Goal: Transaction & Acquisition: Purchase product/service

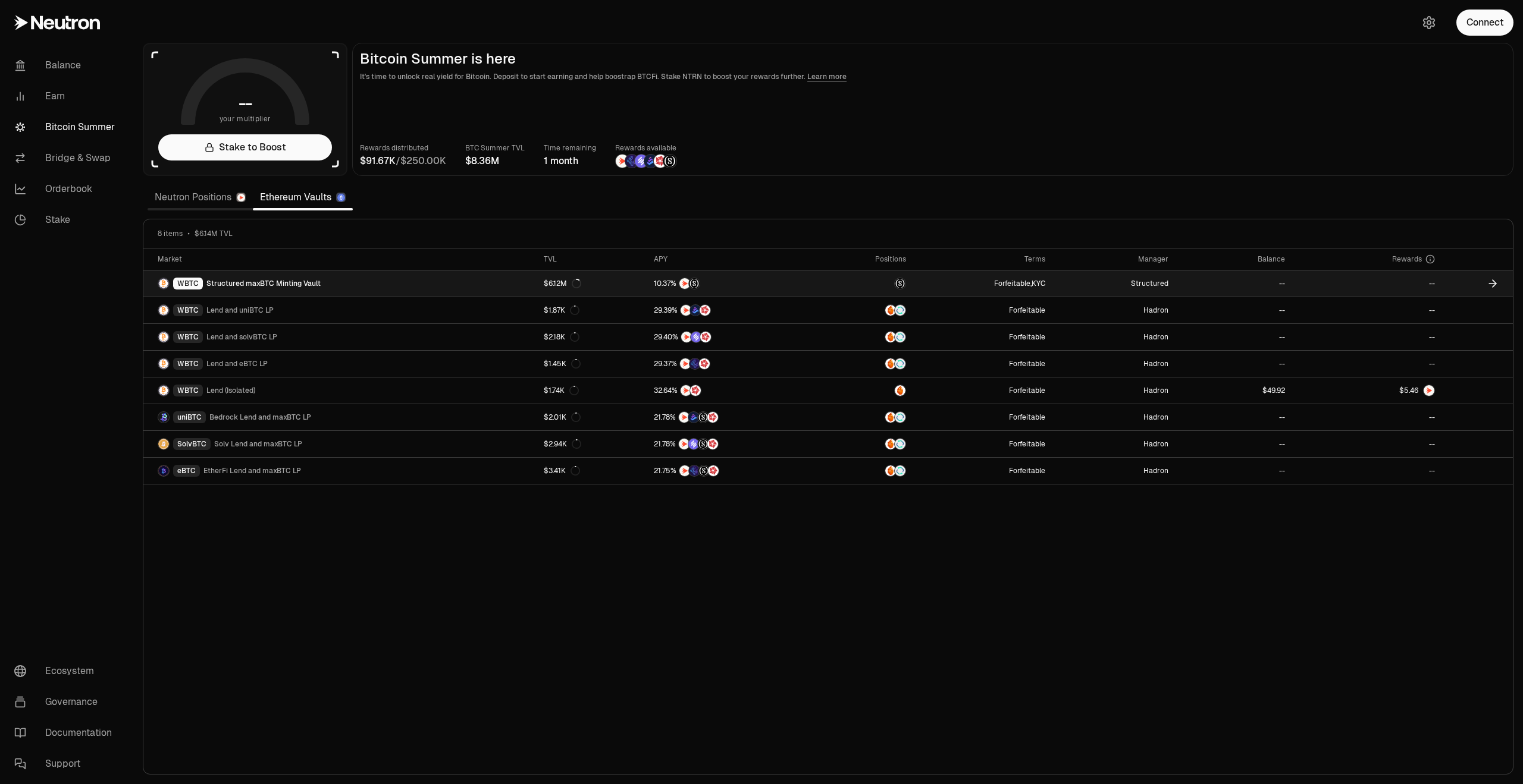
click at [339, 282] on link "WBTC Structured maxBTC Minting Vault" at bounding box center [340, 283] width 393 height 26
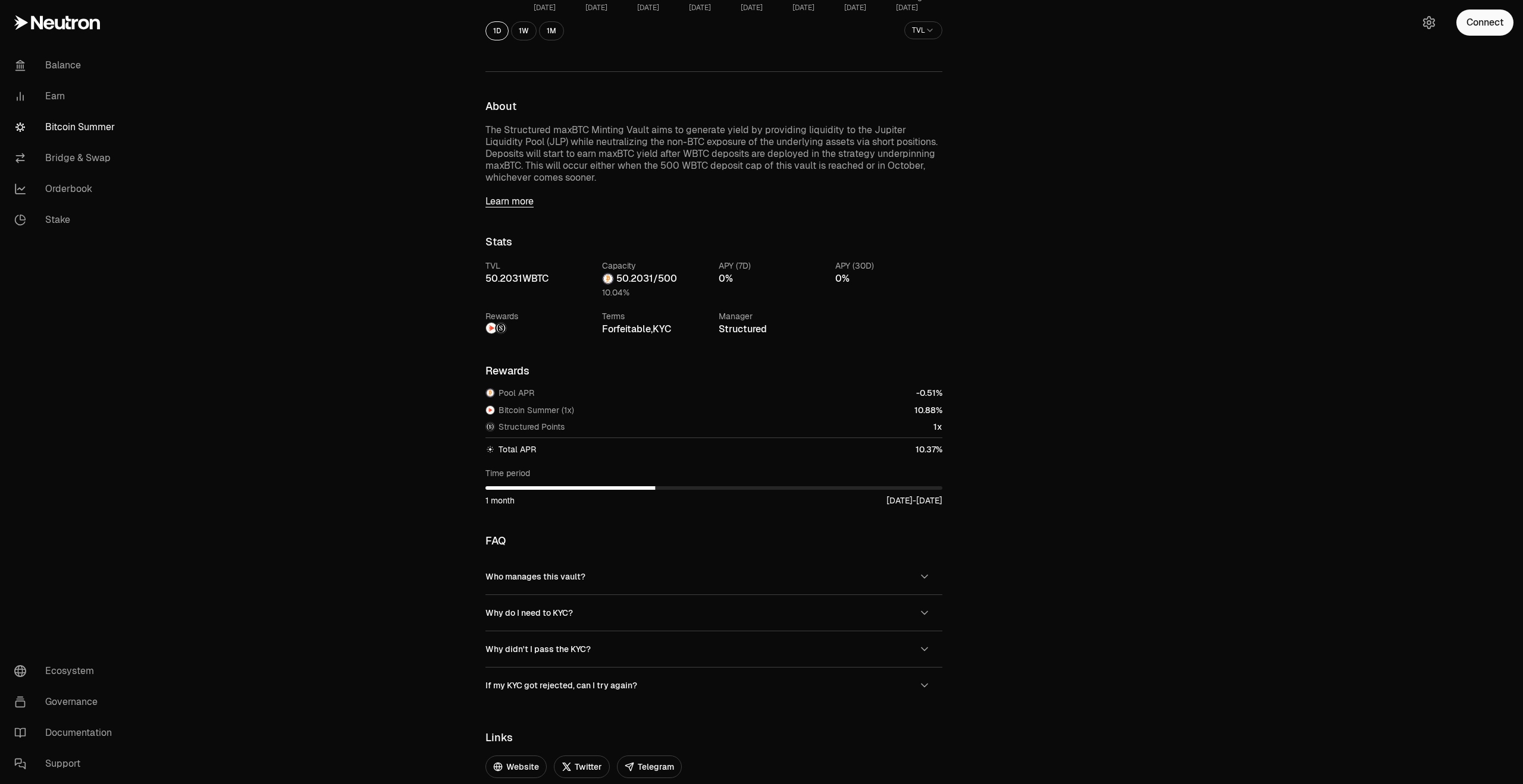
scroll to position [535, 0]
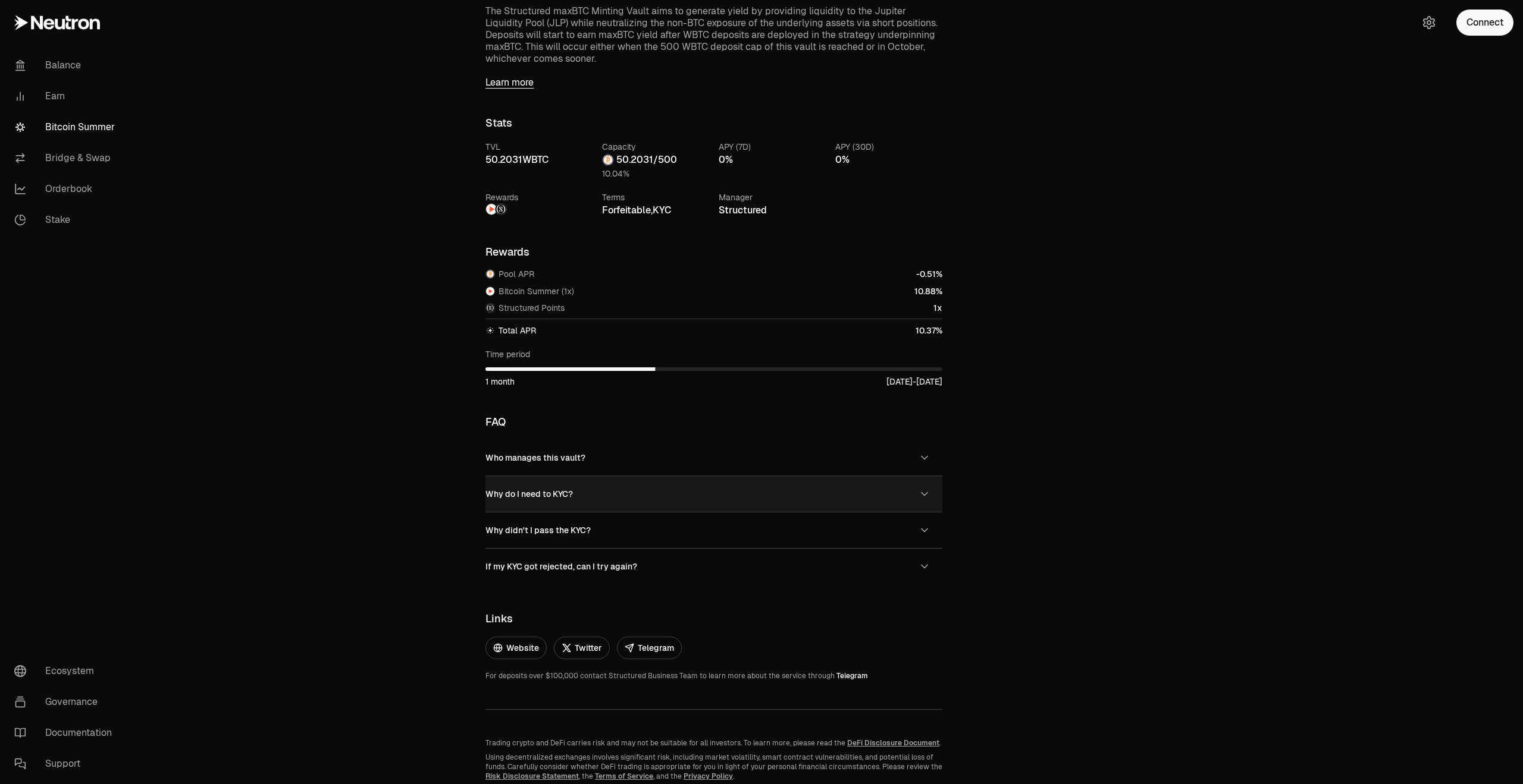
click at [628, 490] on button "Why do I need to KYC?" at bounding box center [713, 494] width 457 height 35
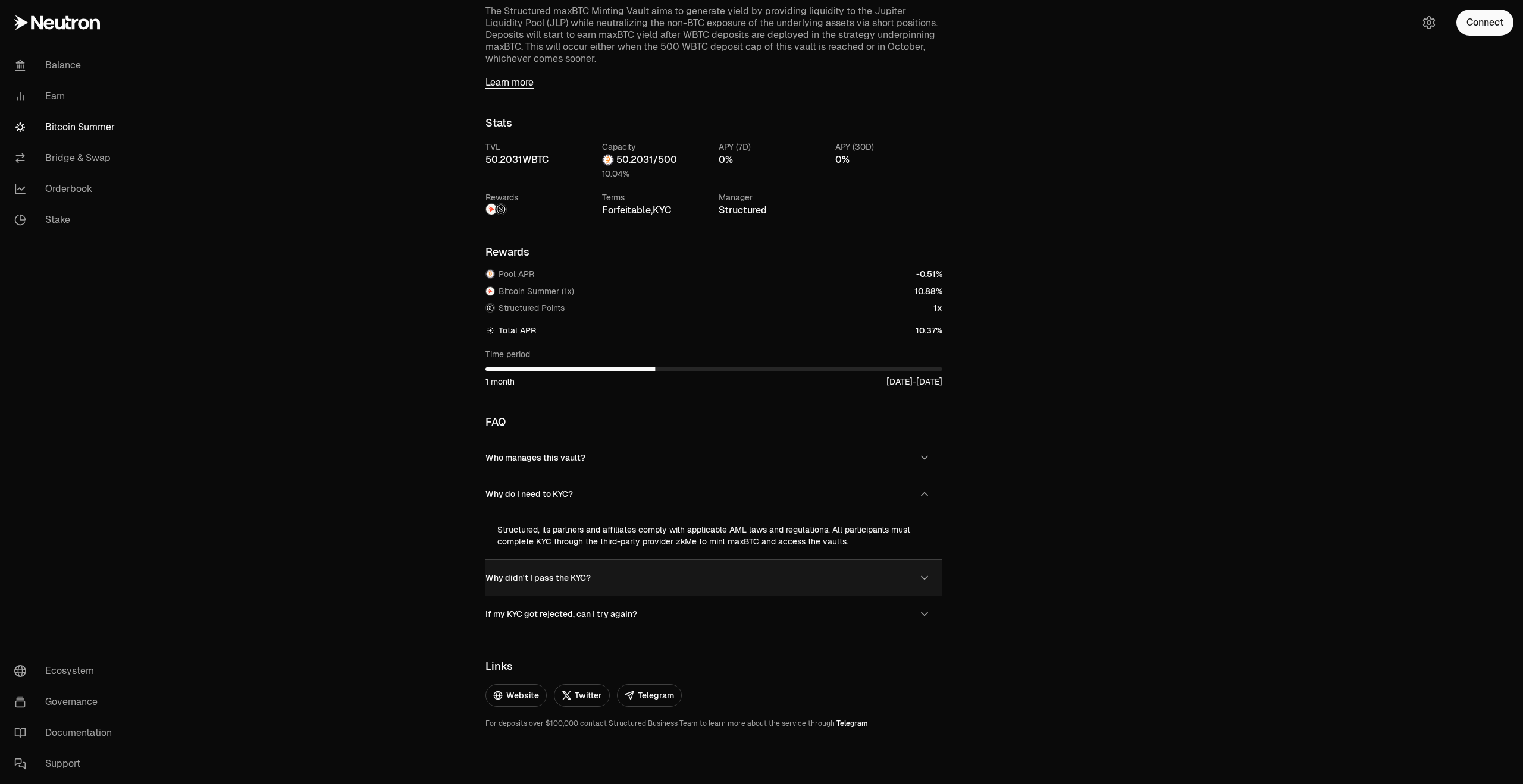
scroll to position [627, 0]
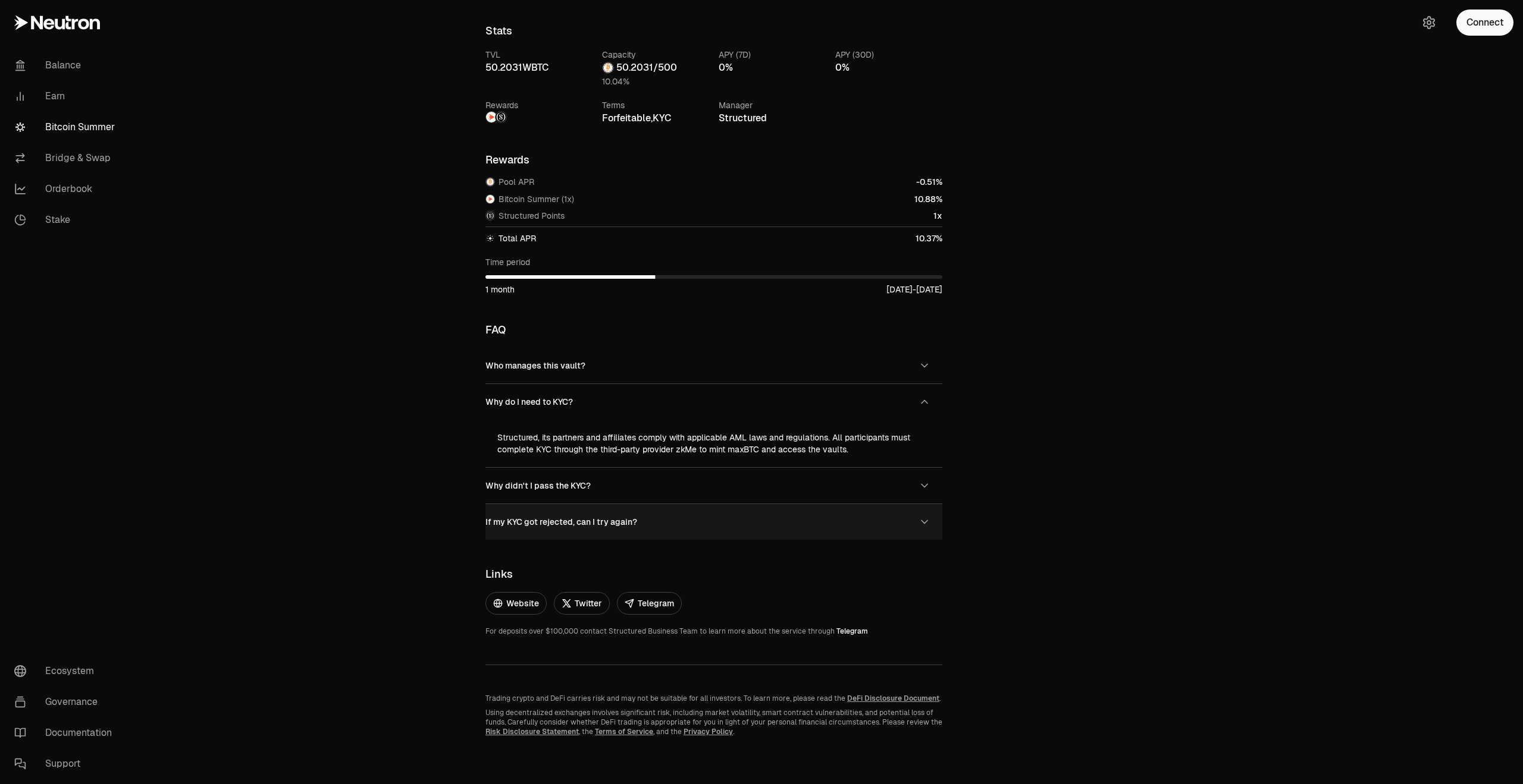
click at [652, 514] on button "If my KYC got rejected, can I try again?" at bounding box center [713, 522] width 457 height 35
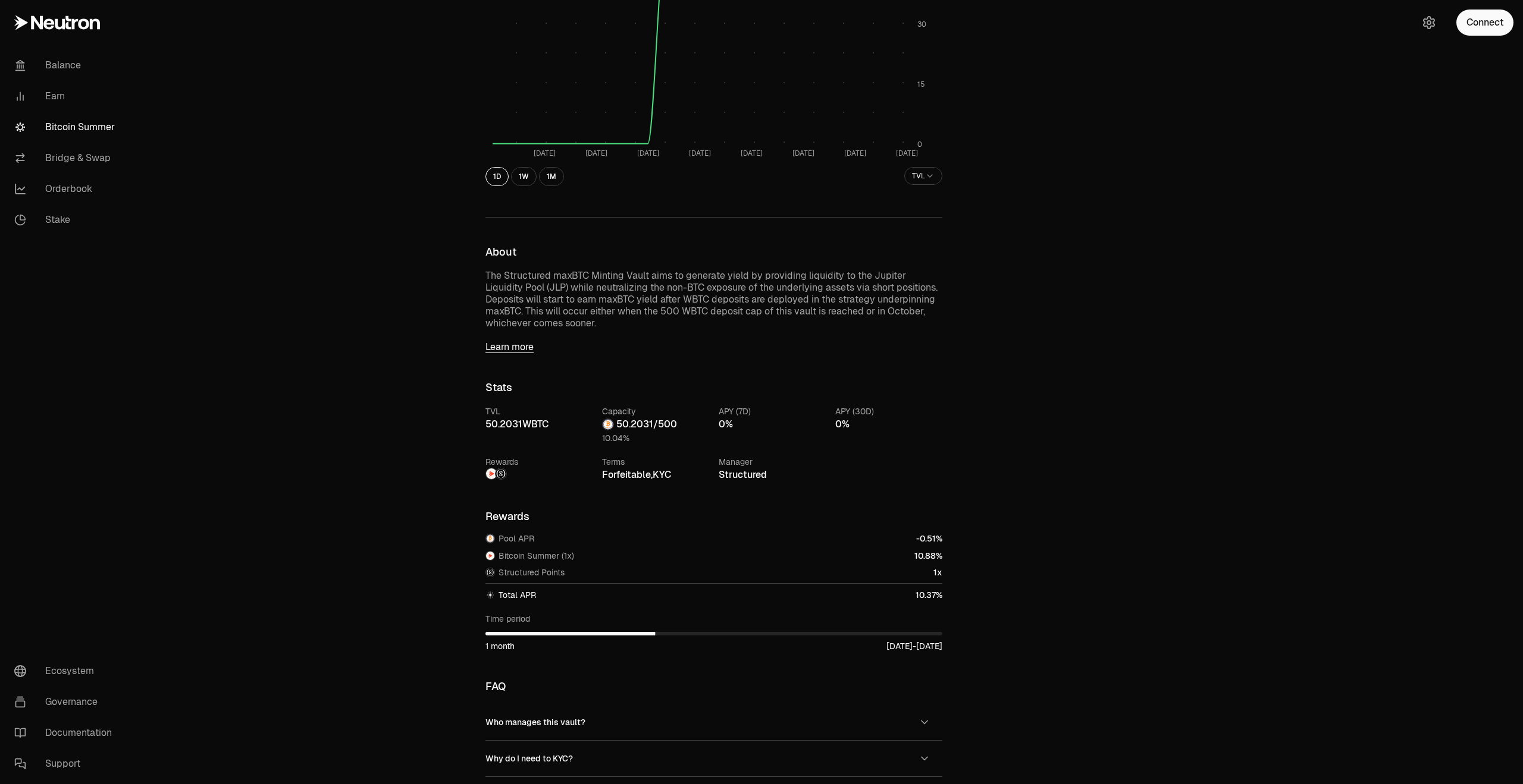
scroll to position [211, 0]
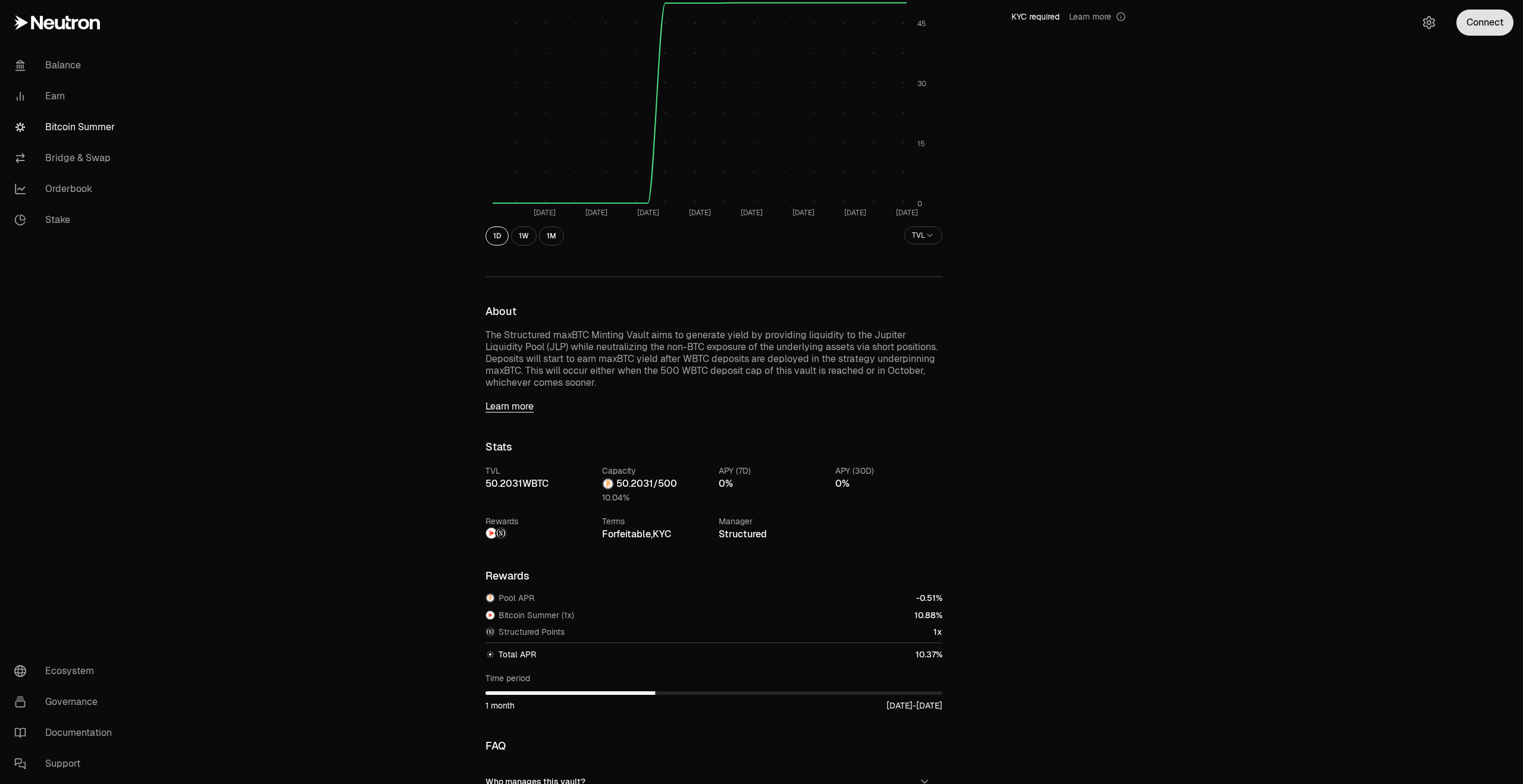
click at [1495, 23] on button "Connect" at bounding box center [1484, 22] width 57 height 26
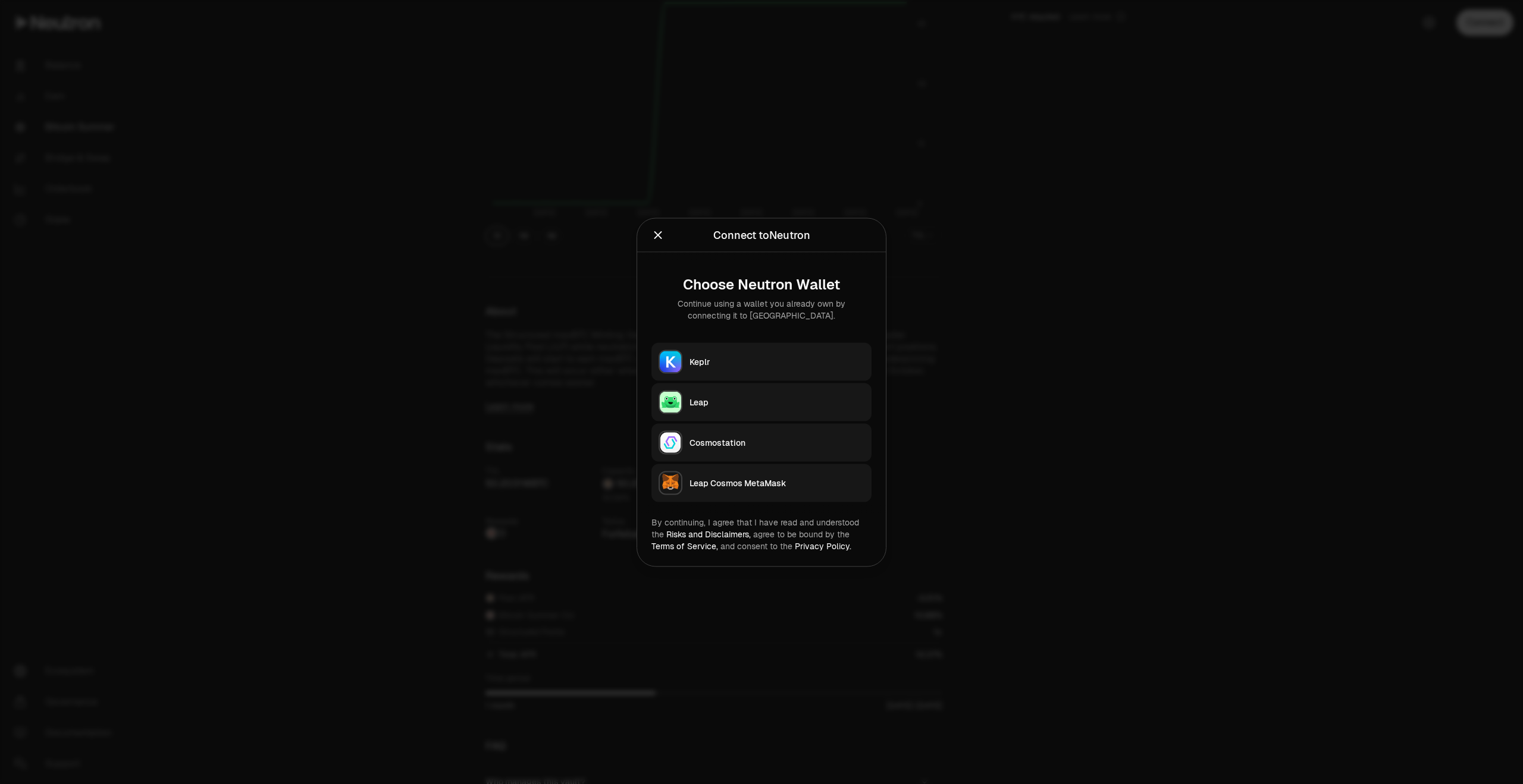
click at [736, 353] on button "Keplr" at bounding box center [761, 361] width 220 height 38
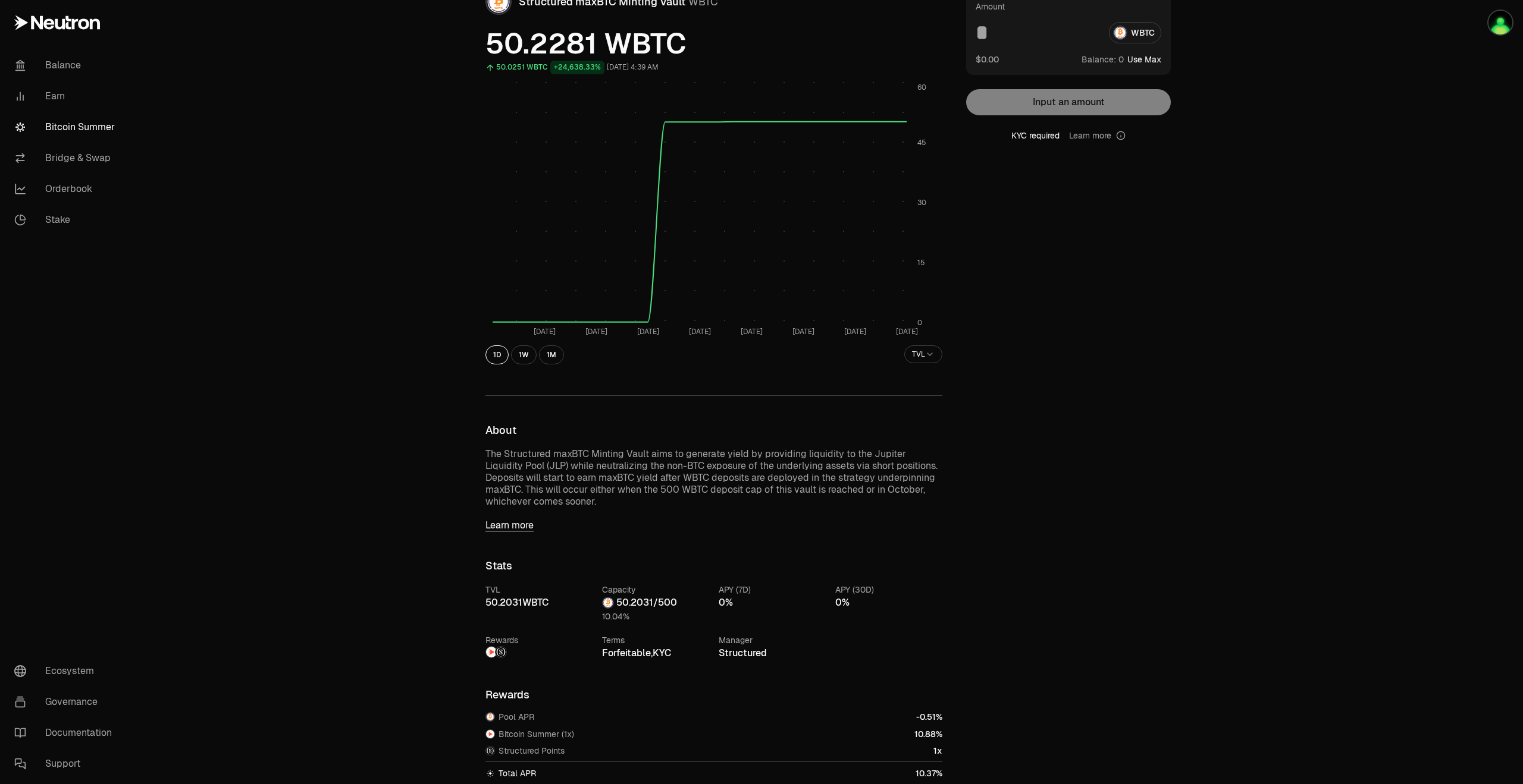
scroll to position [0, 0]
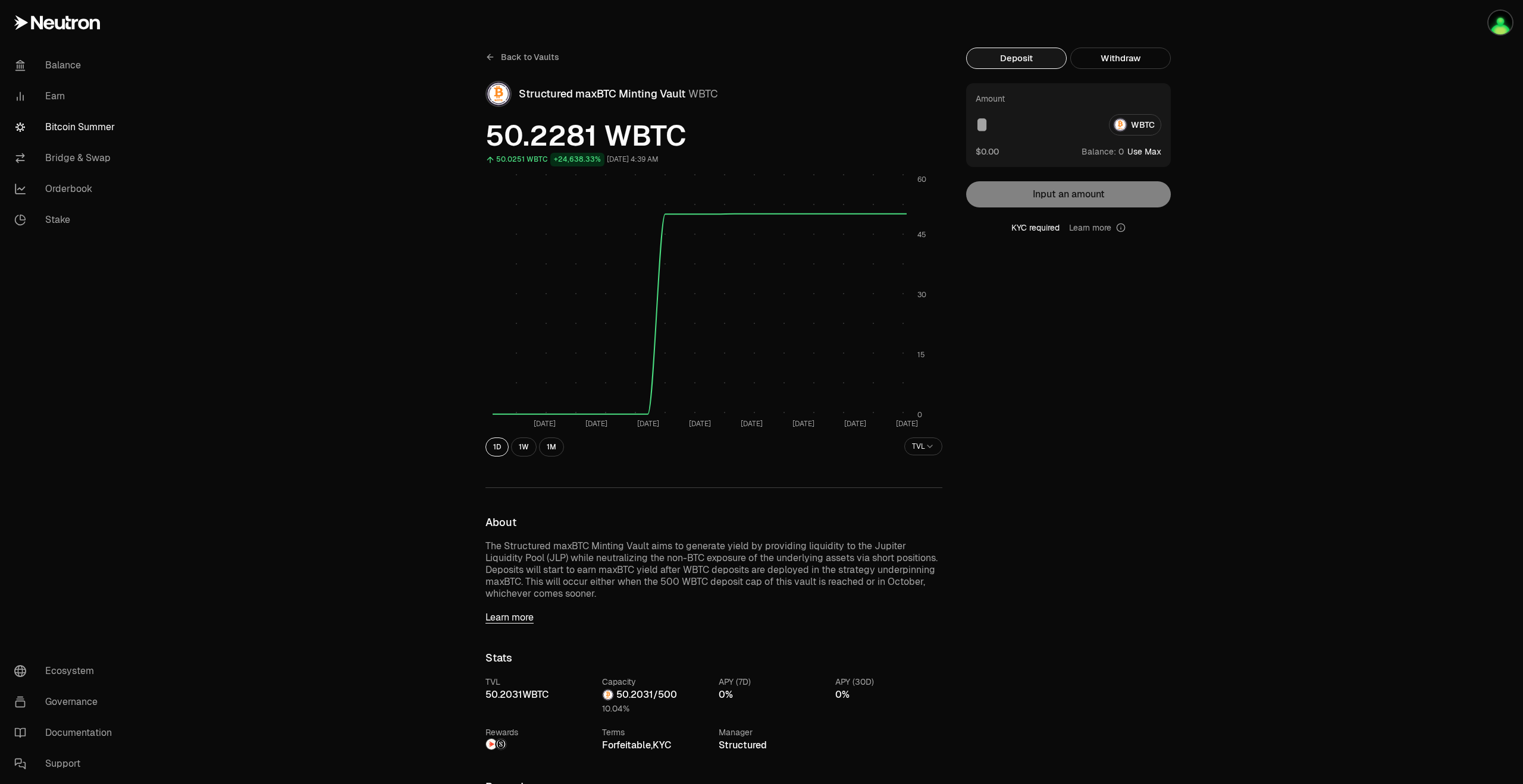
click at [1024, 225] on div "KYC required Learn more" at bounding box center [1069, 228] width 205 height 12
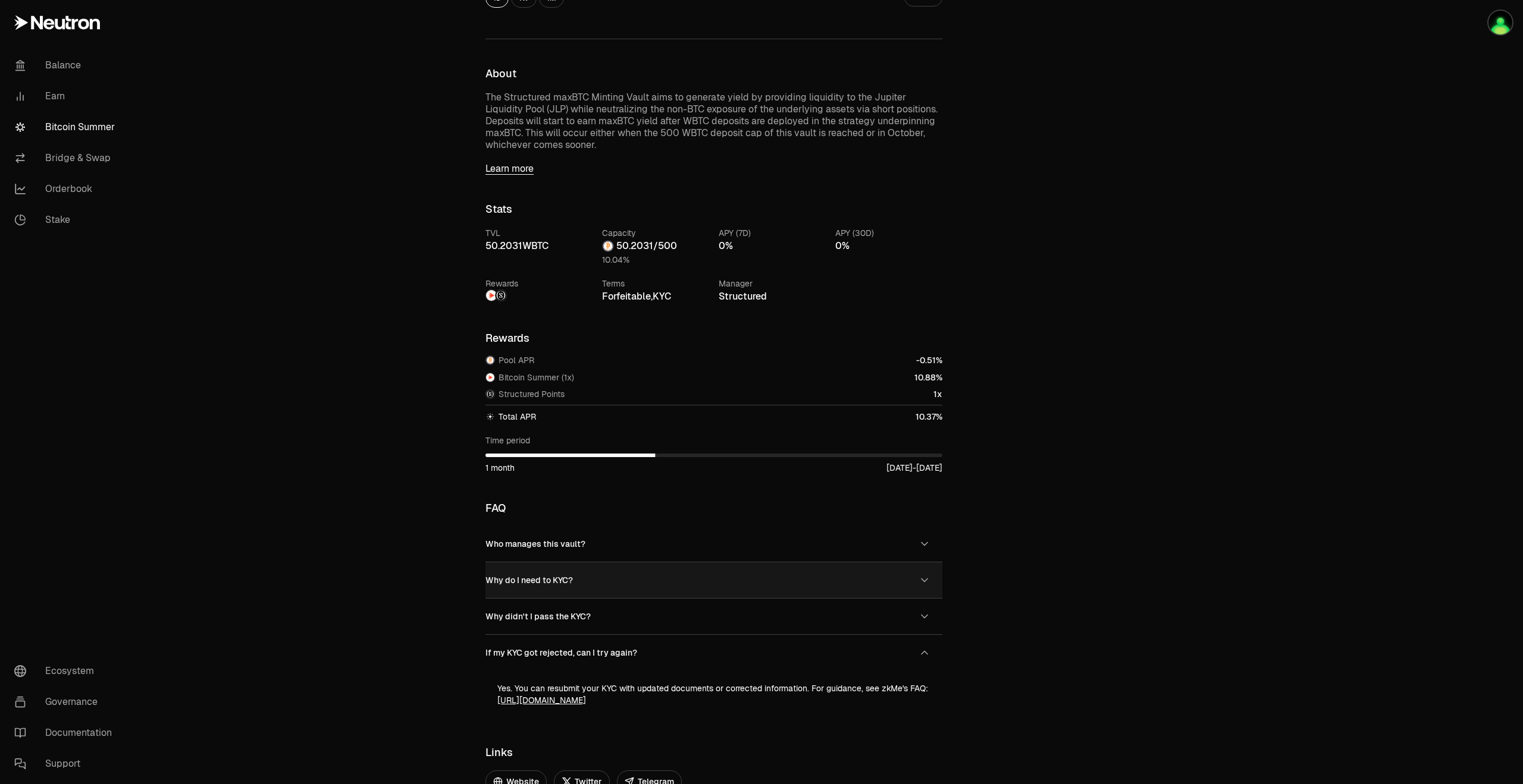
scroll to position [389, 0]
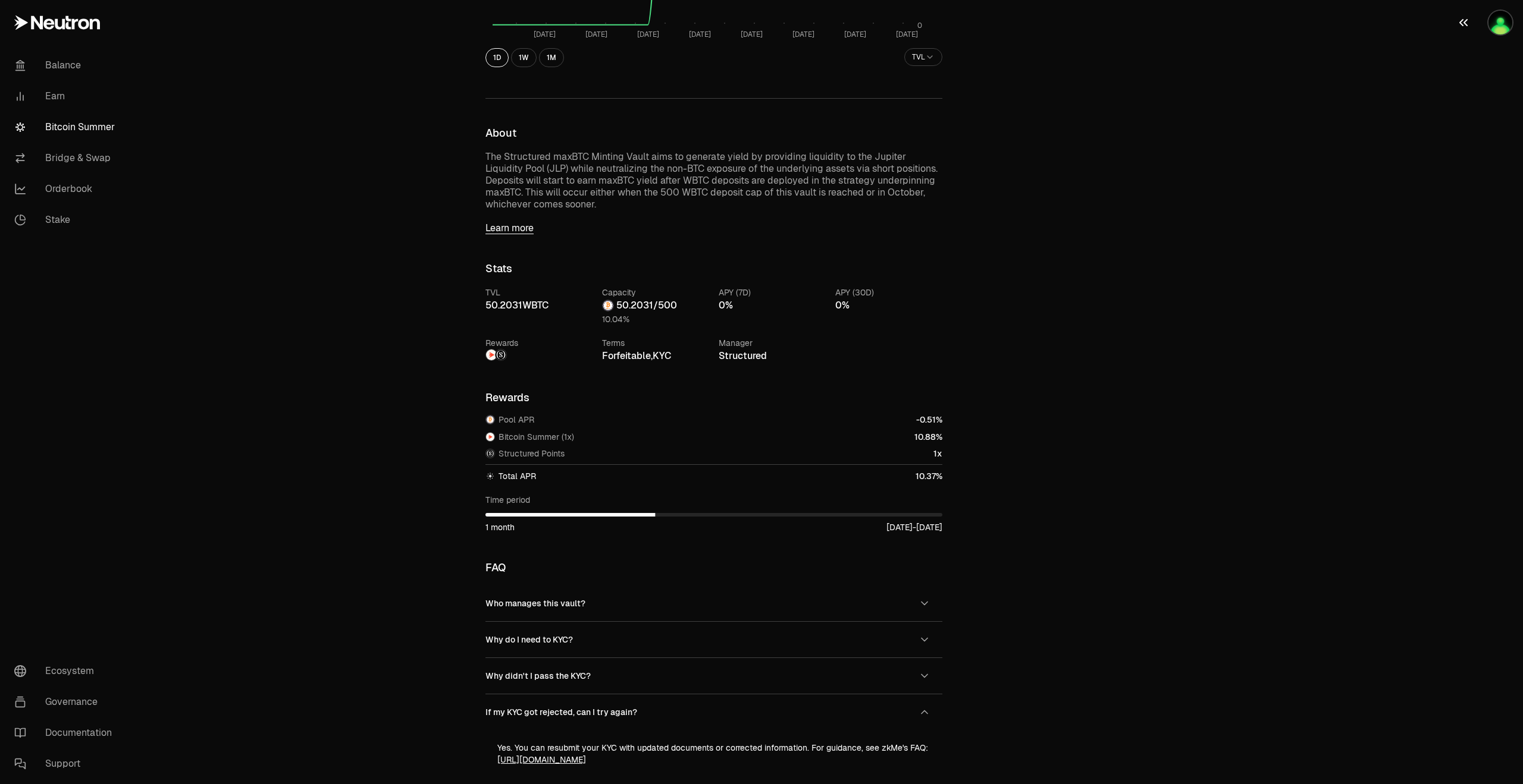
click at [1499, 19] on img "button" at bounding box center [1500, 23] width 24 height 24
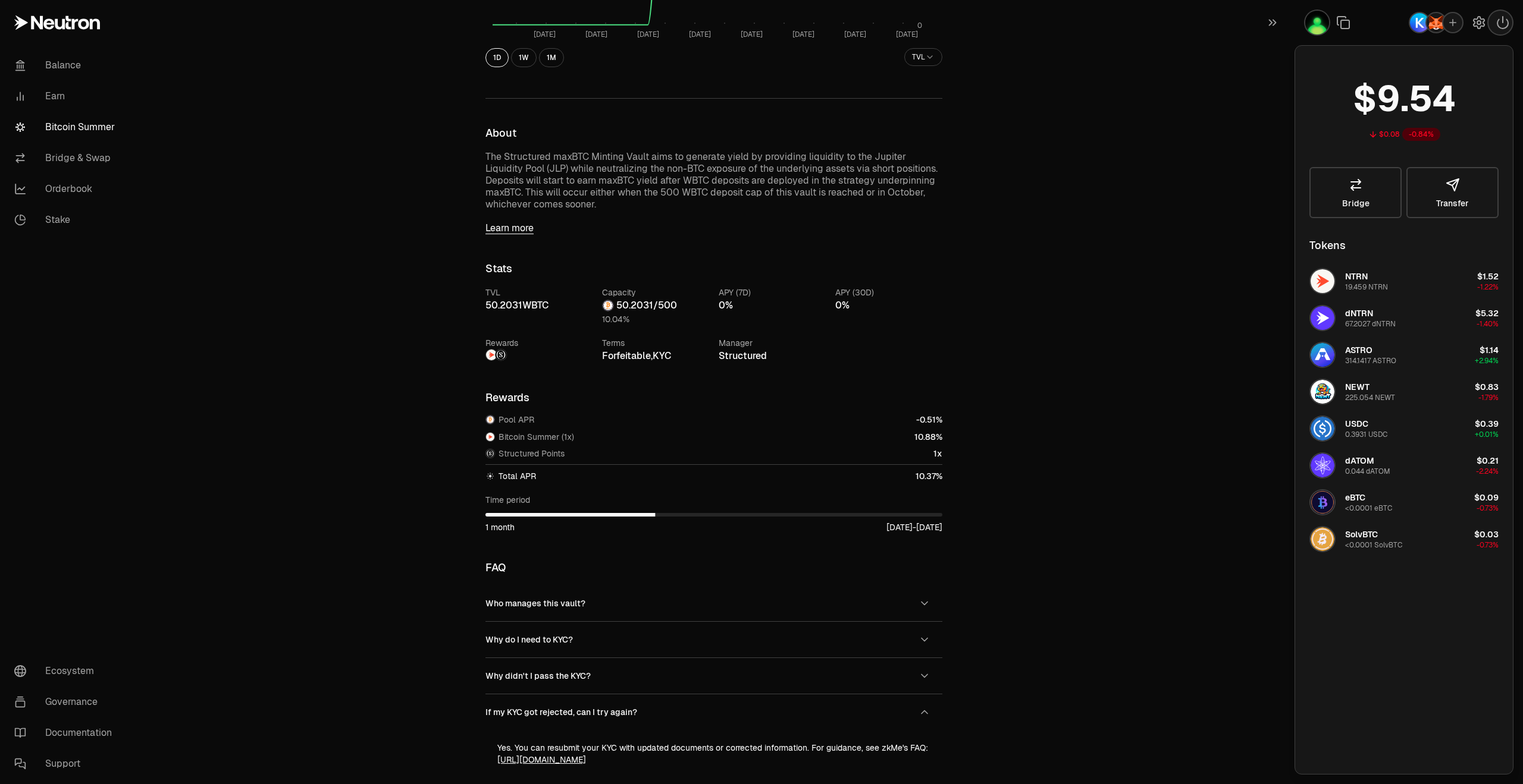
click at [1224, 135] on div "Back to Vaults Structured maxBTC Minting Vault WBTC 50.2281 WBTC 50.0251 WBTC +…" at bounding box center [828, 316] width 1390 height 1411
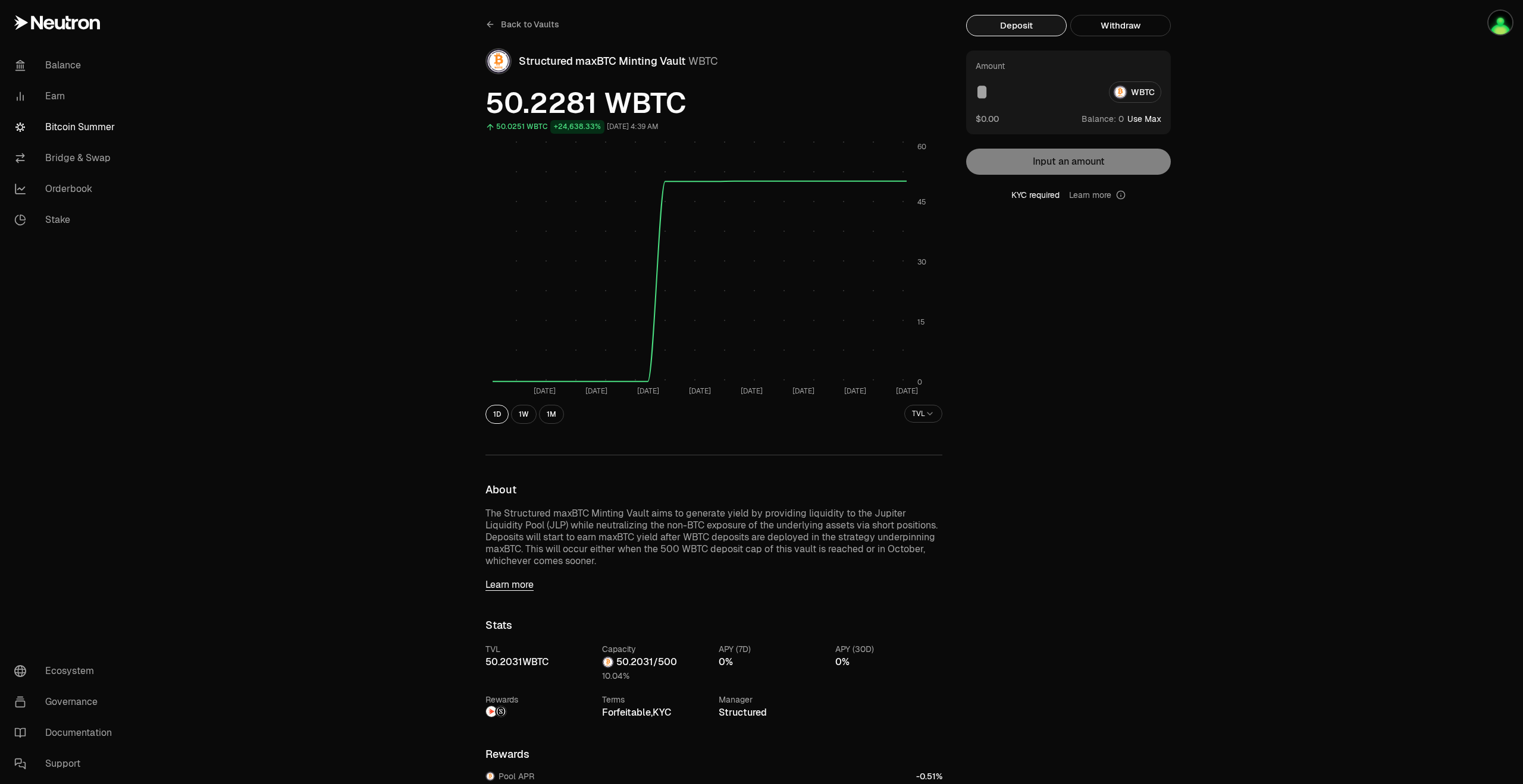
scroll to position [0, 0]
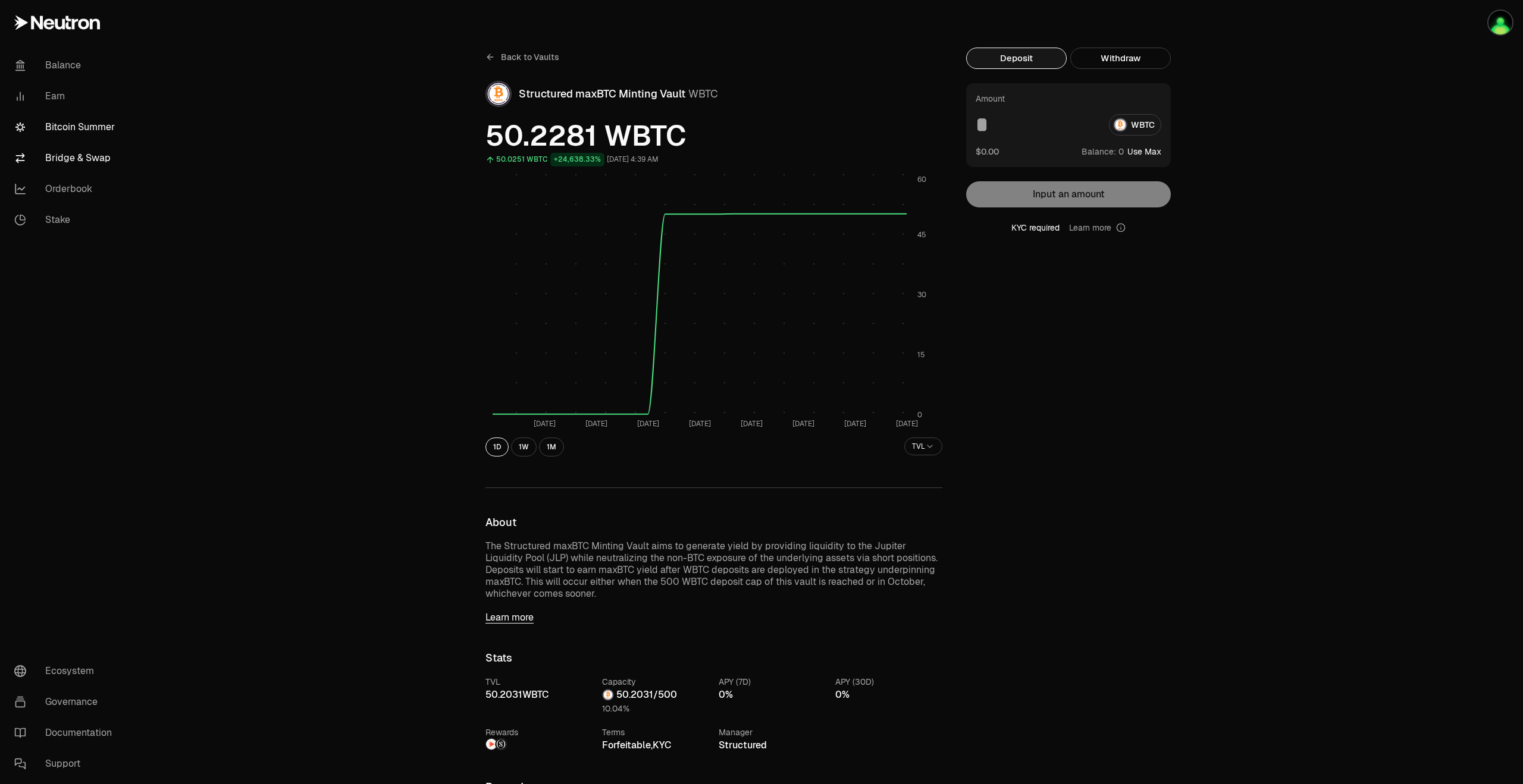
click at [83, 153] on link "Bridge & Swap" at bounding box center [66, 158] width 124 height 31
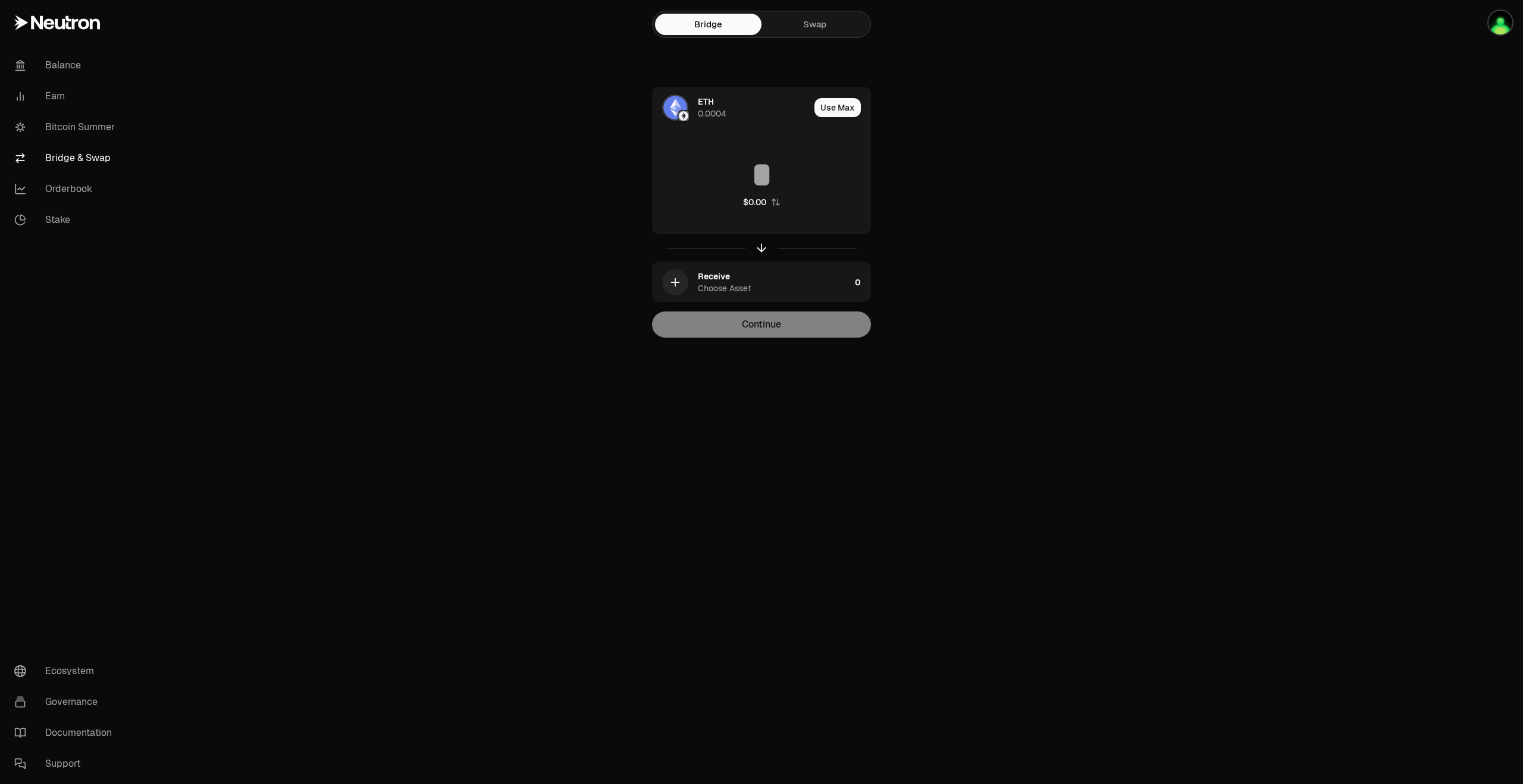
click at [800, 24] on link "Swap" at bounding box center [814, 24] width 106 height 21
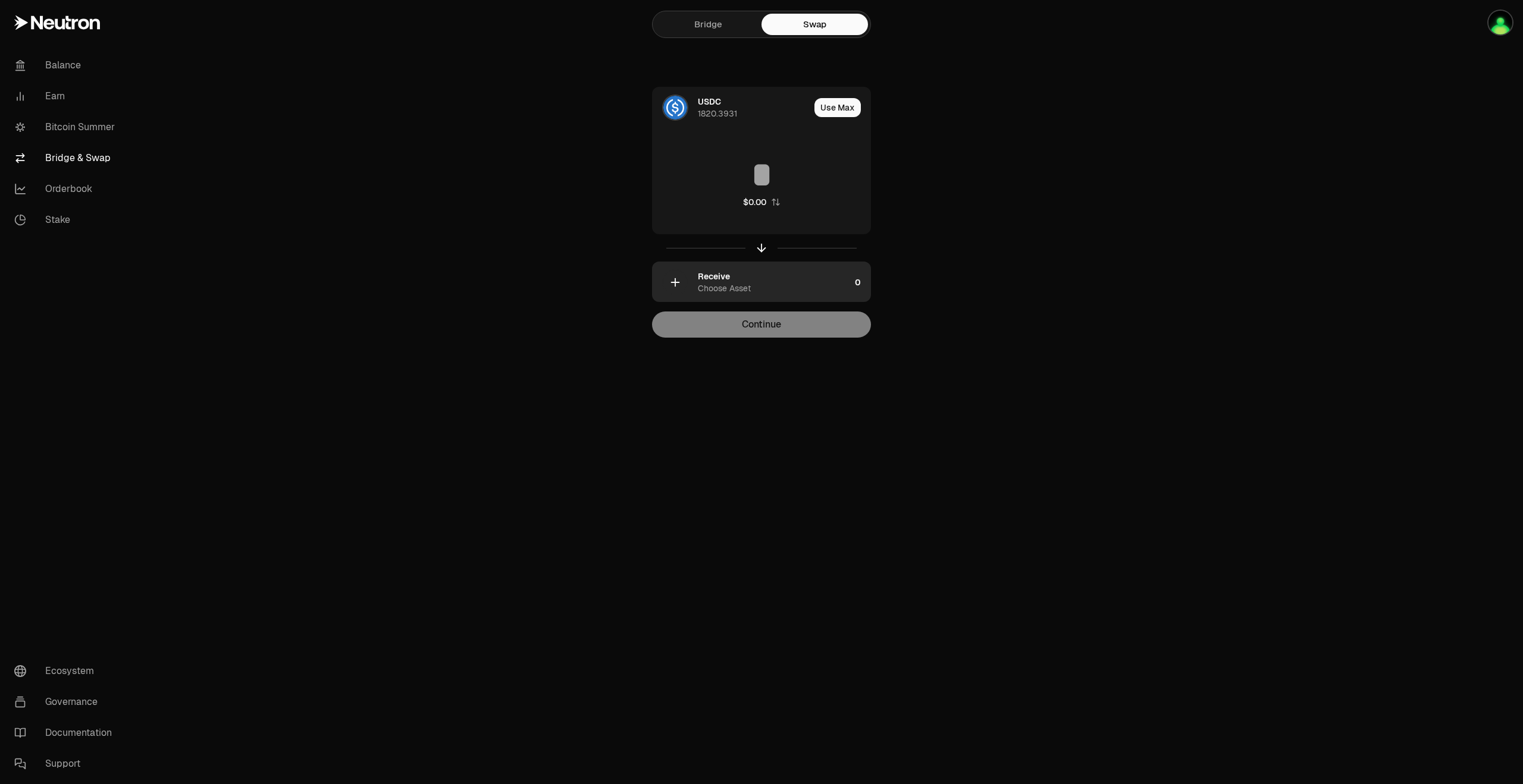
click at [702, 291] on div "Choose Asset" at bounding box center [724, 288] width 53 height 12
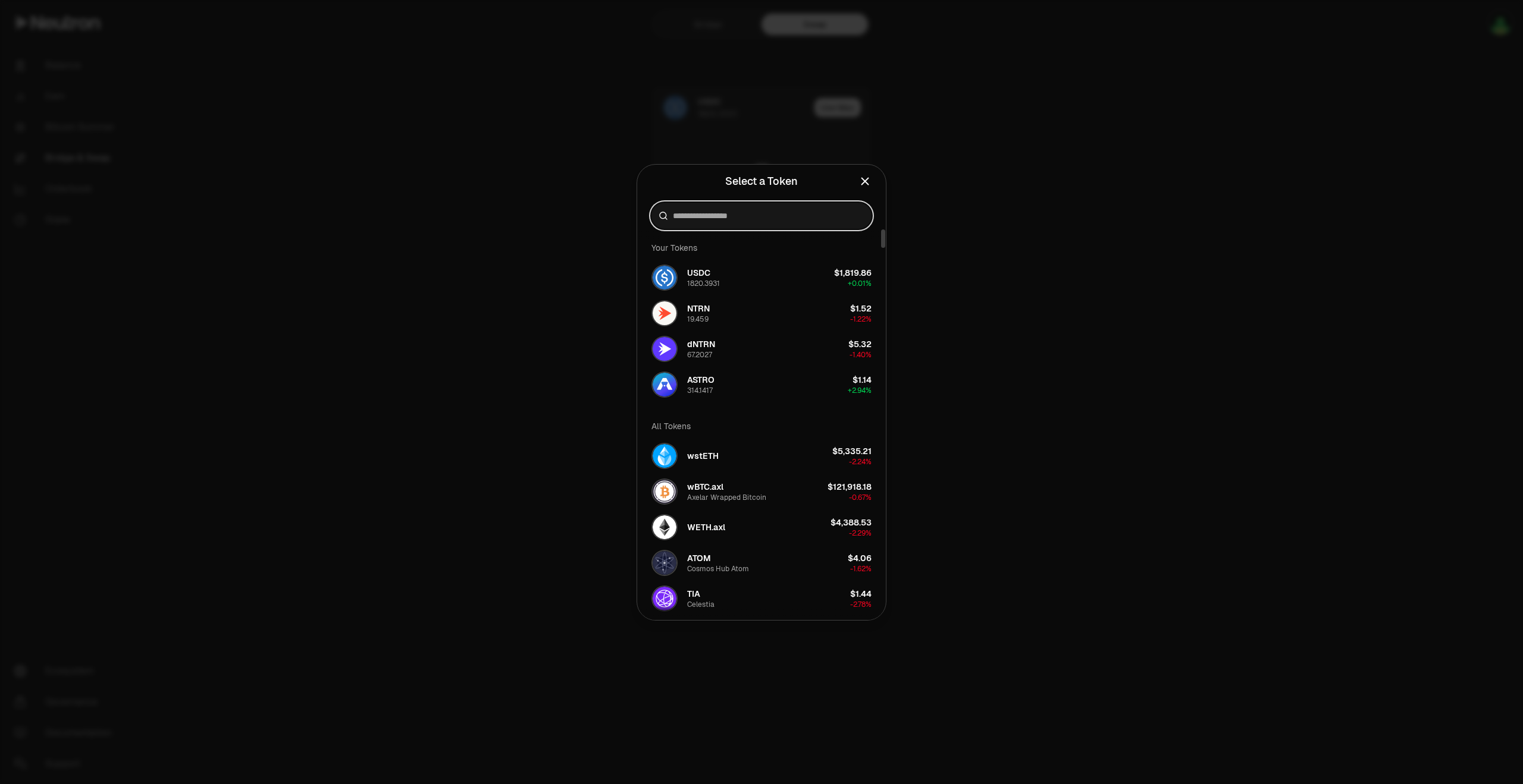
click at [752, 215] on input at bounding box center [768, 216] width 191 height 12
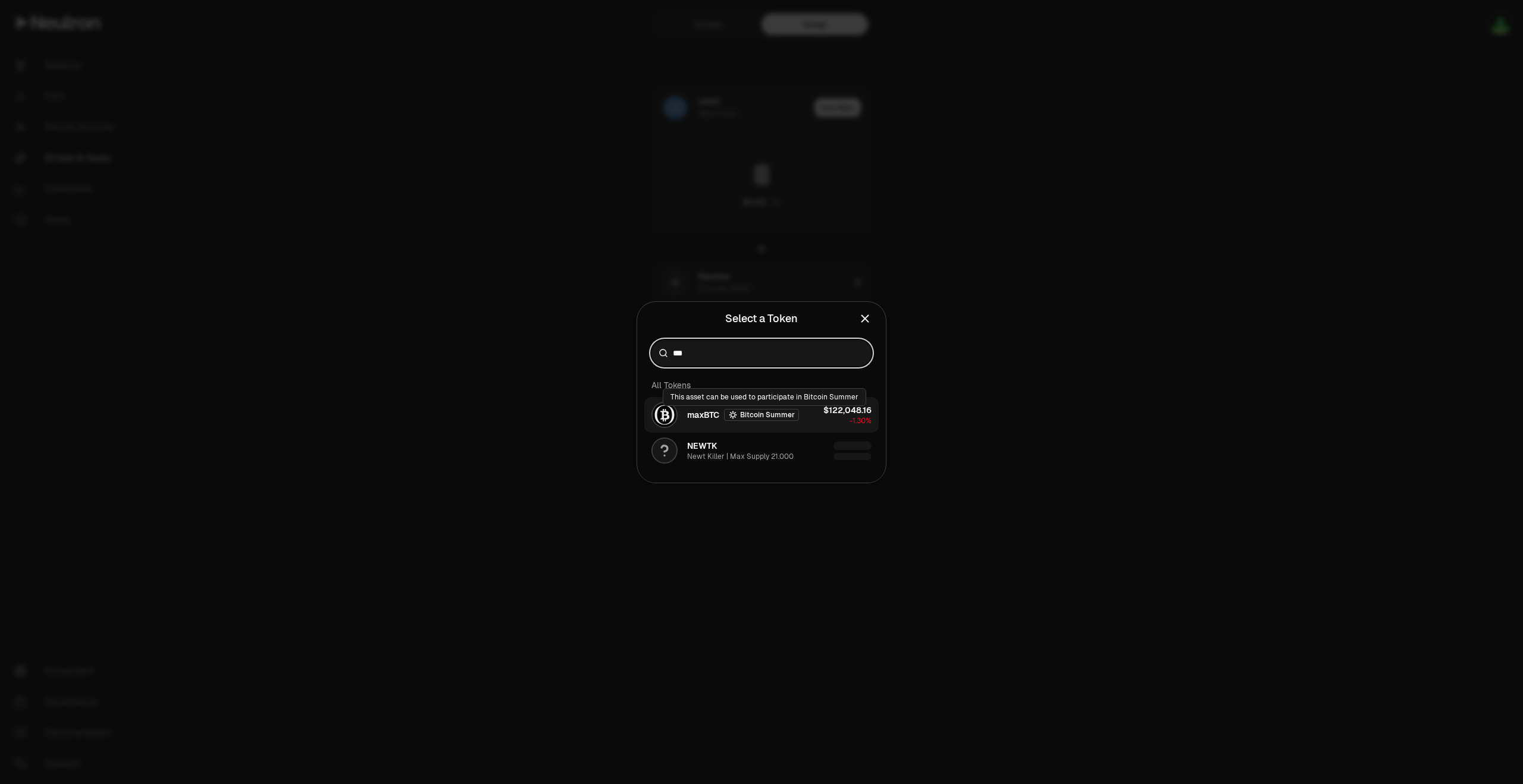
type input "***"
click at [707, 419] on span "maxBTC" at bounding box center [703, 415] width 32 height 12
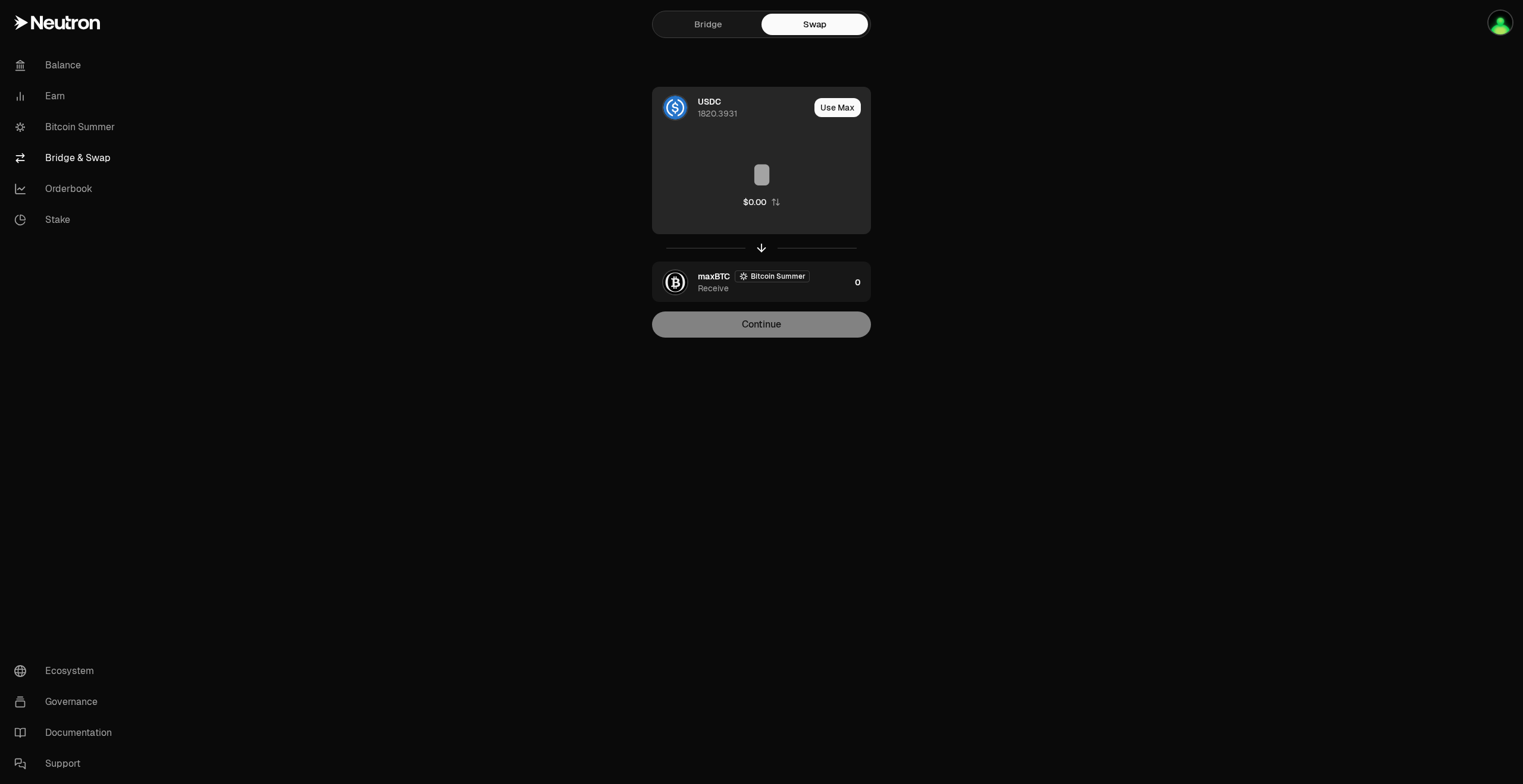
click at [741, 194] on div "$0.00" at bounding box center [761, 183] width 217 height 104
click at [753, 183] on input at bounding box center [761, 175] width 217 height 35
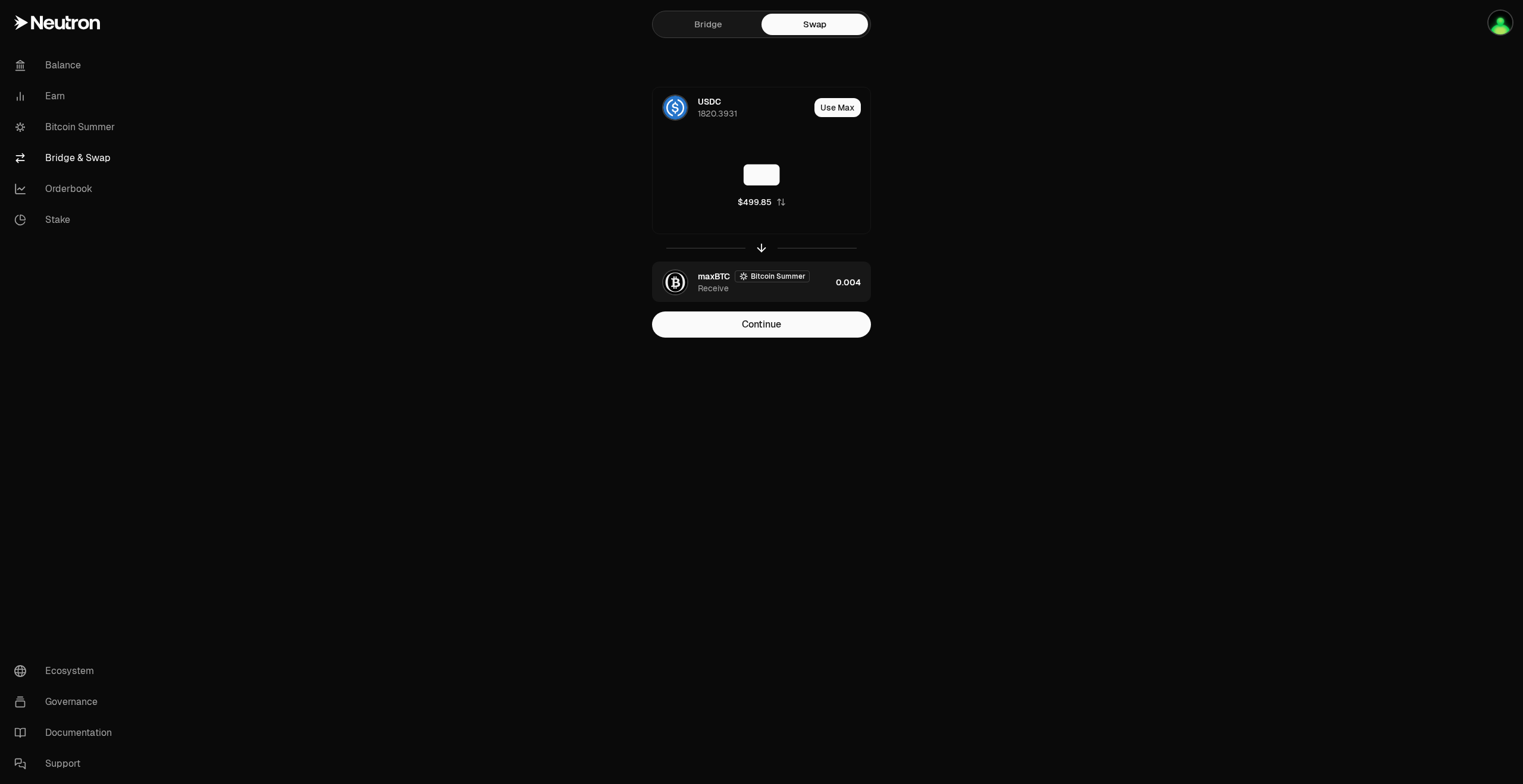
type input "***"
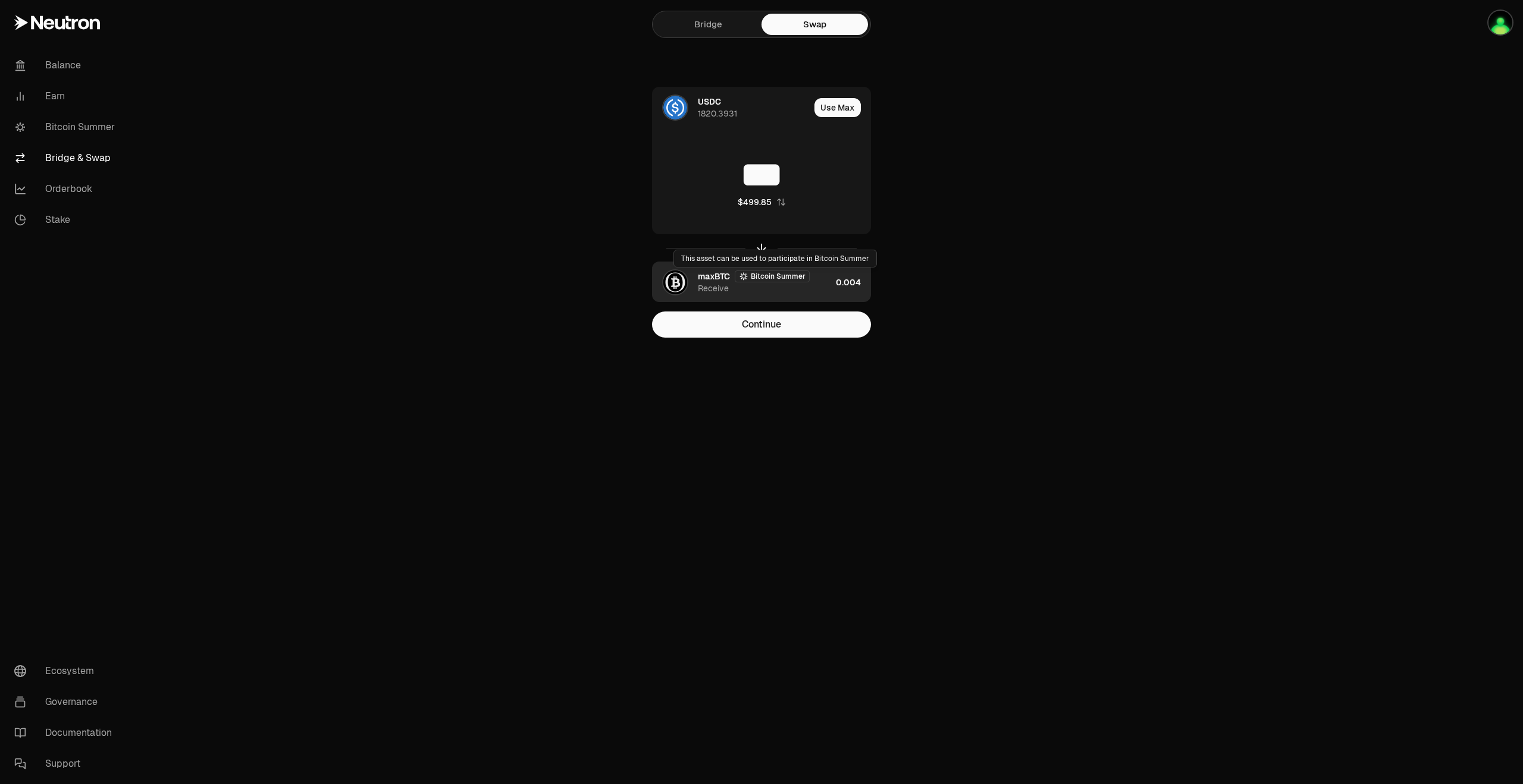
click at [839, 280] on div "0.004" at bounding box center [853, 282] width 35 height 40
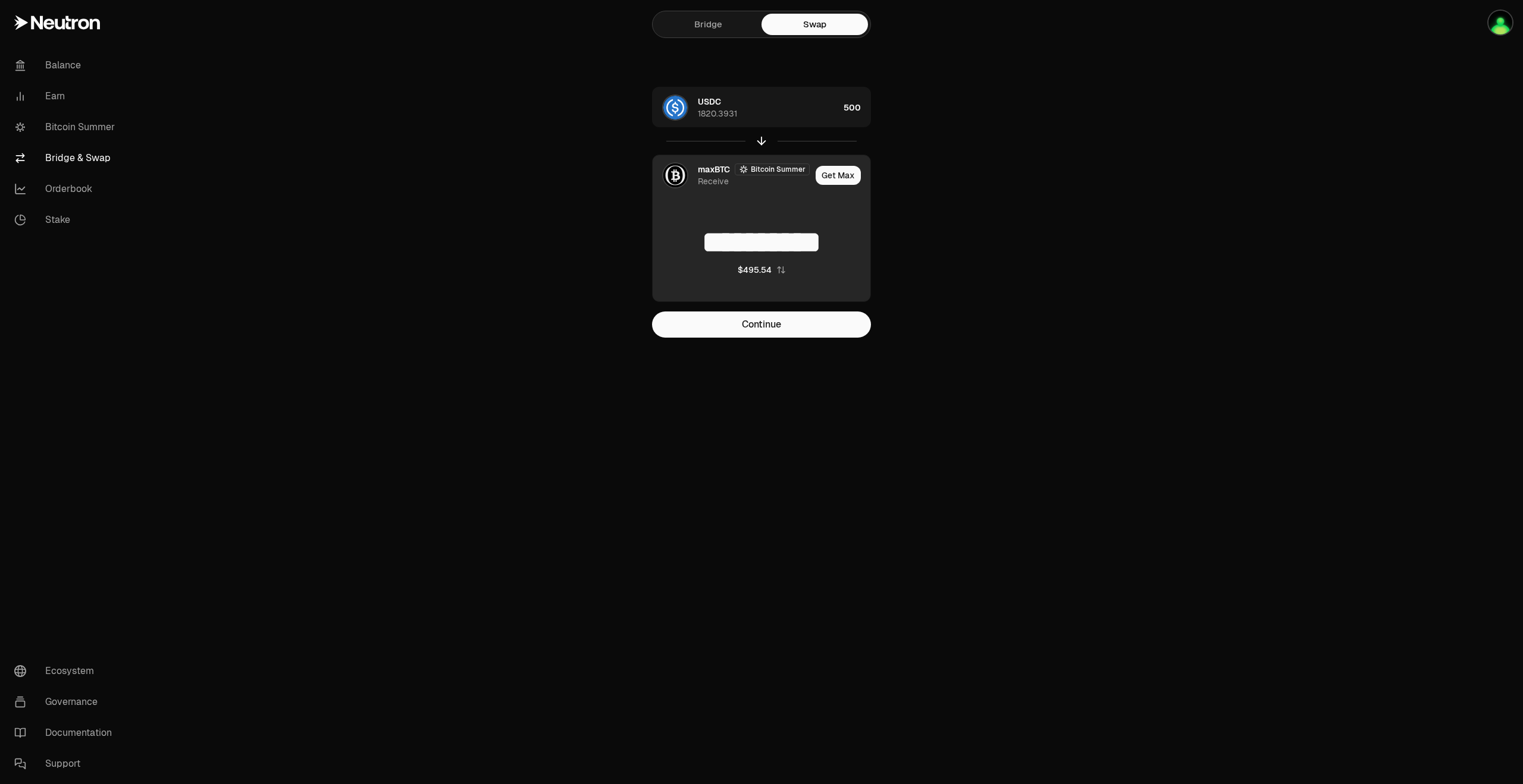
click at [854, 239] on input "**********" at bounding box center [761, 242] width 217 height 35
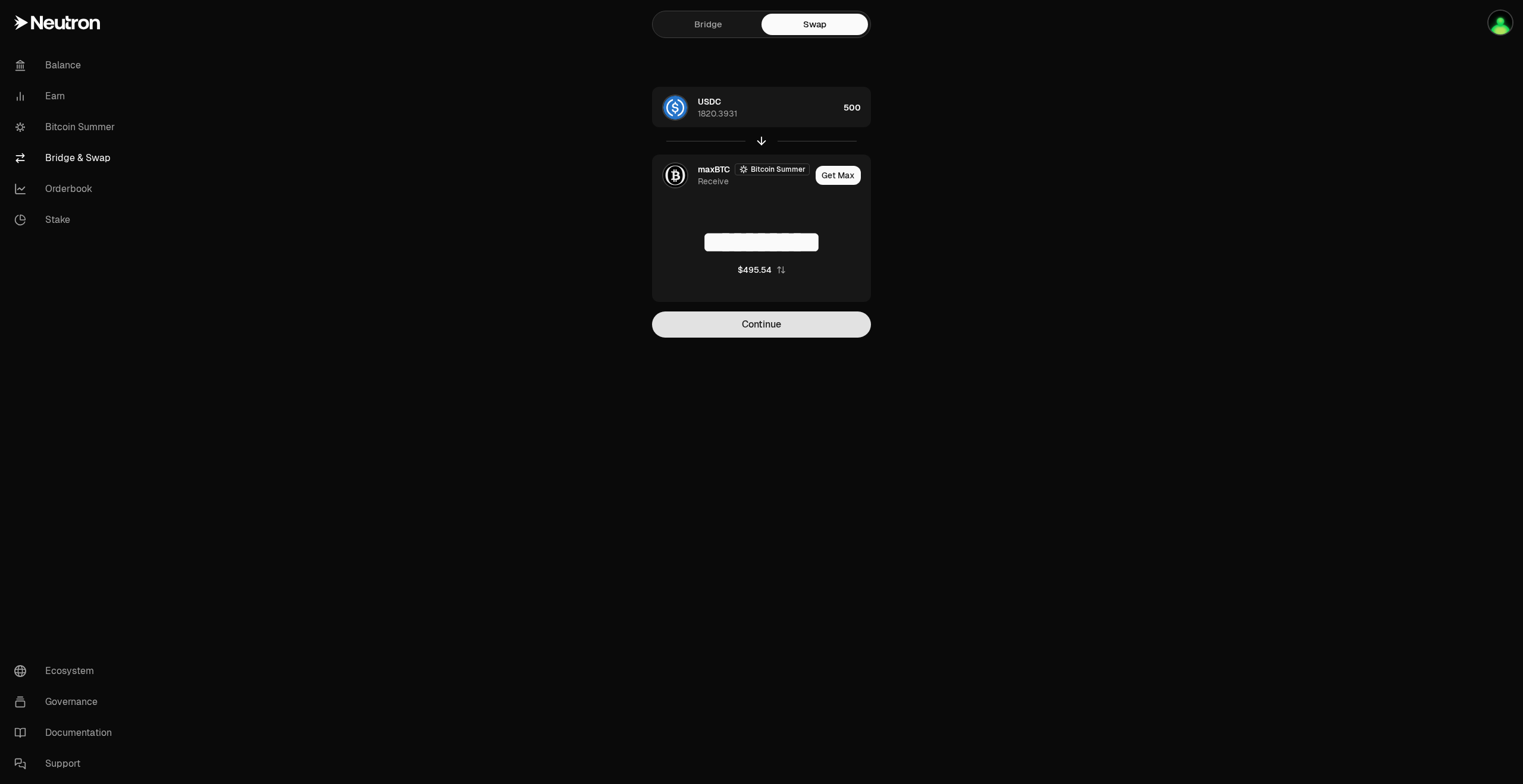
click at [795, 324] on button "Continue" at bounding box center [761, 324] width 219 height 26
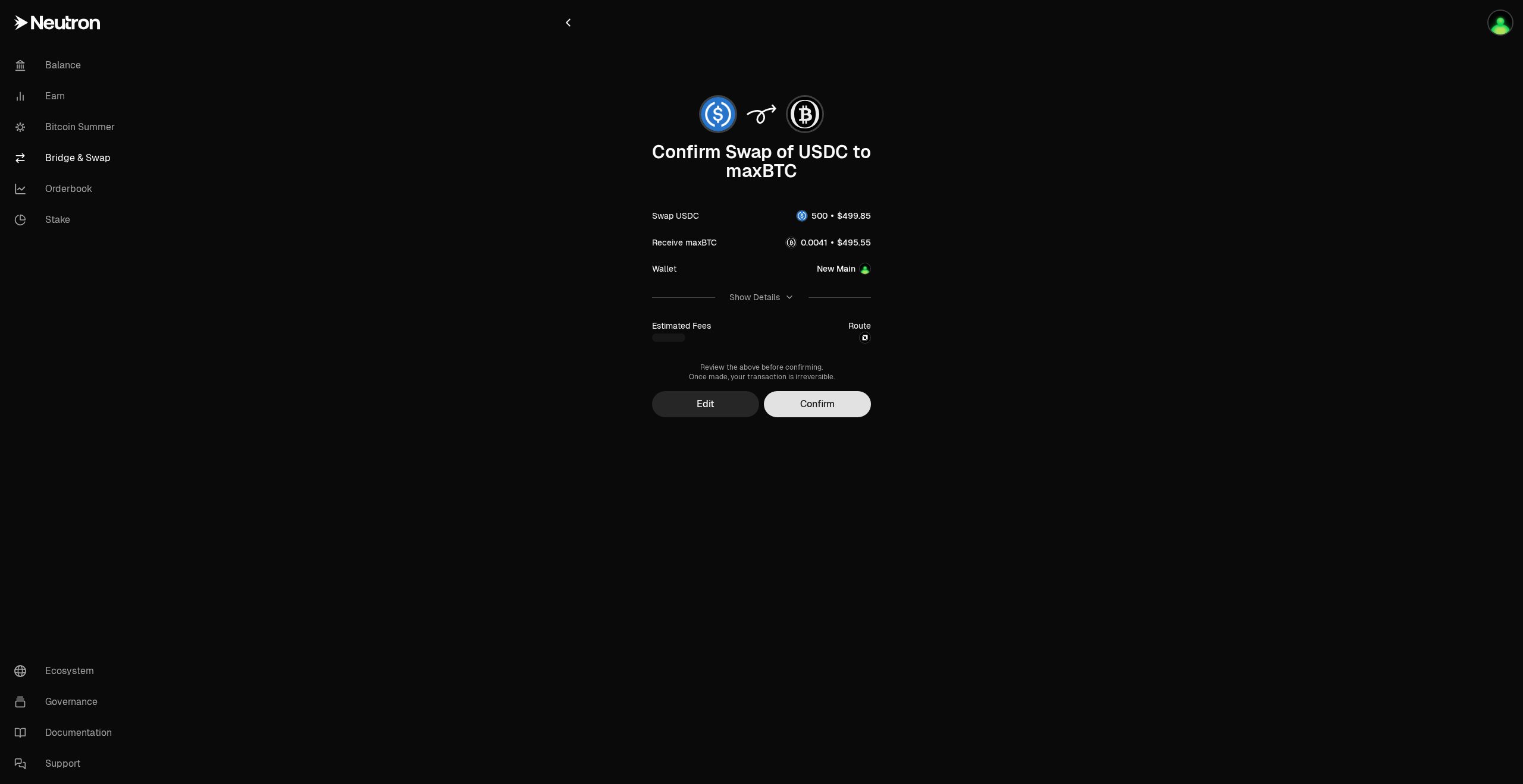
click at [838, 410] on button "Confirm" at bounding box center [817, 404] width 107 height 26
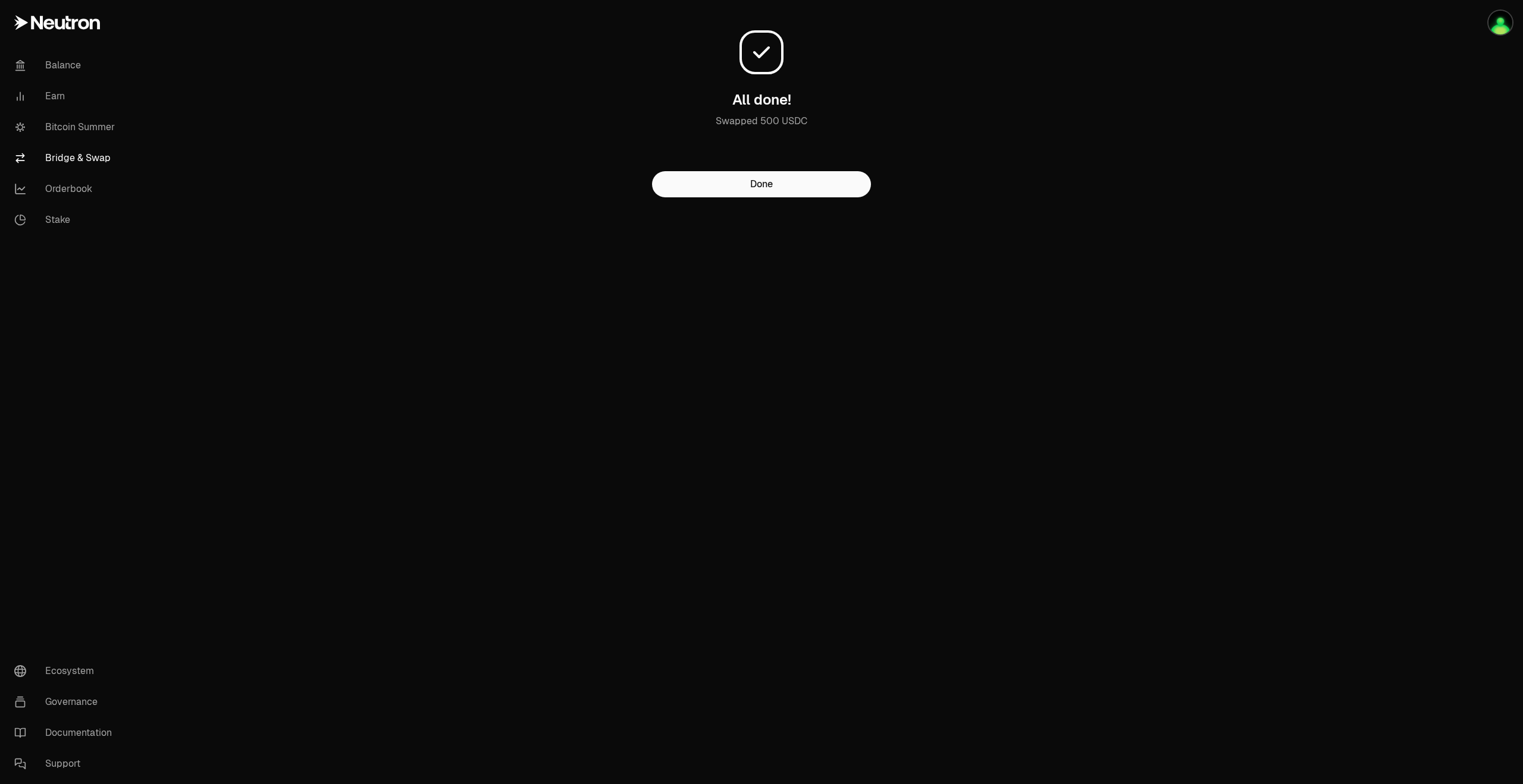
click at [62, 160] on link "Bridge & Swap" at bounding box center [66, 158] width 124 height 31
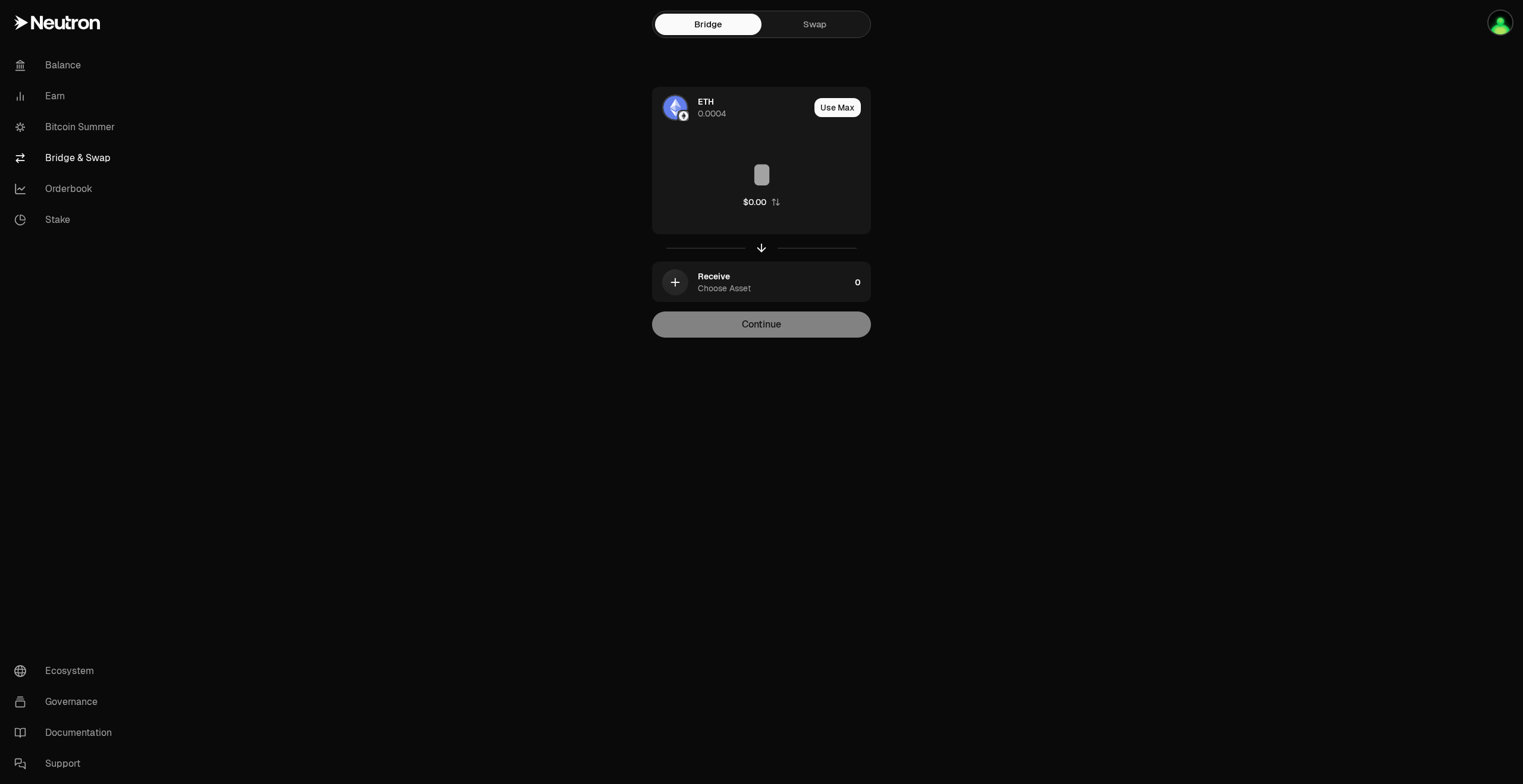
click at [801, 31] on link "Swap" at bounding box center [814, 24] width 106 height 21
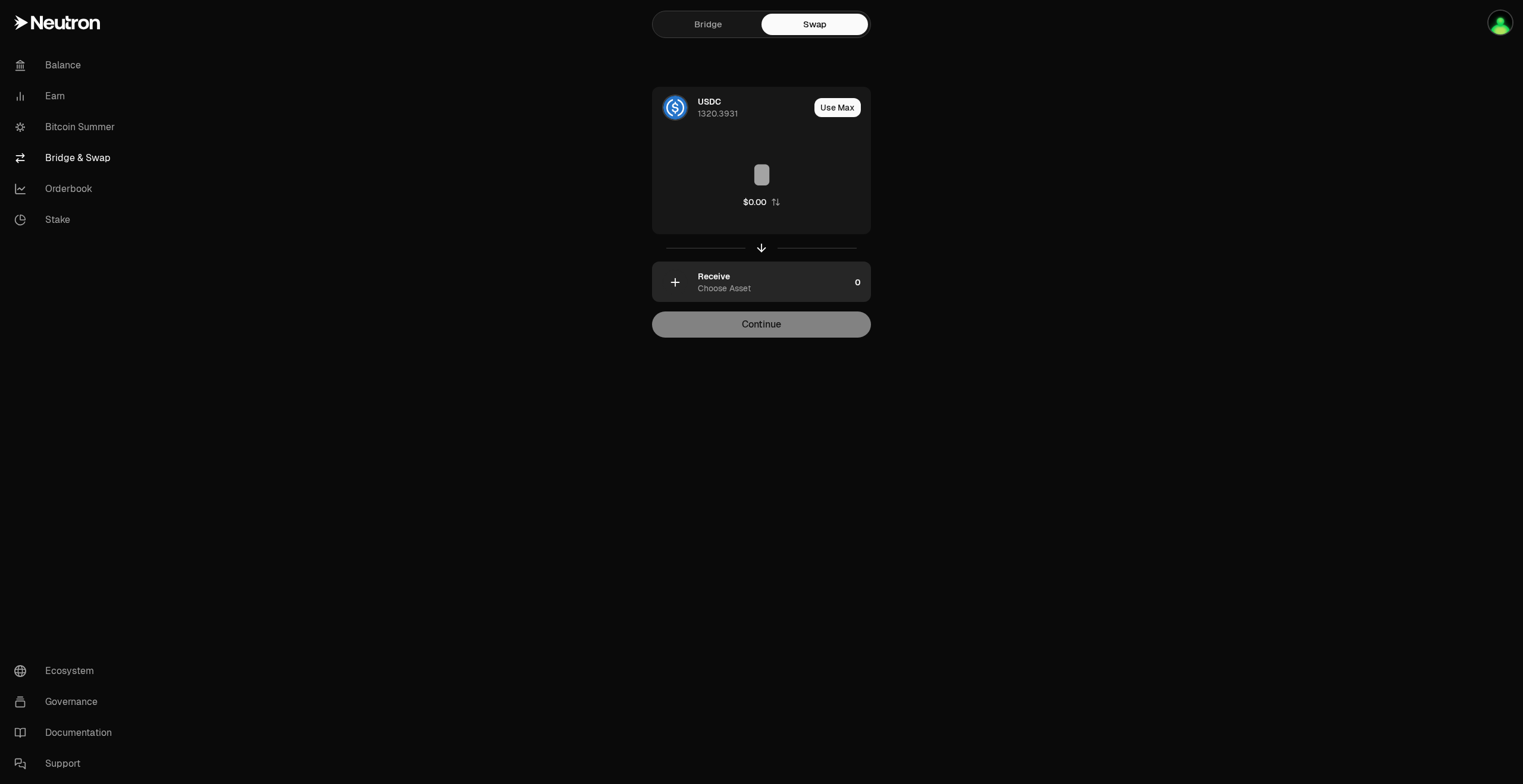
click at [703, 289] on div "Choose Asset" at bounding box center [724, 288] width 53 height 12
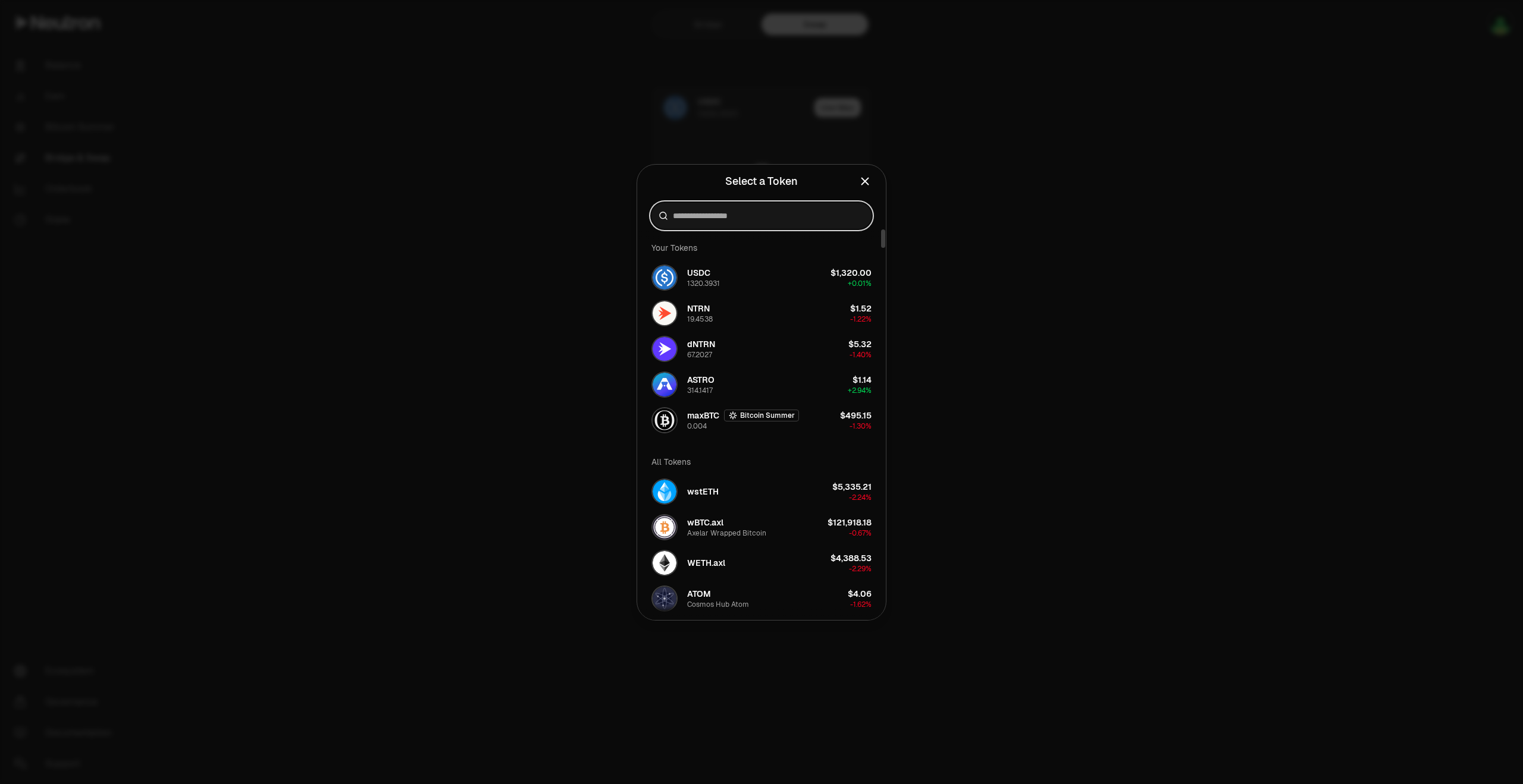
click at [729, 213] on input at bounding box center [768, 216] width 191 height 12
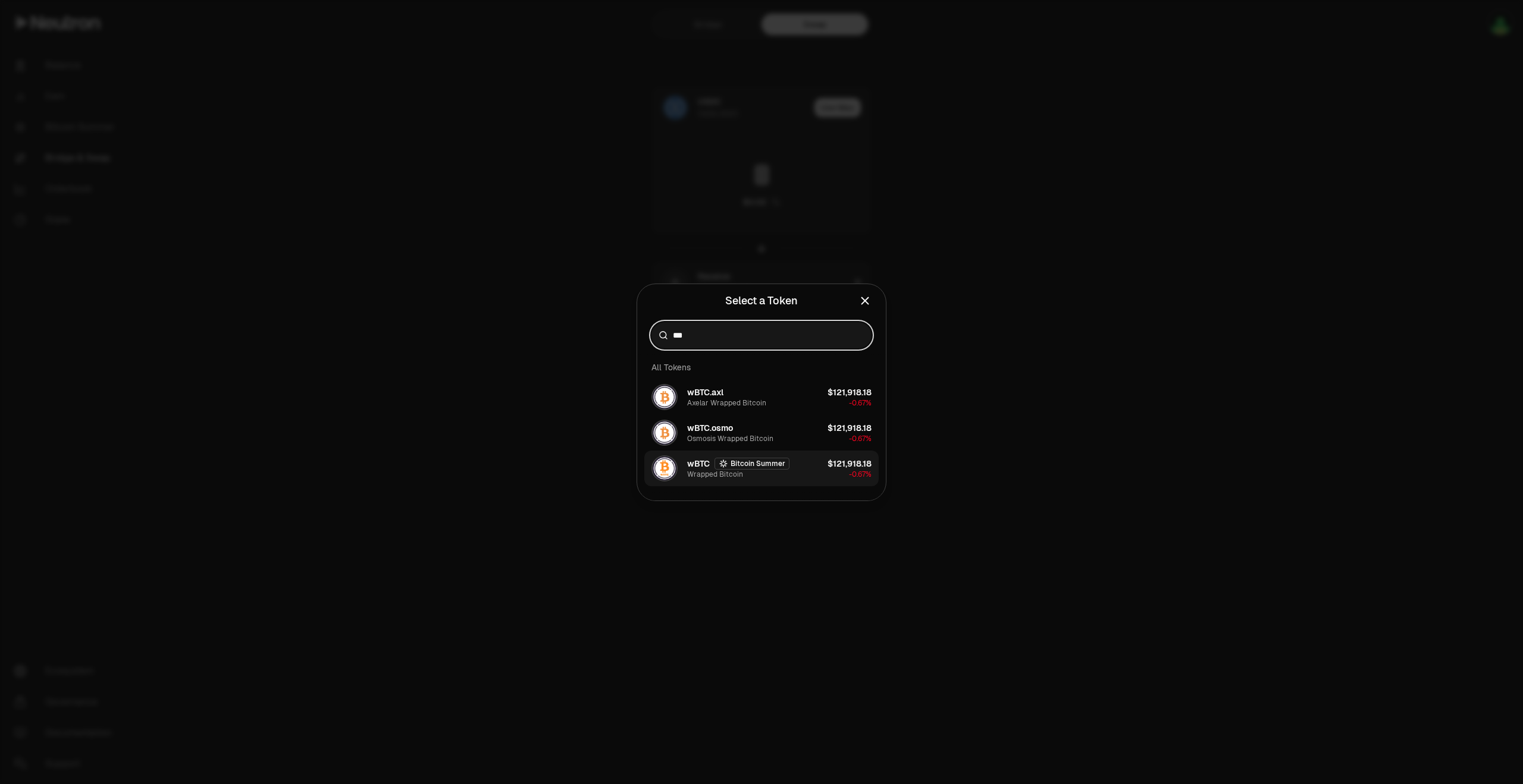
type input "***"
click at [705, 478] on div "Wrapped Bitcoin" at bounding box center [715, 474] width 56 height 9
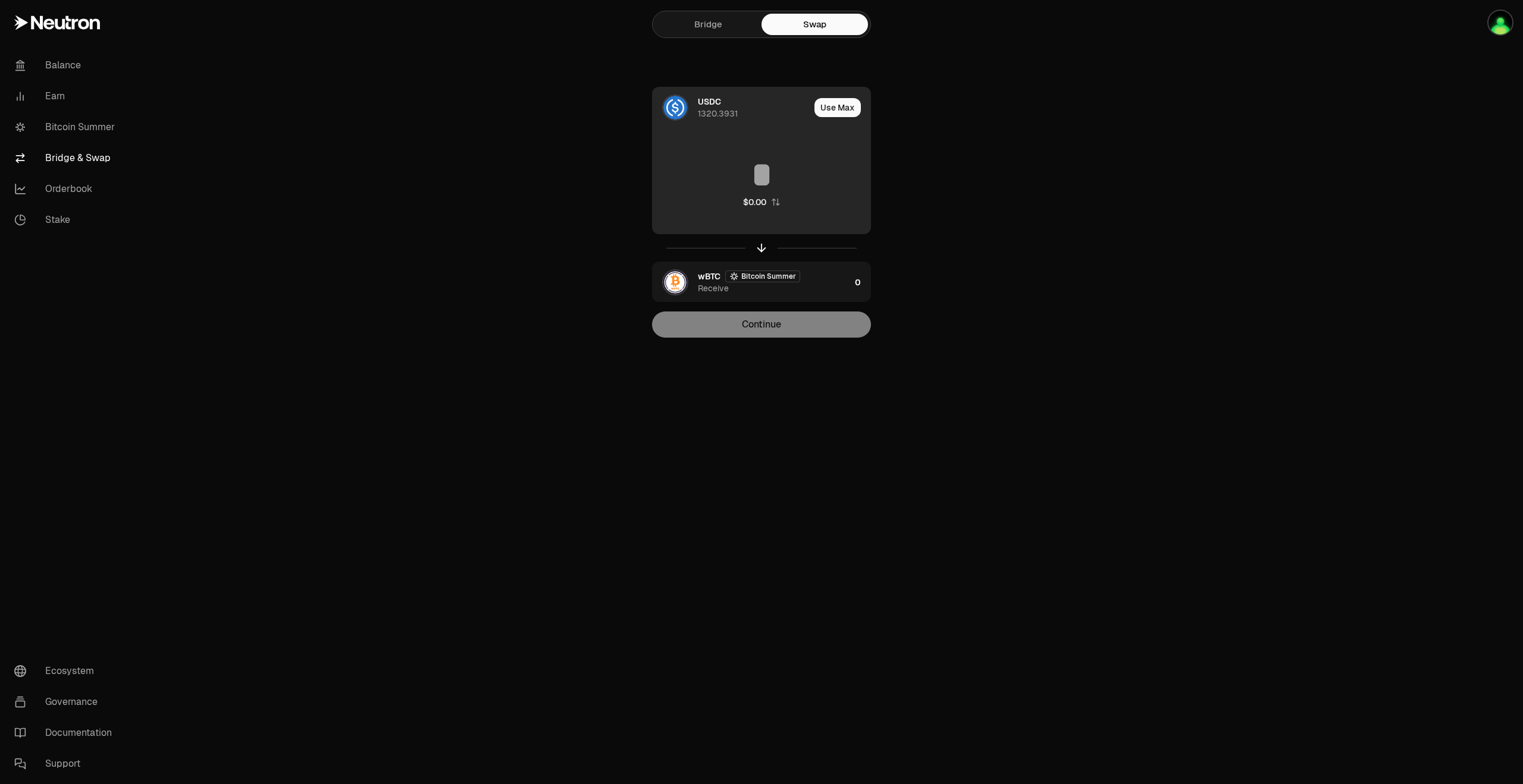
click at [768, 194] on div "$0.00" at bounding box center [761, 183] width 217 height 104
click at [750, 172] on input at bounding box center [761, 175] width 217 height 35
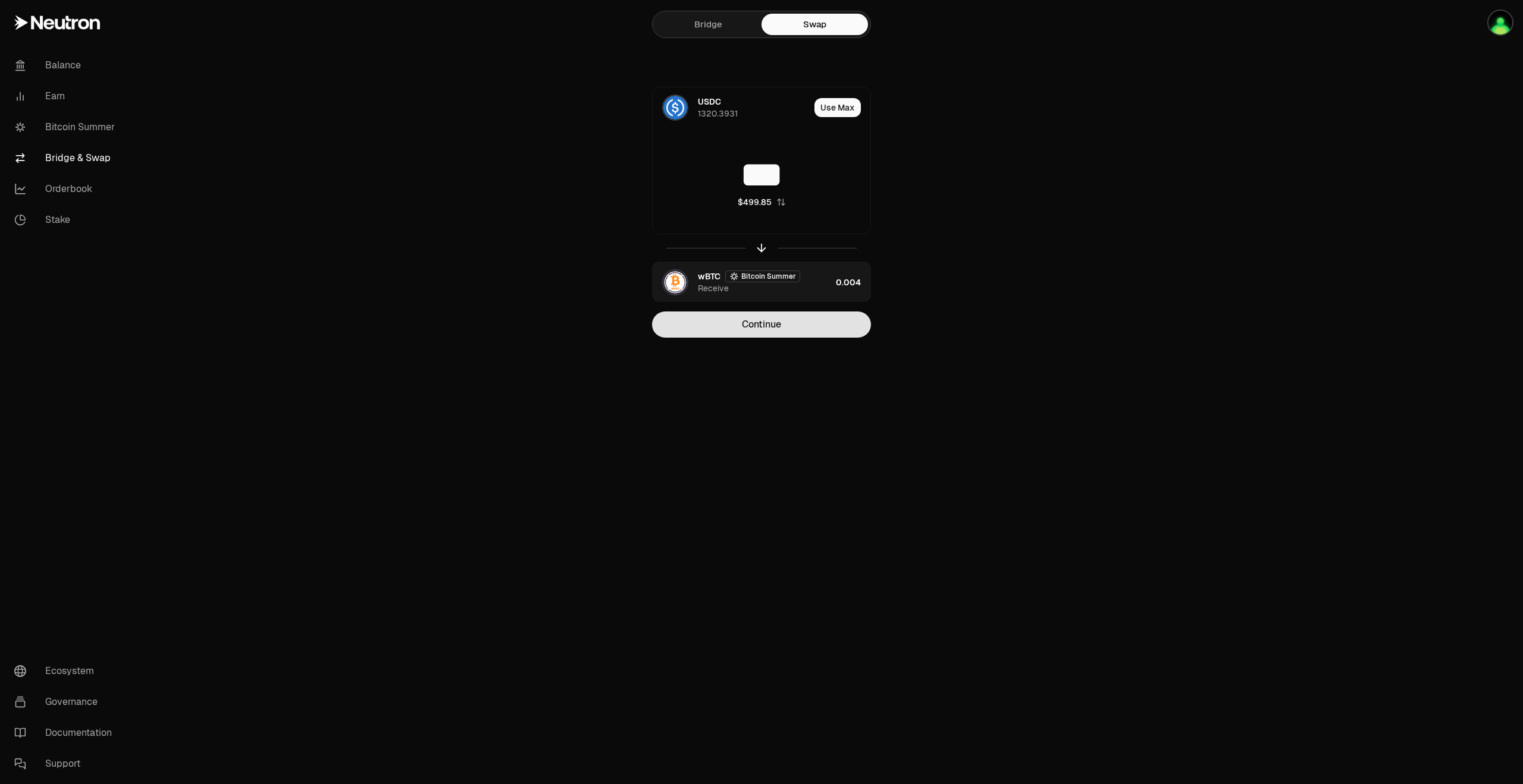
type input "***"
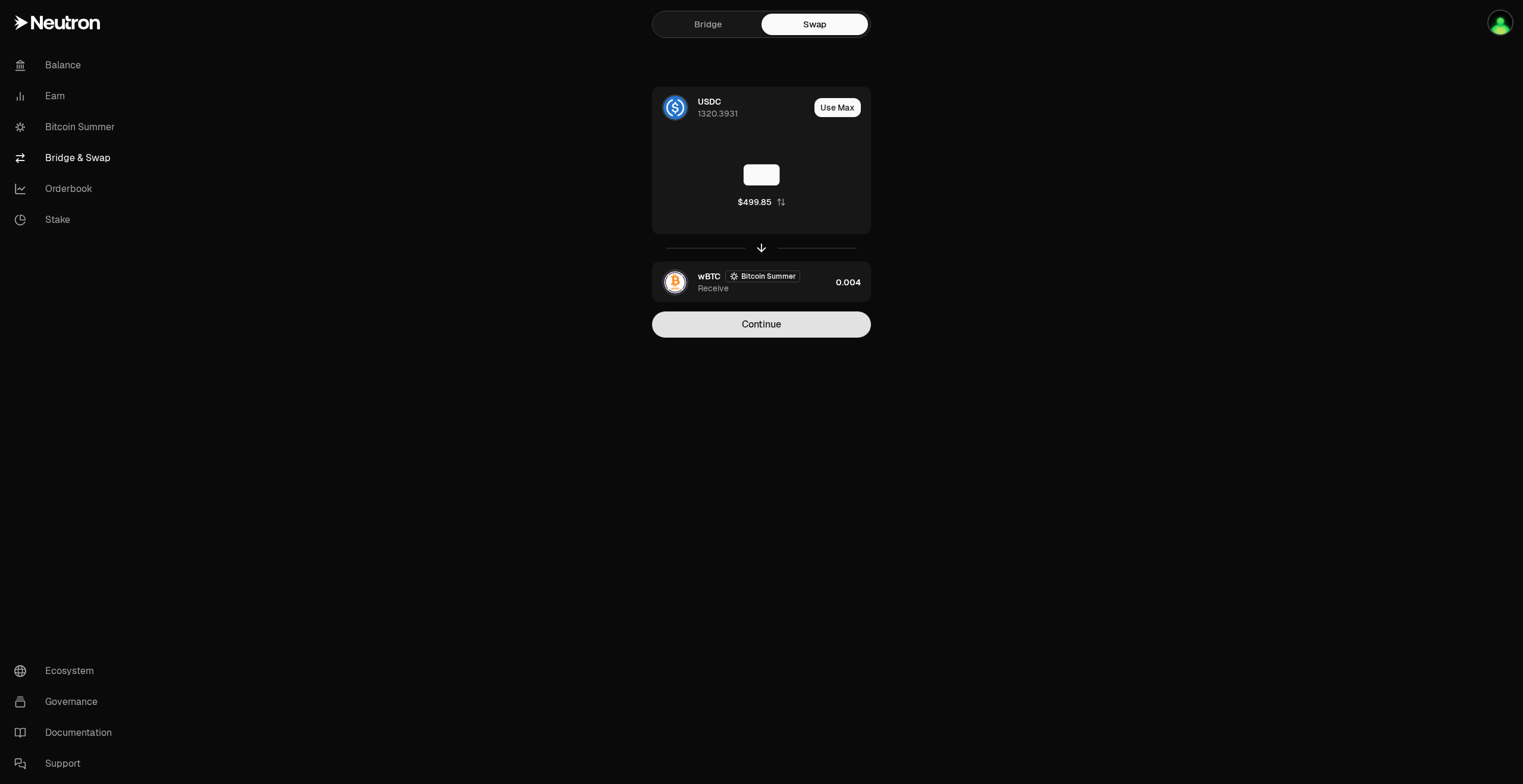
click at [751, 326] on button "Continue" at bounding box center [761, 324] width 219 height 26
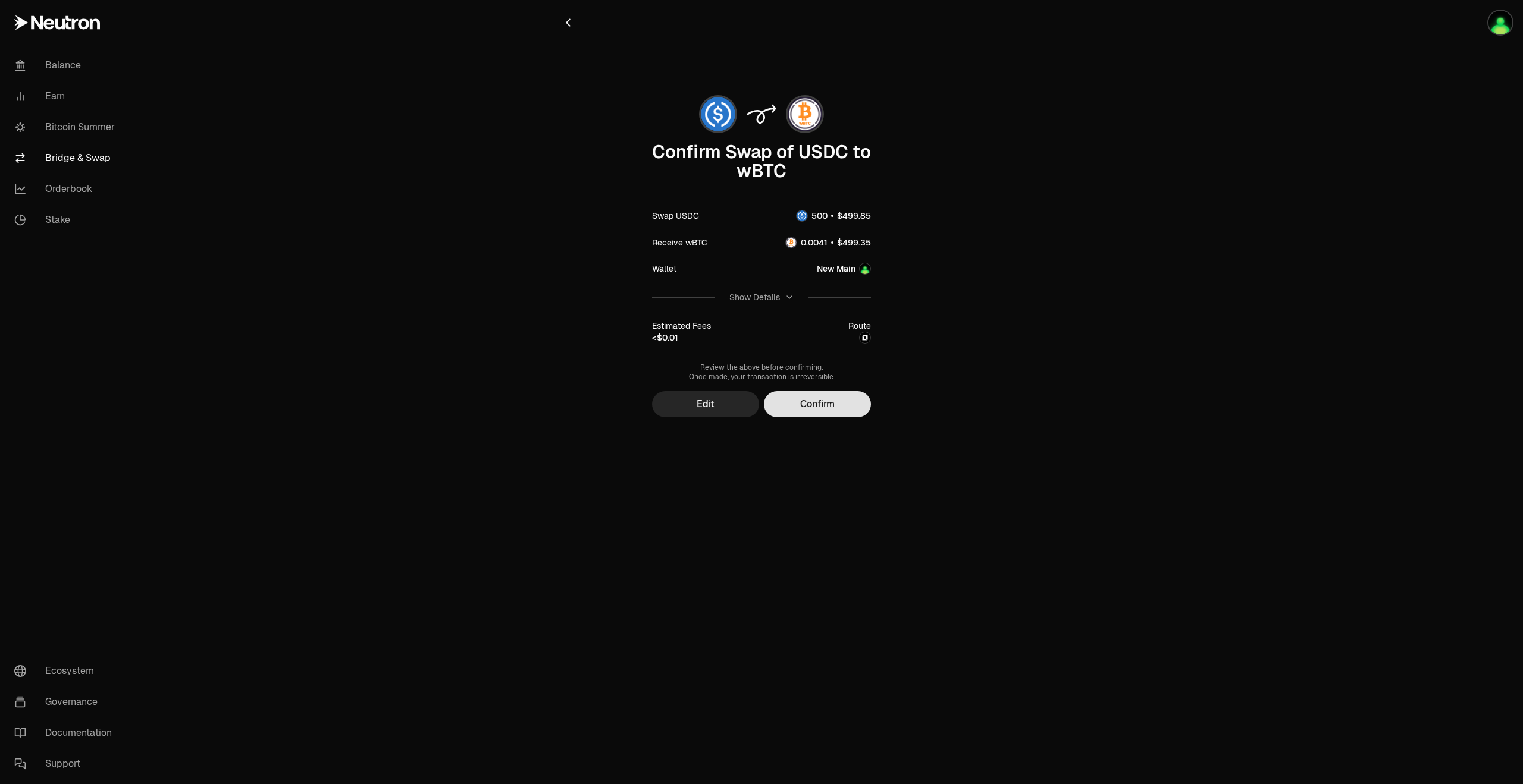
click at [838, 405] on button "Confirm" at bounding box center [817, 404] width 107 height 26
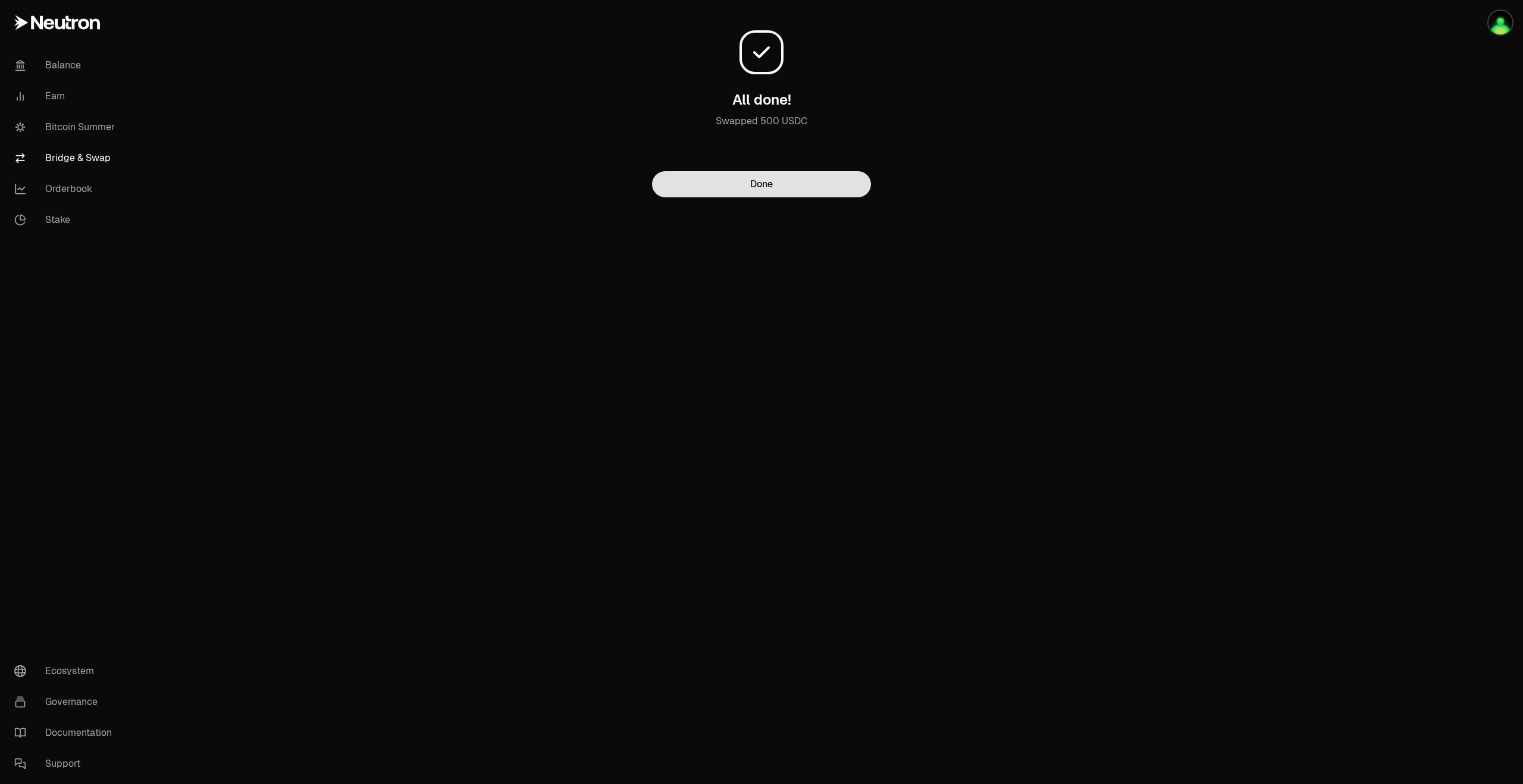
click at [821, 192] on button "Done" at bounding box center [761, 184] width 219 height 26
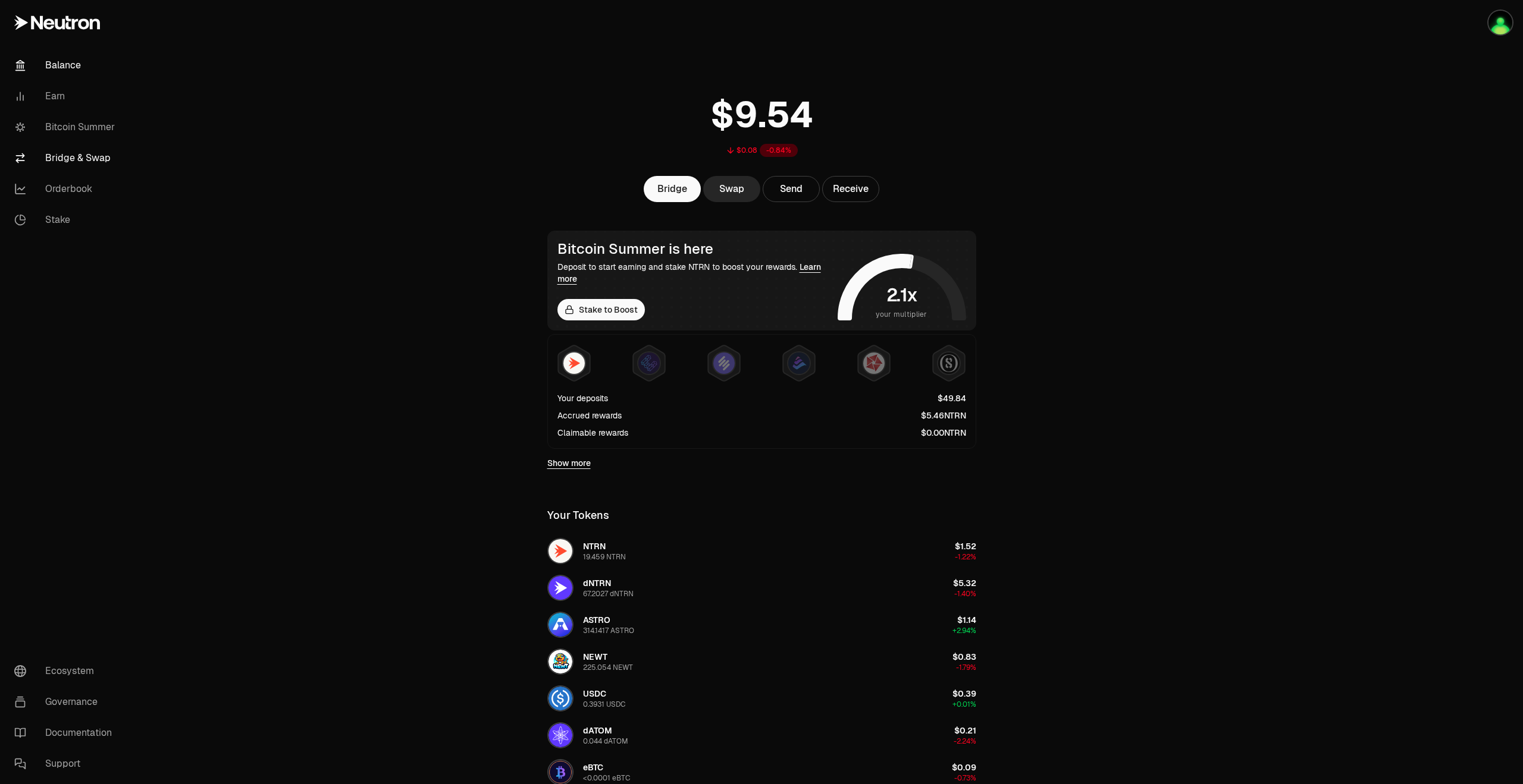
click at [80, 156] on link "Bridge & Swap" at bounding box center [66, 158] width 124 height 31
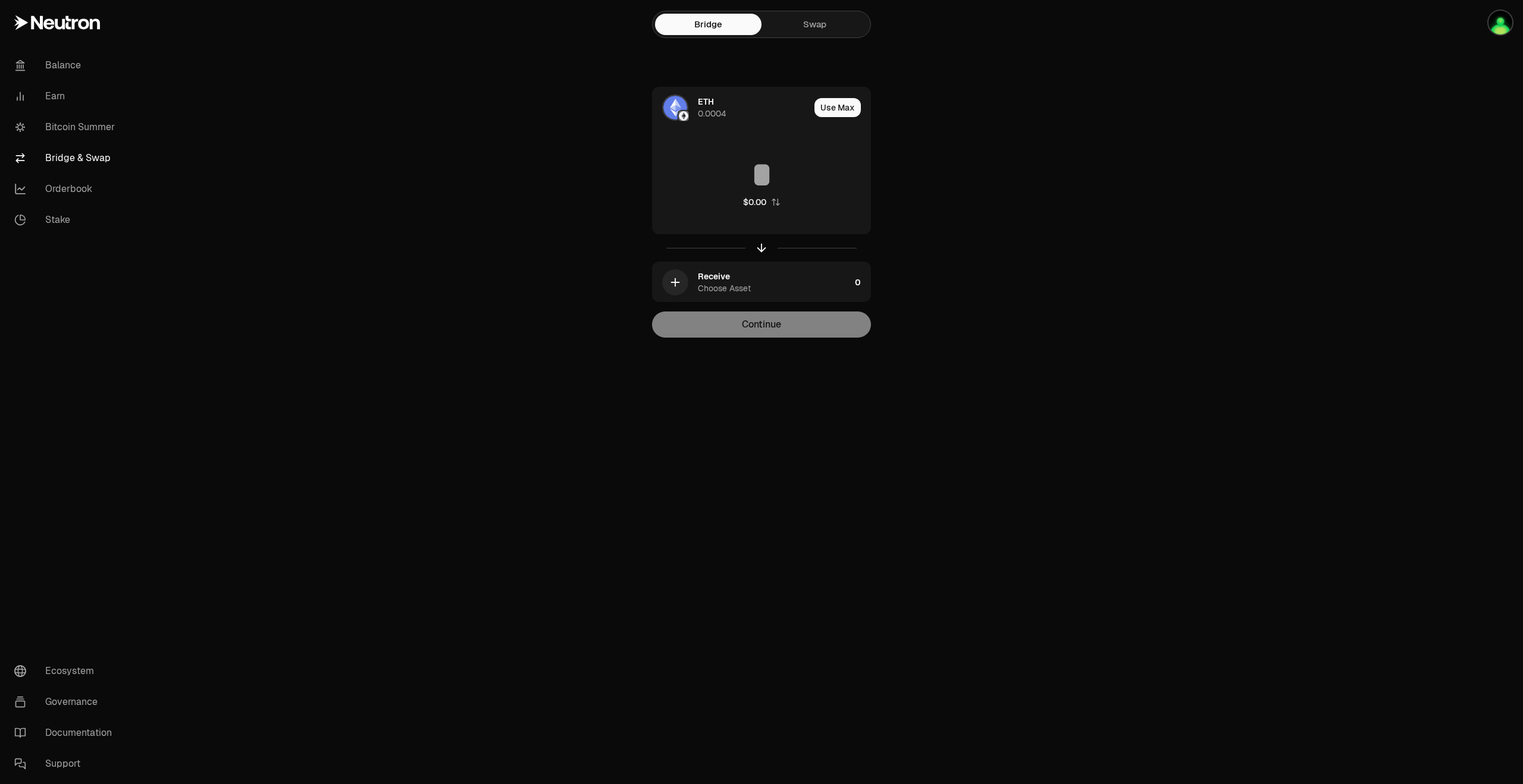
click at [832, 26] on link "Swap" at bounding box center [814, 24] width 106 height 21
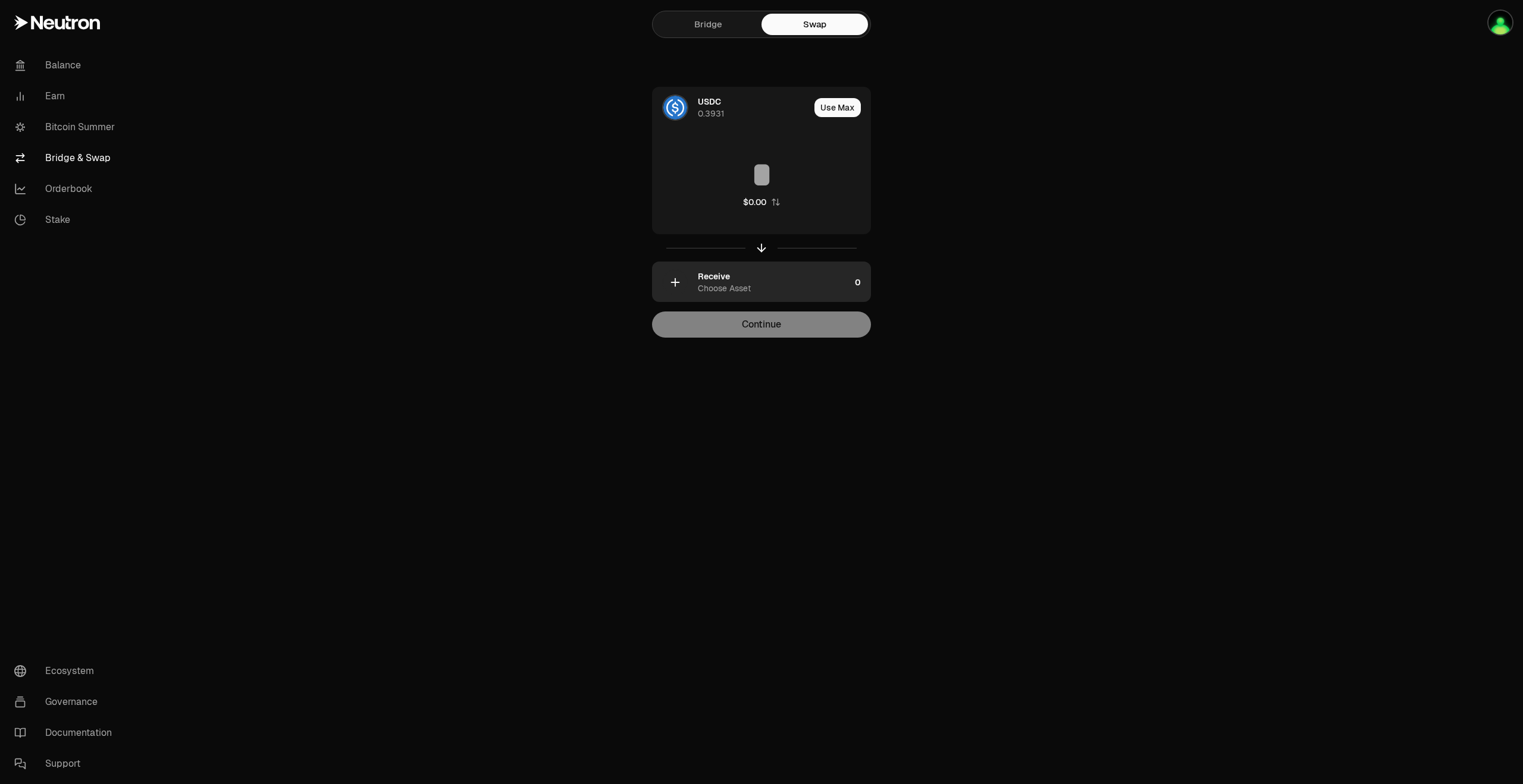
click at [726, 282] on div "Choose Asset" at bounding box center [724, 288] width 53 height 12
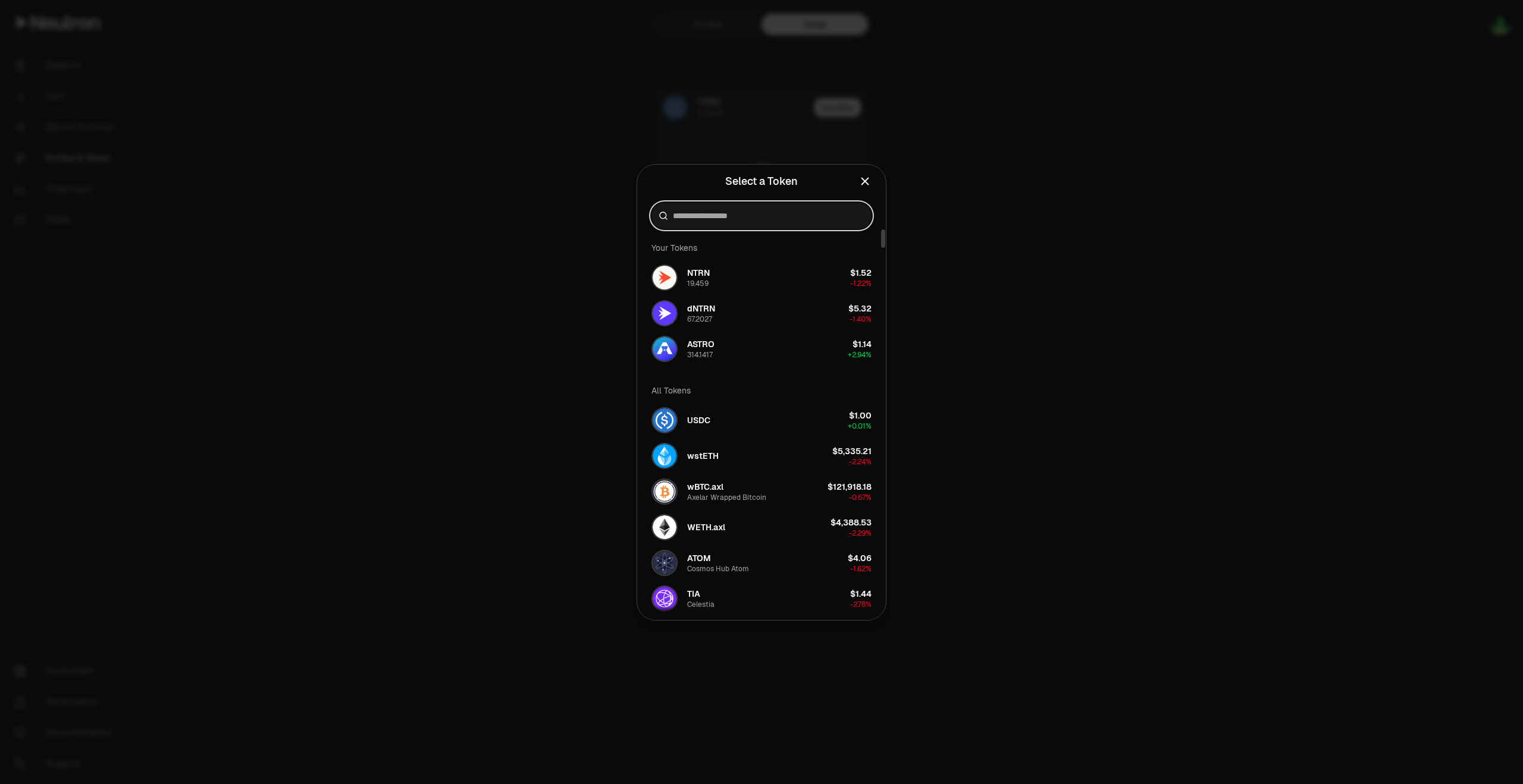
click at [751, 211] on input at bounding box center [768, 216] width 191 height 12
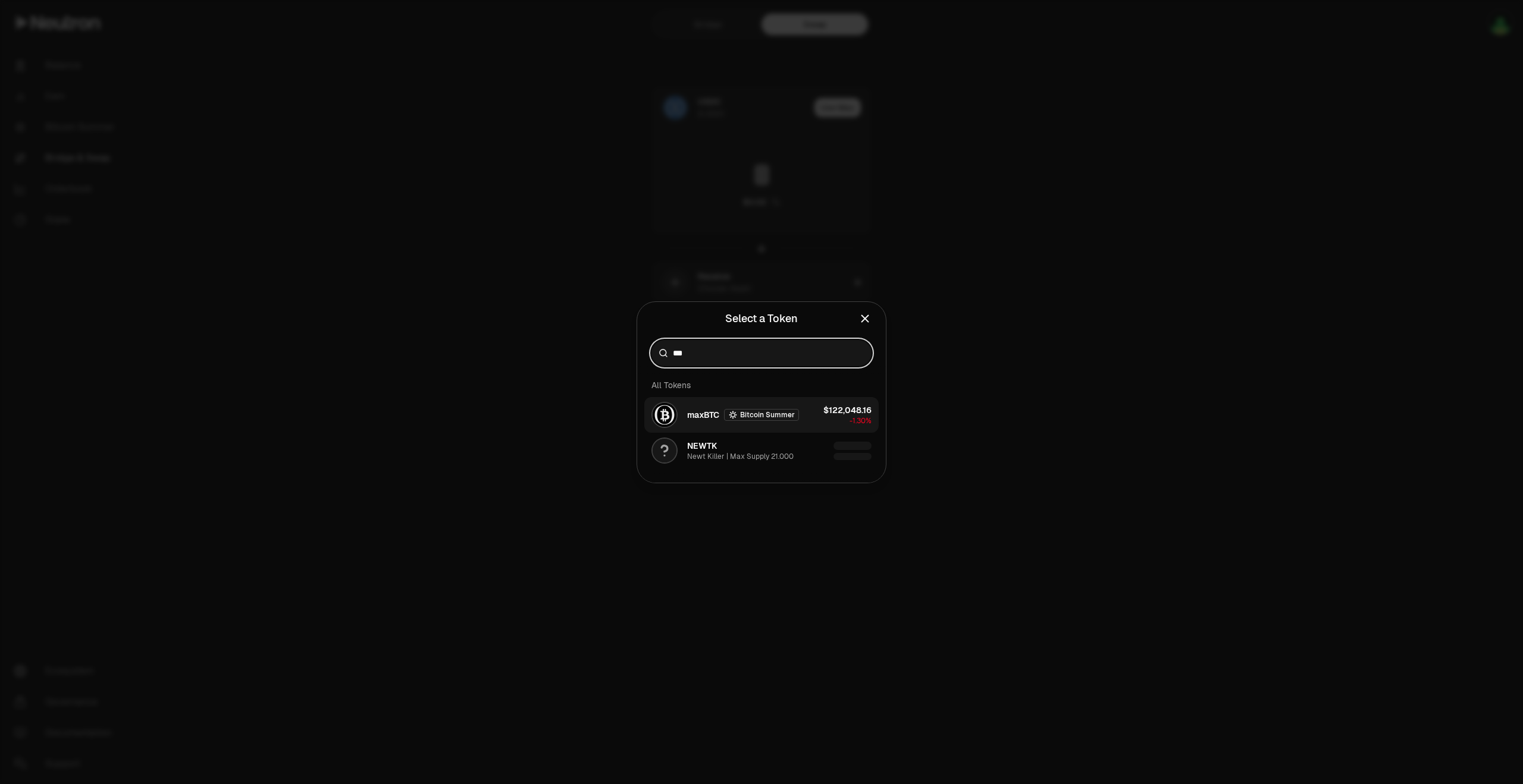
type input "***"
click at [705, 414] on span "maxBTC" at bounding box center [703, 415] width 32 height 12
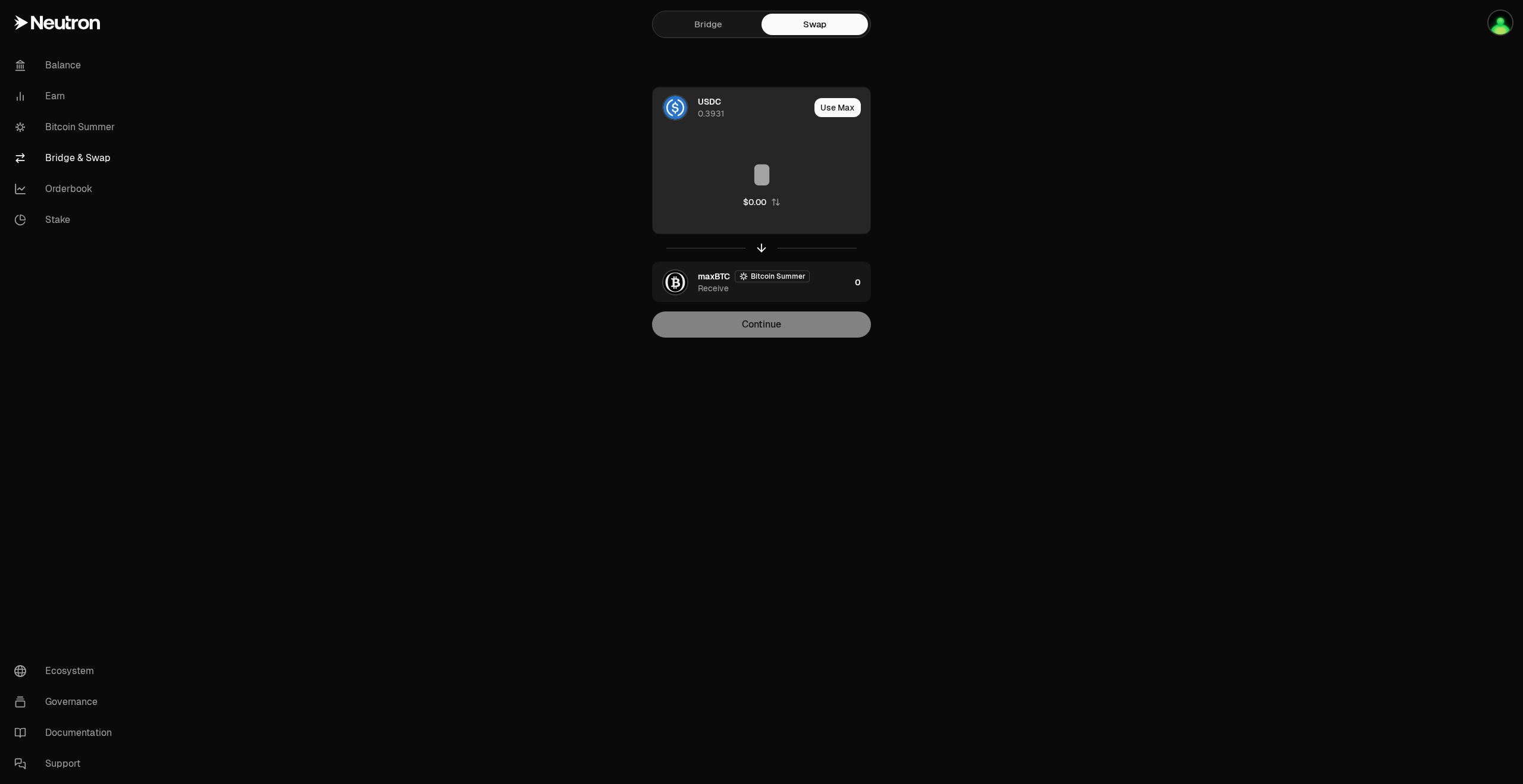
click at [770, 172] on input at bounding box center [761, 175] width 217 height 35
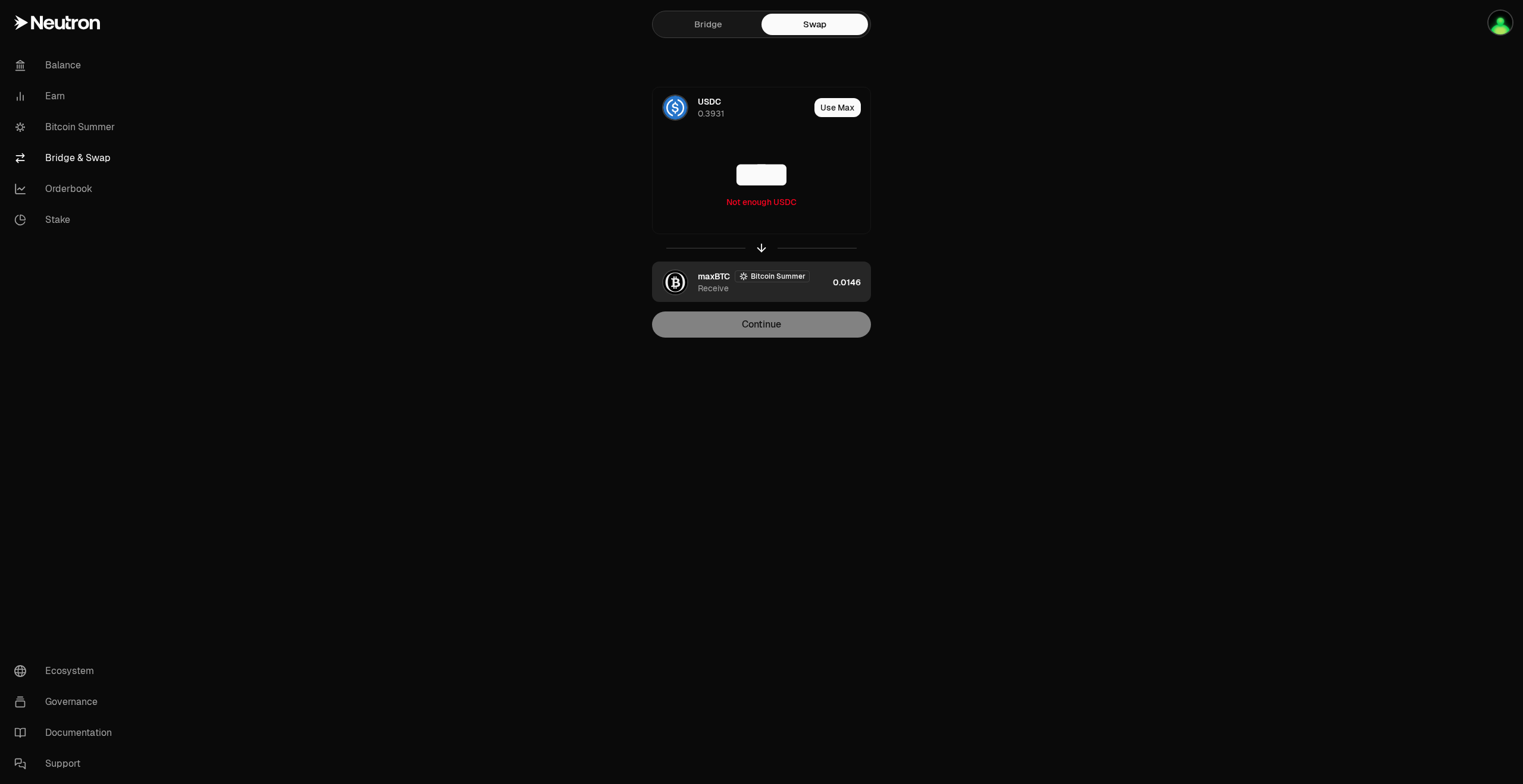
type input "****"
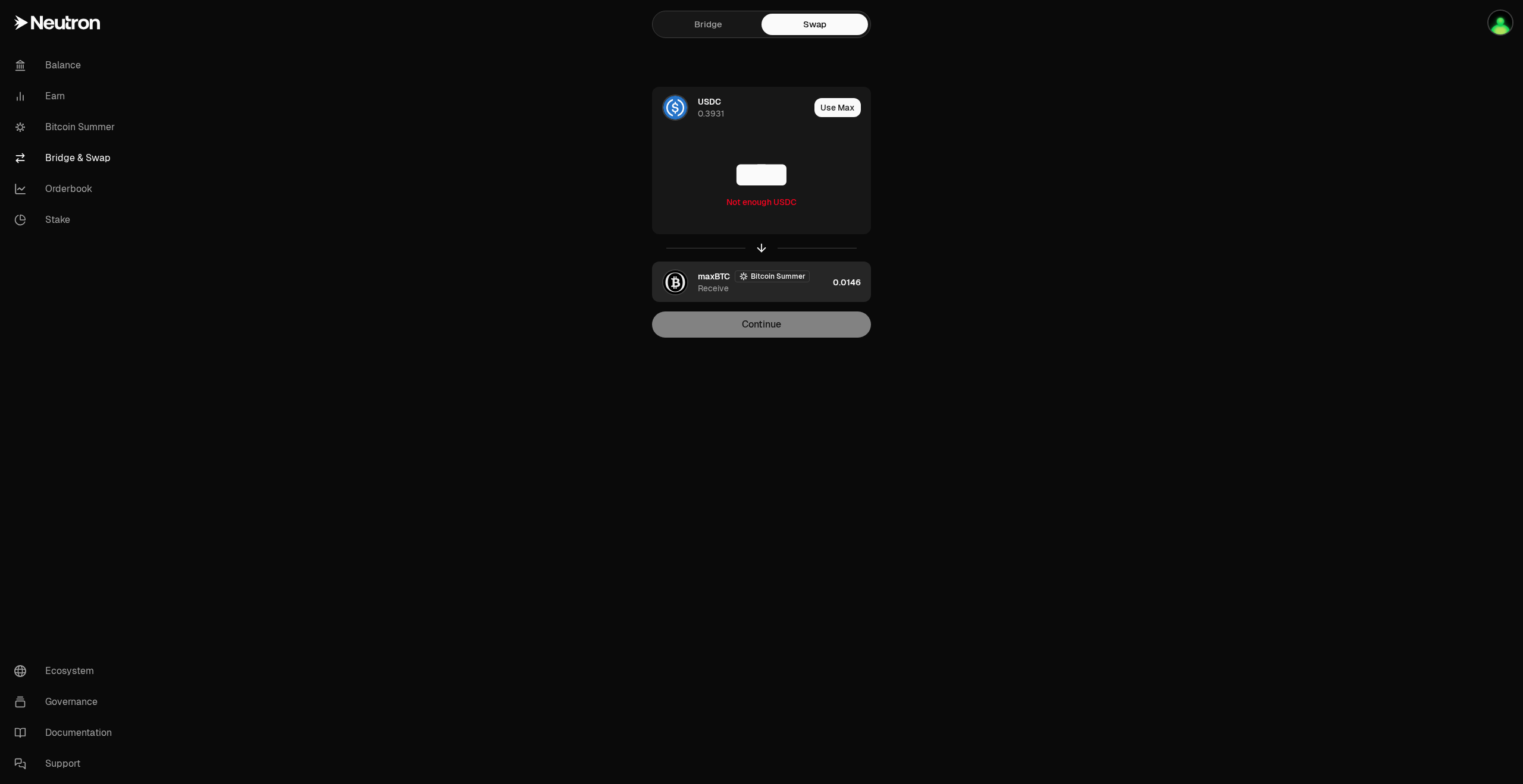
click at [820, 288] on div "maxBTC Bitcoin Summer Receive" at bounding box center [763, 282] width 130 height 24
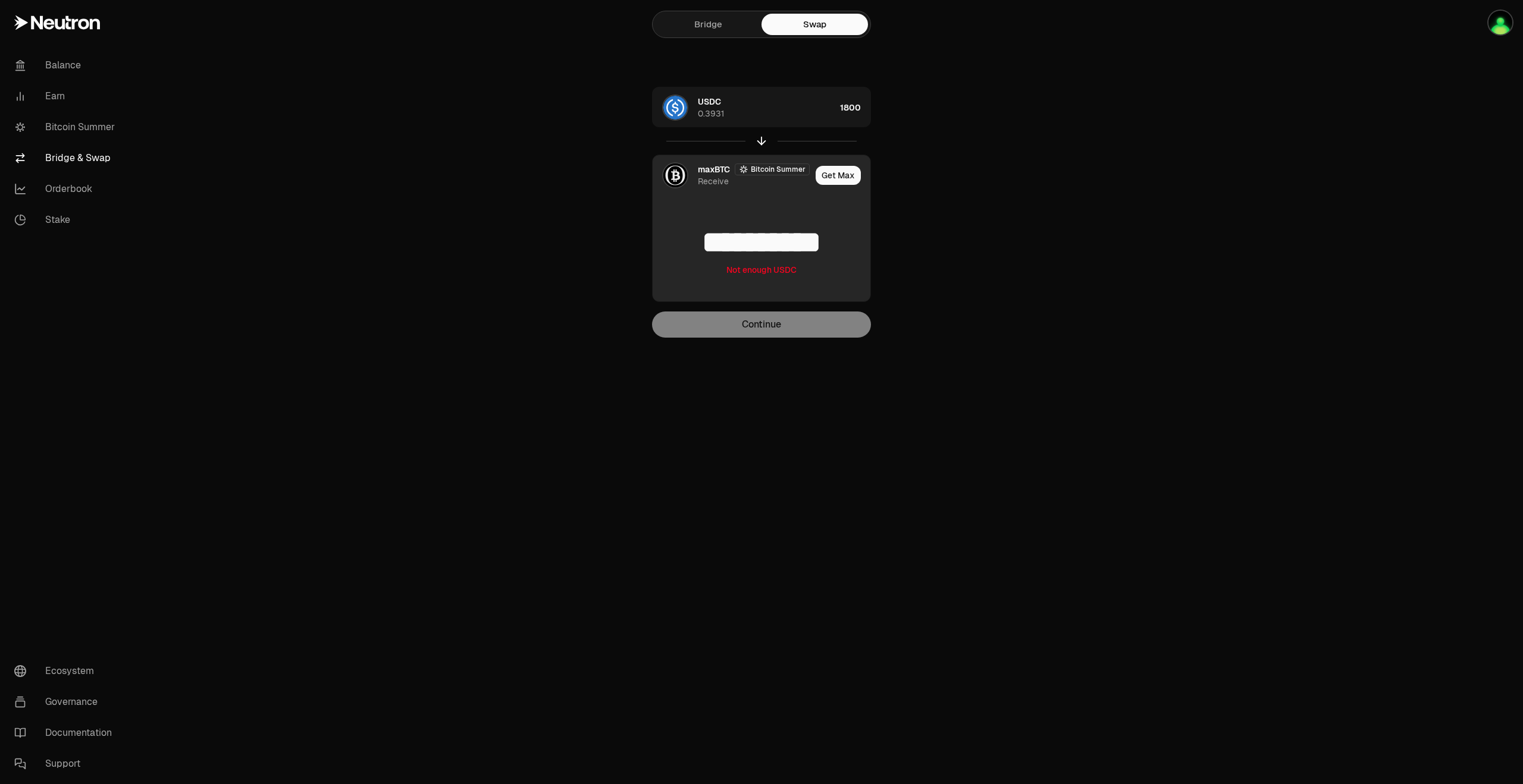
drag, startPoint x: 722, startPoint y: 242, endPoint x: 856, endPoint y: 243, distance: 134.0
click at [856, 243] on input "**********" at bounding box center [761, 242] width 217 height 35
drag, startPoint x: 700, startPoint y: 237, endPoint x: 868, endPoint y: 252, distance: 168.7
click at [868, 252] on input "**********" at bounding box center [761, 242] width 217 height 35
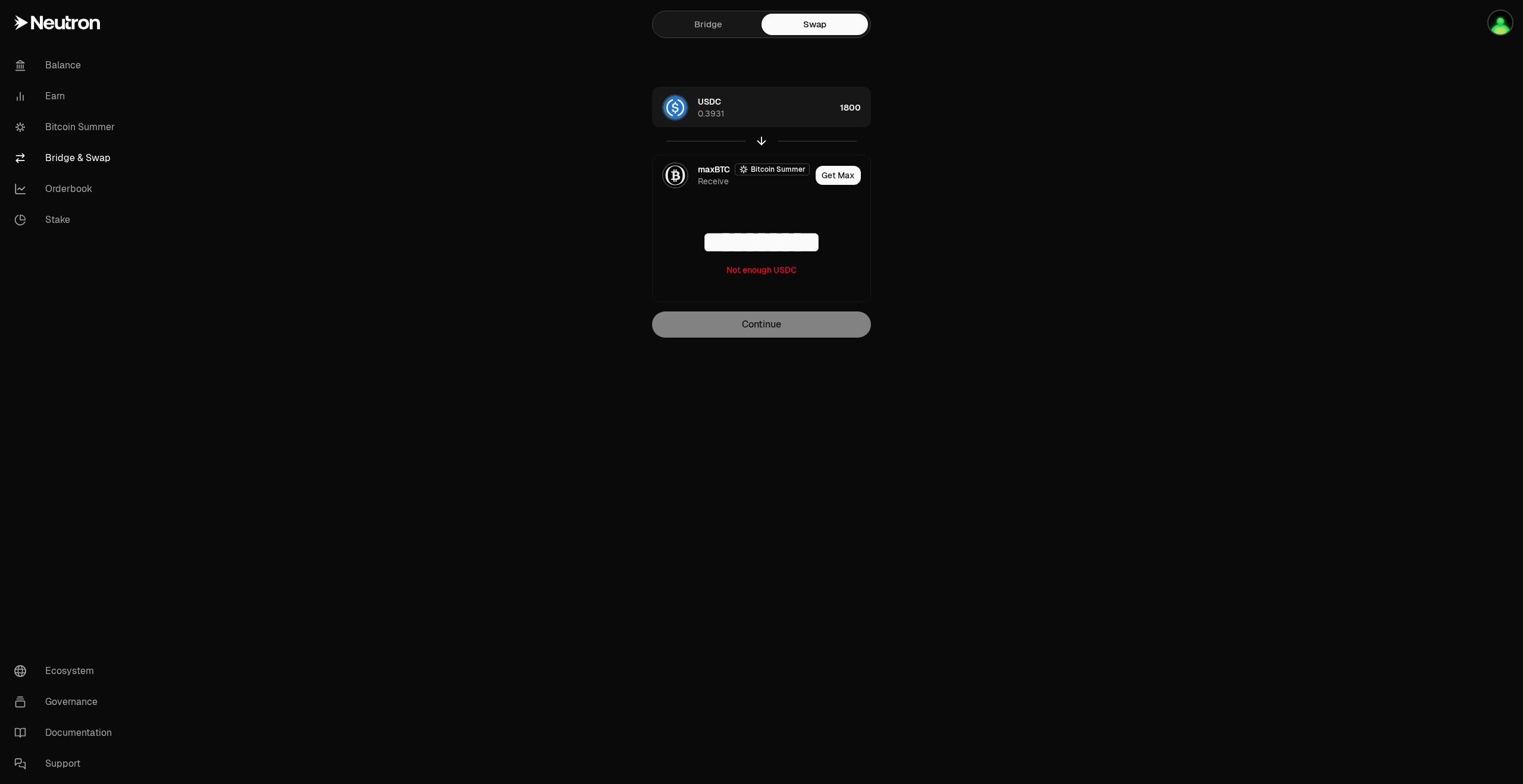
scroll to position [0, 0]
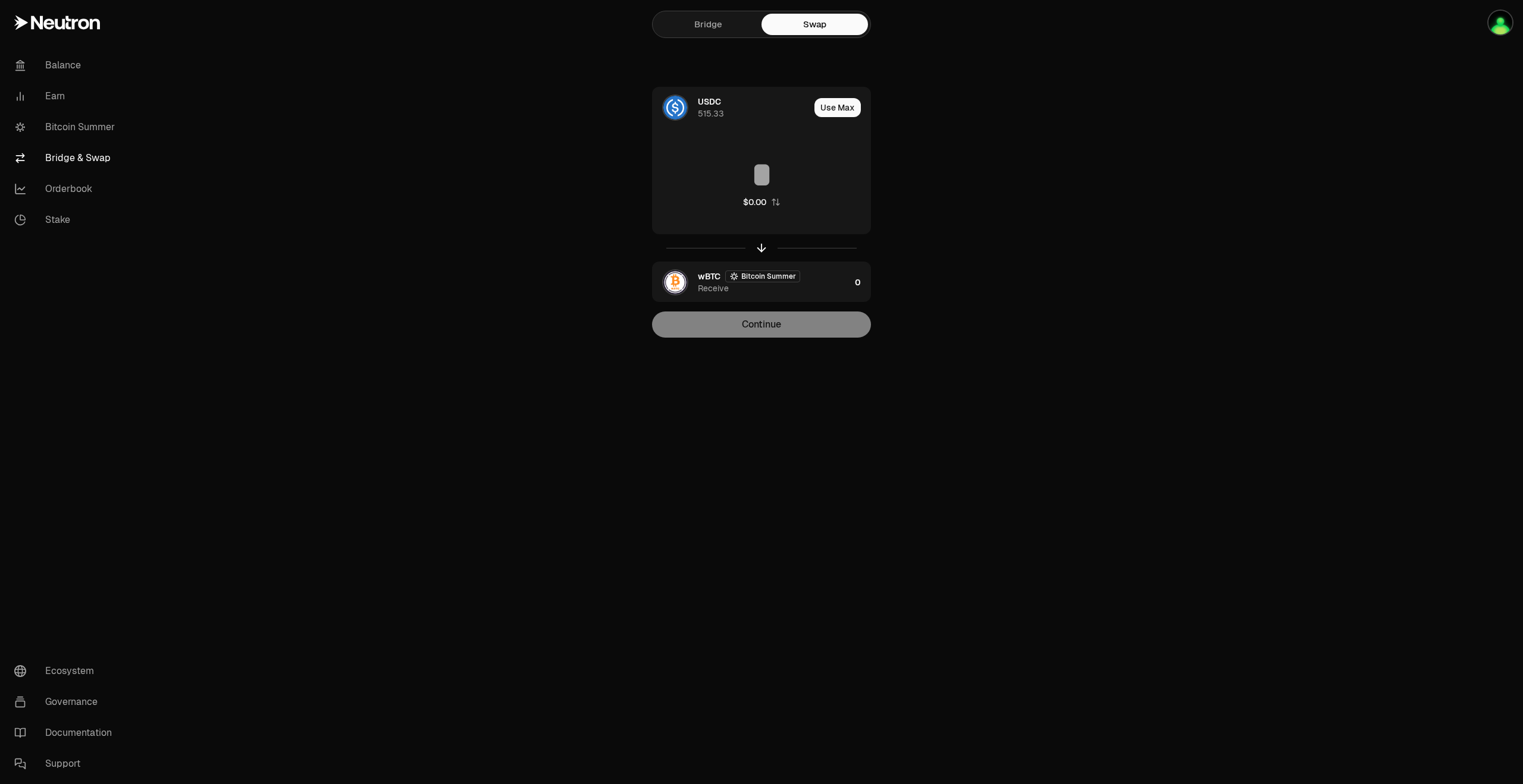
drag, startPoint x: 964, startPoint y: 239, endPoint x: 924, endPoint y: 233, distance: 40.4
click at [964, 239] on div "Bridge Swap USDC 515.33 Use Max $0.00 wBTC Bitcoin Summer Receive 0 Continue" at bounding box center [762, 193] width 428 height 385
click at [826, 292] on div "wBTC Bitcoin Summer Receive" at bounding box center [774, 282] width 153 height 24
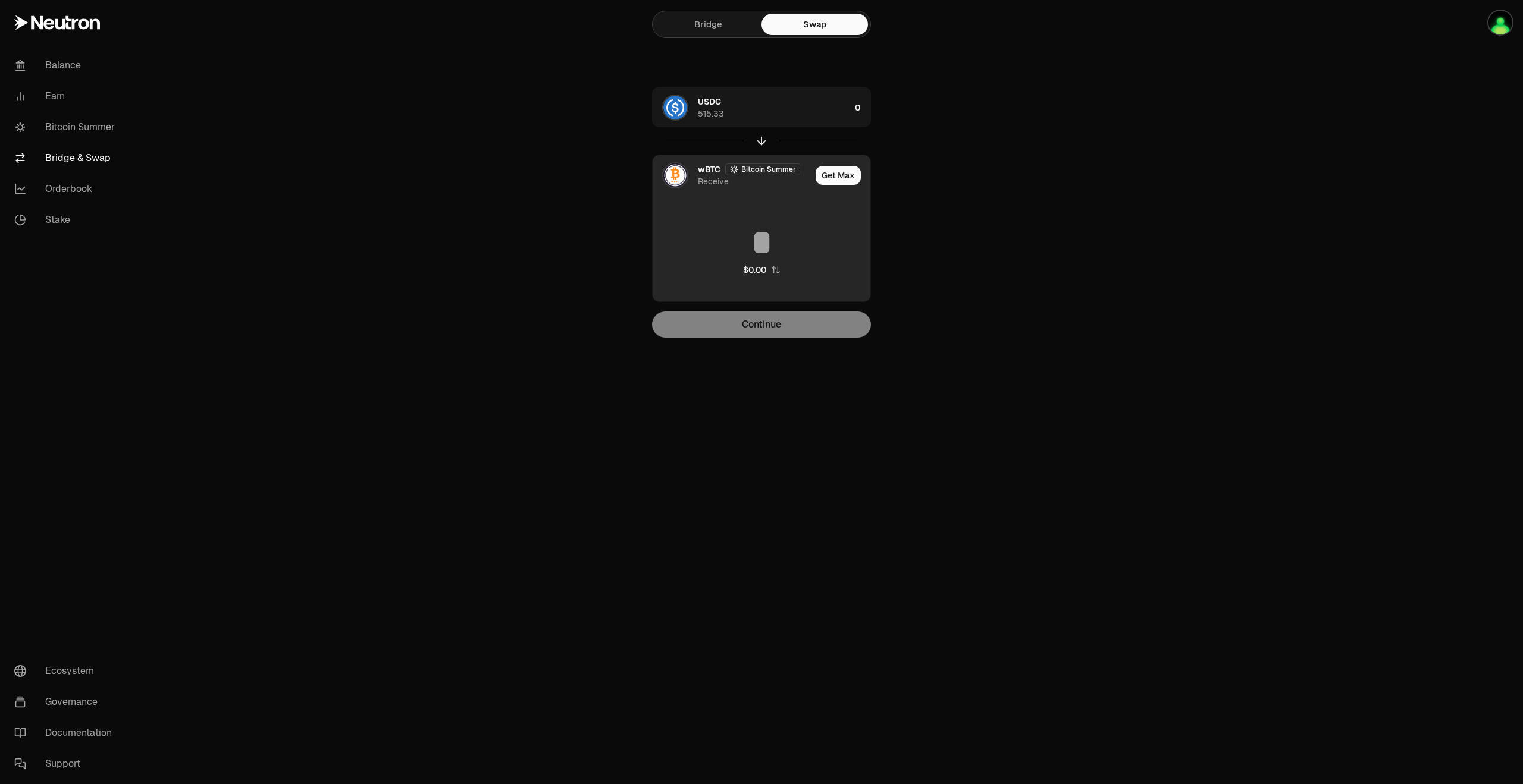
click at [699, 175] on span "wBTC" at bounding box center [709, 169] width 23 height 12
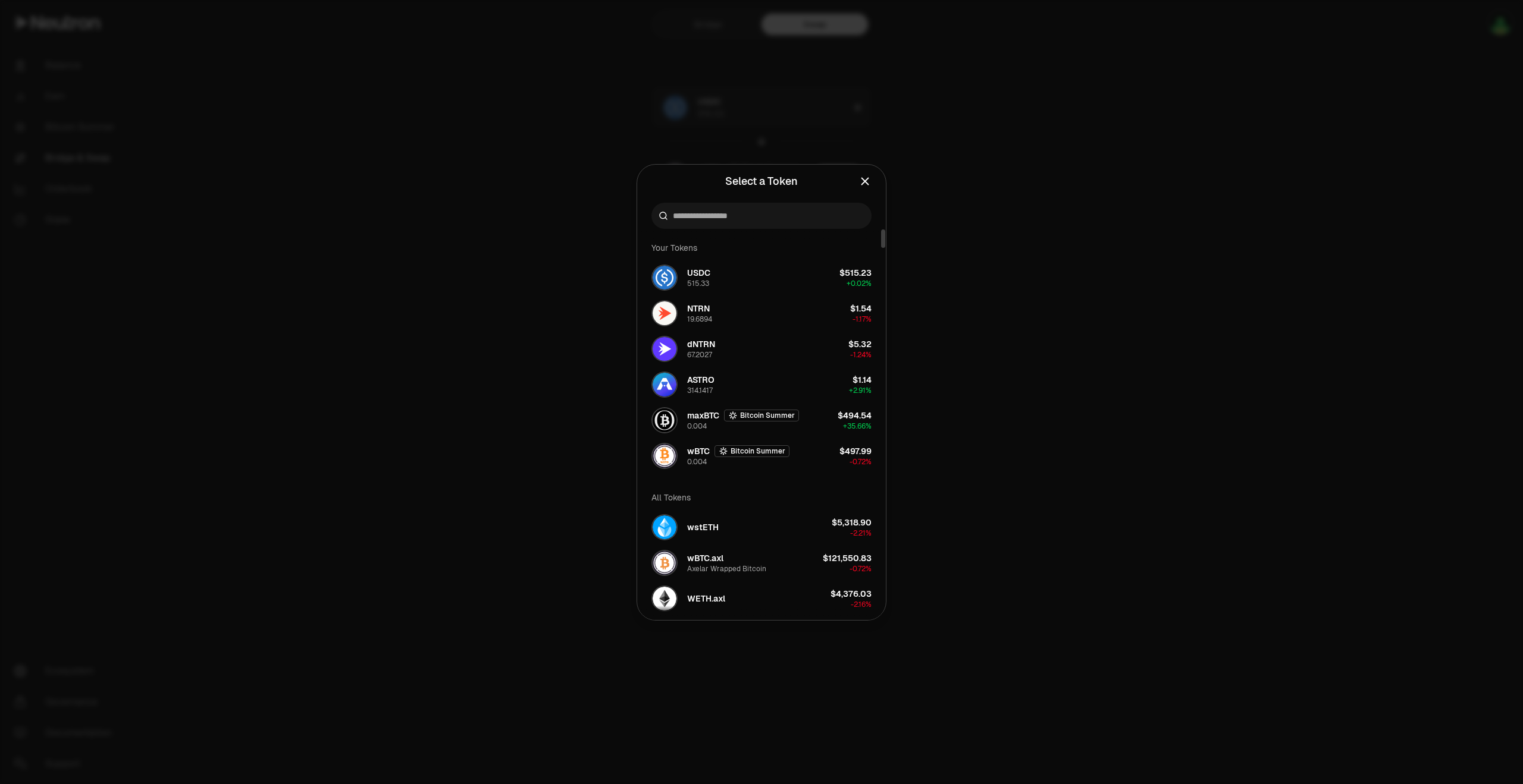
click at [719, 223] on div at bounding box center [761, 215] width 220 height 26
click at [721, 213] on input at bounding box center [768, 216] width 191 height 12
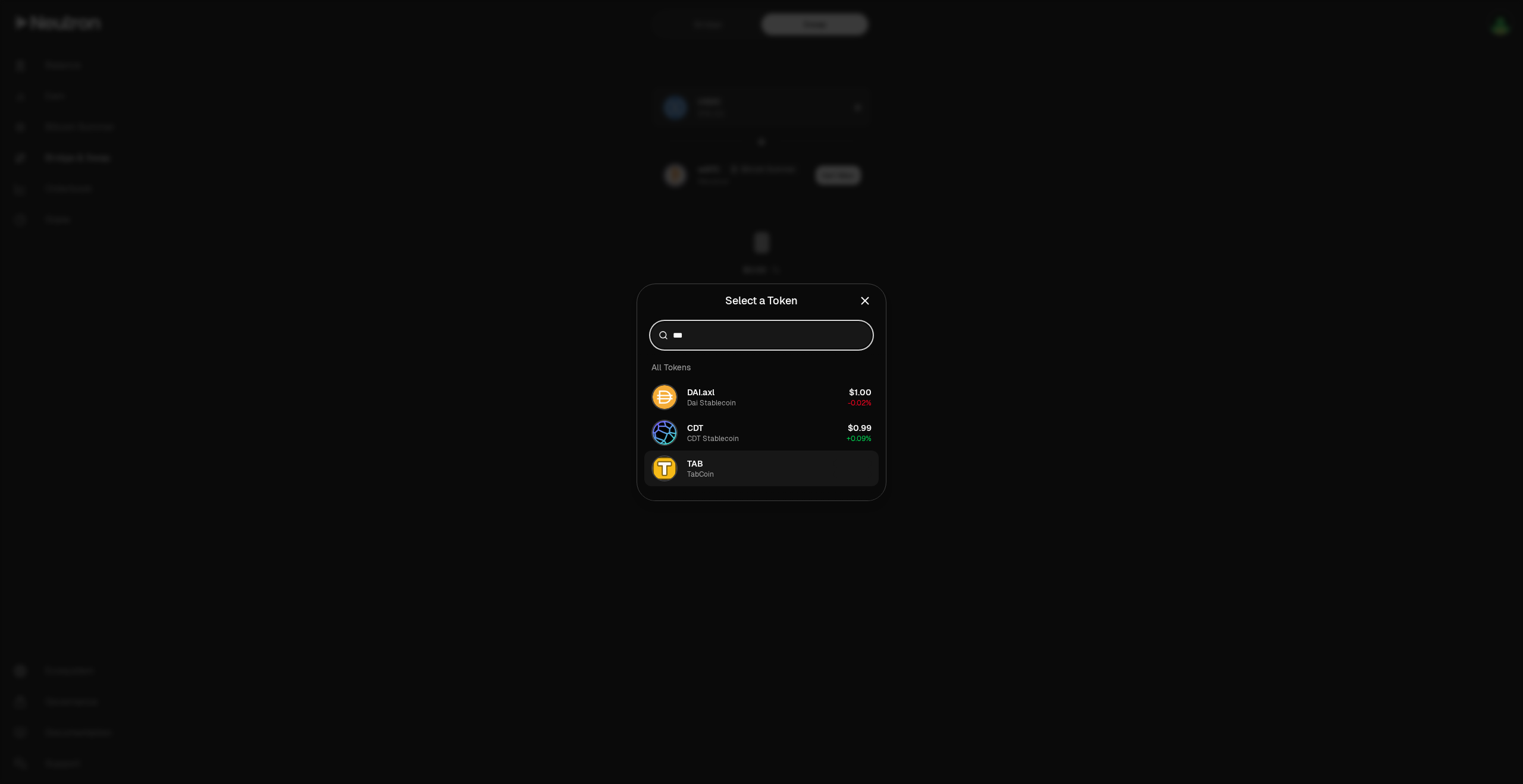
type input "***"
click at [727, 462] on button "TAB TabCoin" at bounding box center [762, 468] width 234 height 35
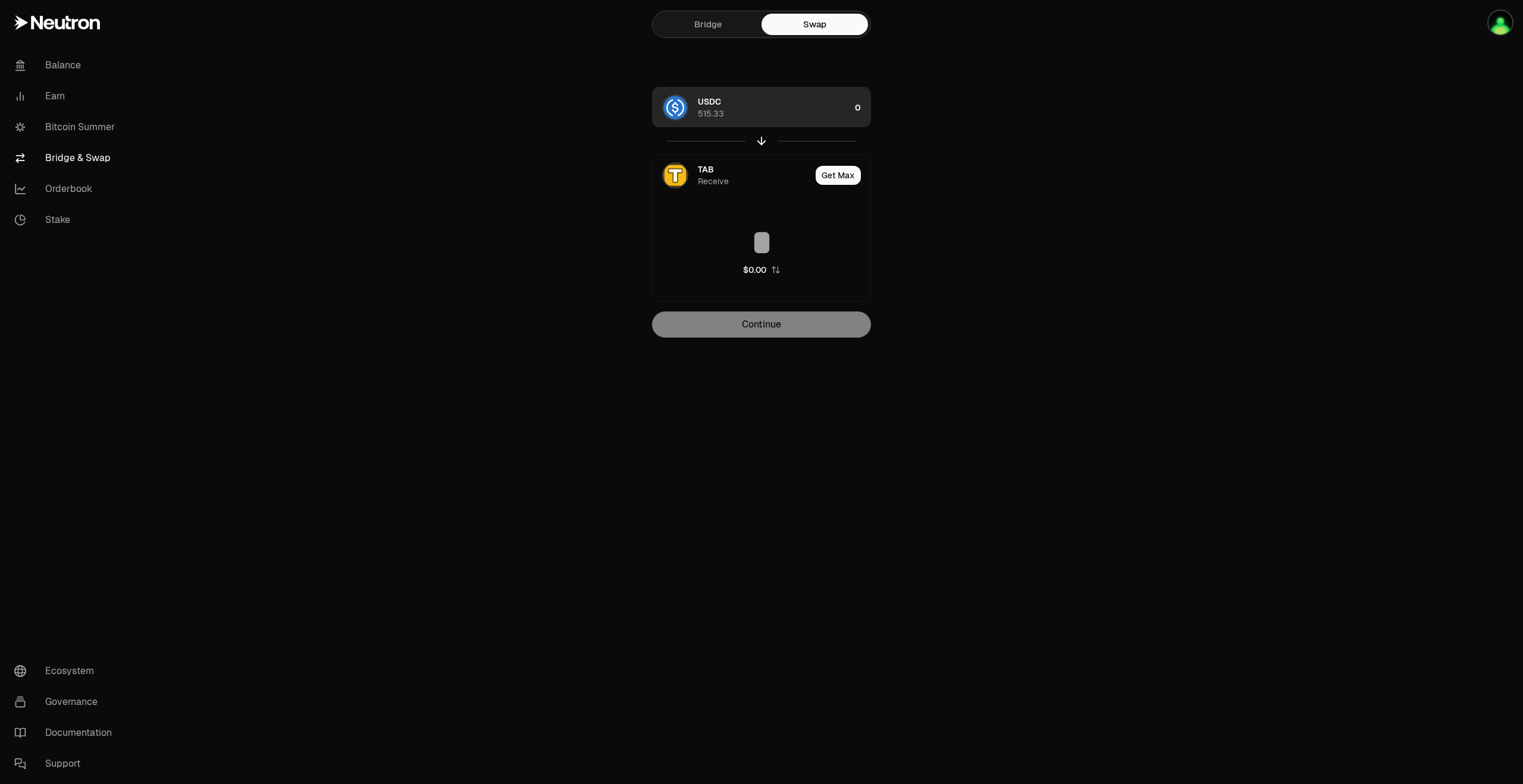
click at [804, 107] on div "USDC 515.33" at bounding box center [774, 108] width 153 height 24
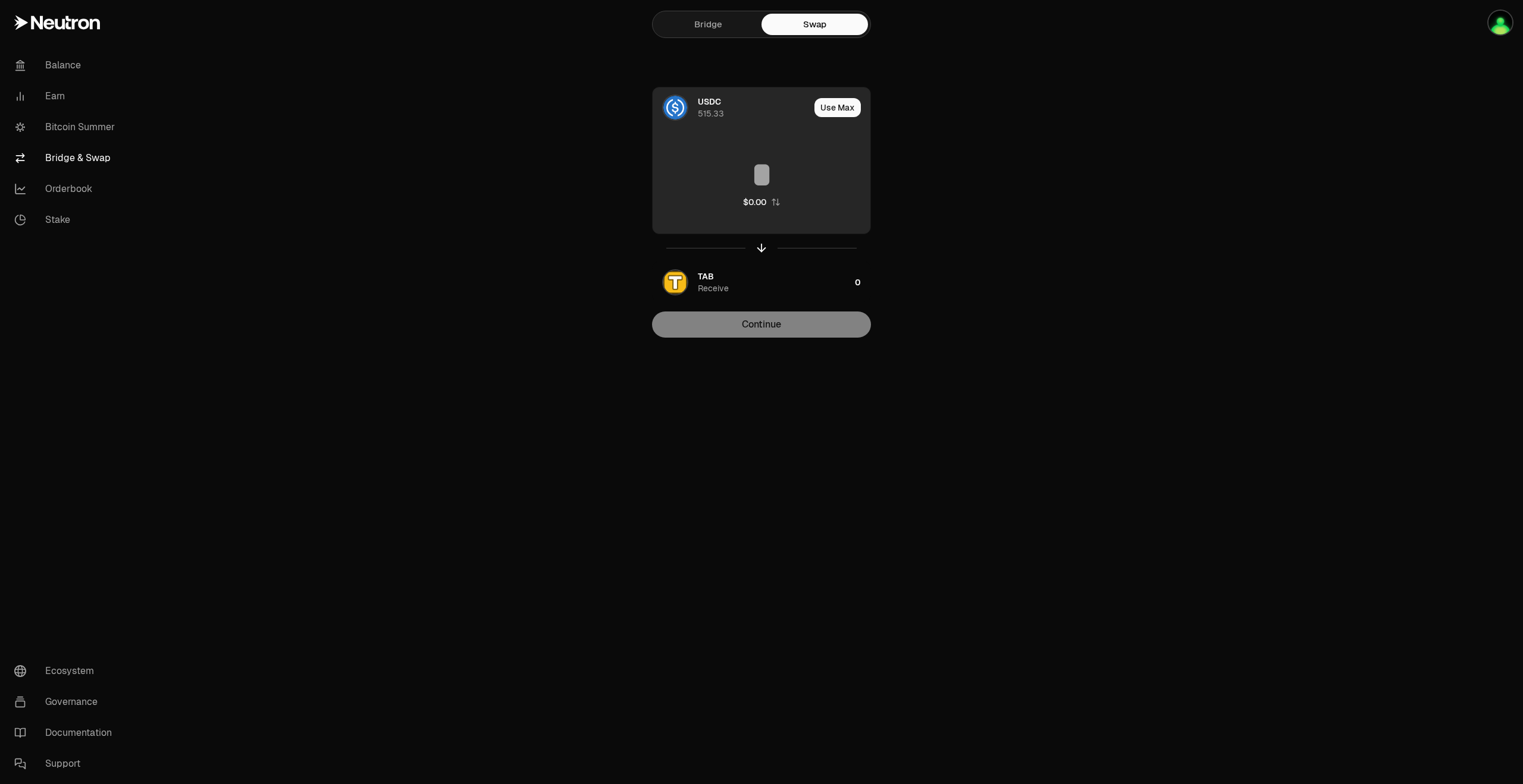
click at [755, 163] on input at bounding box center [761, 175] width 217 height 35
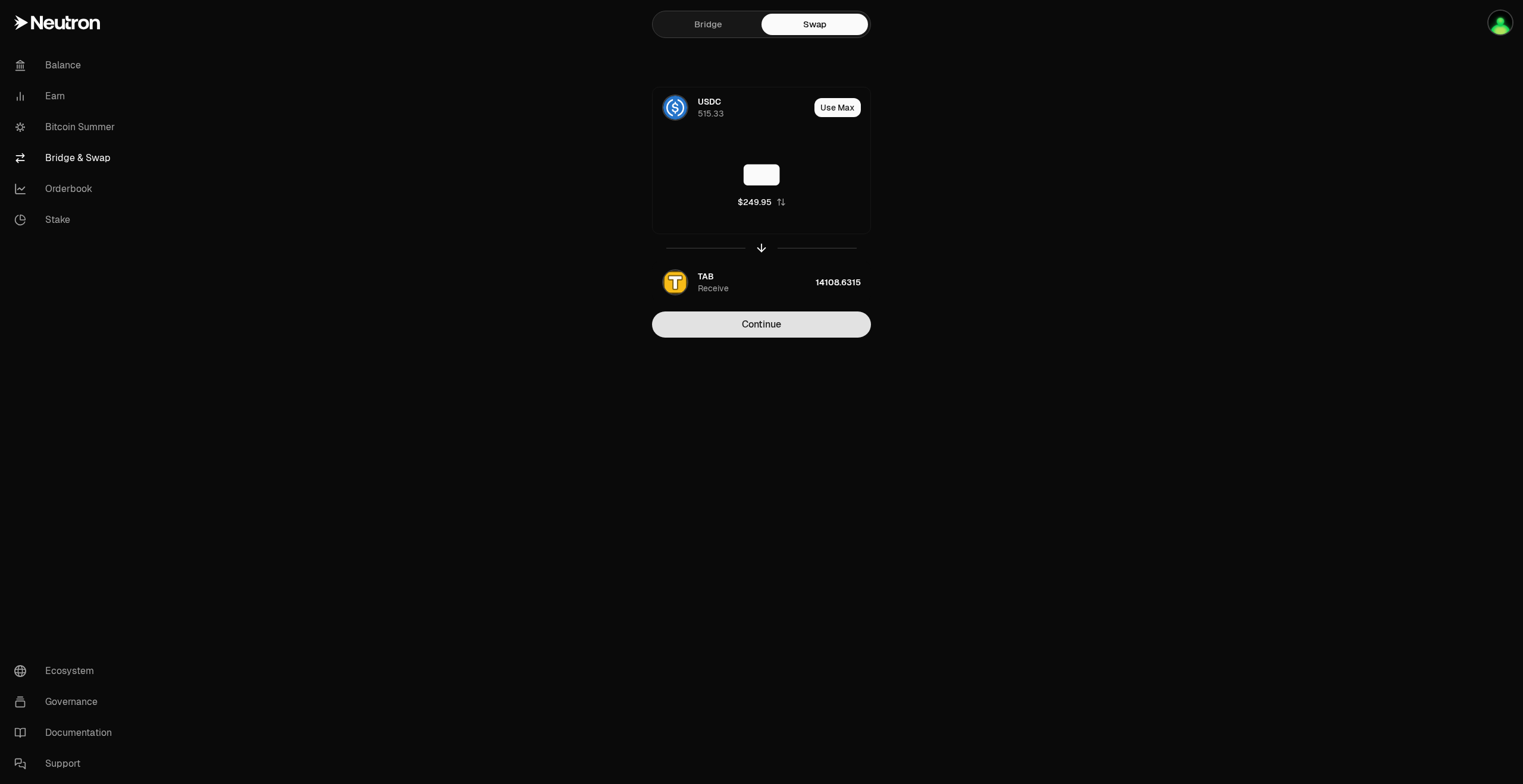
type input "***"
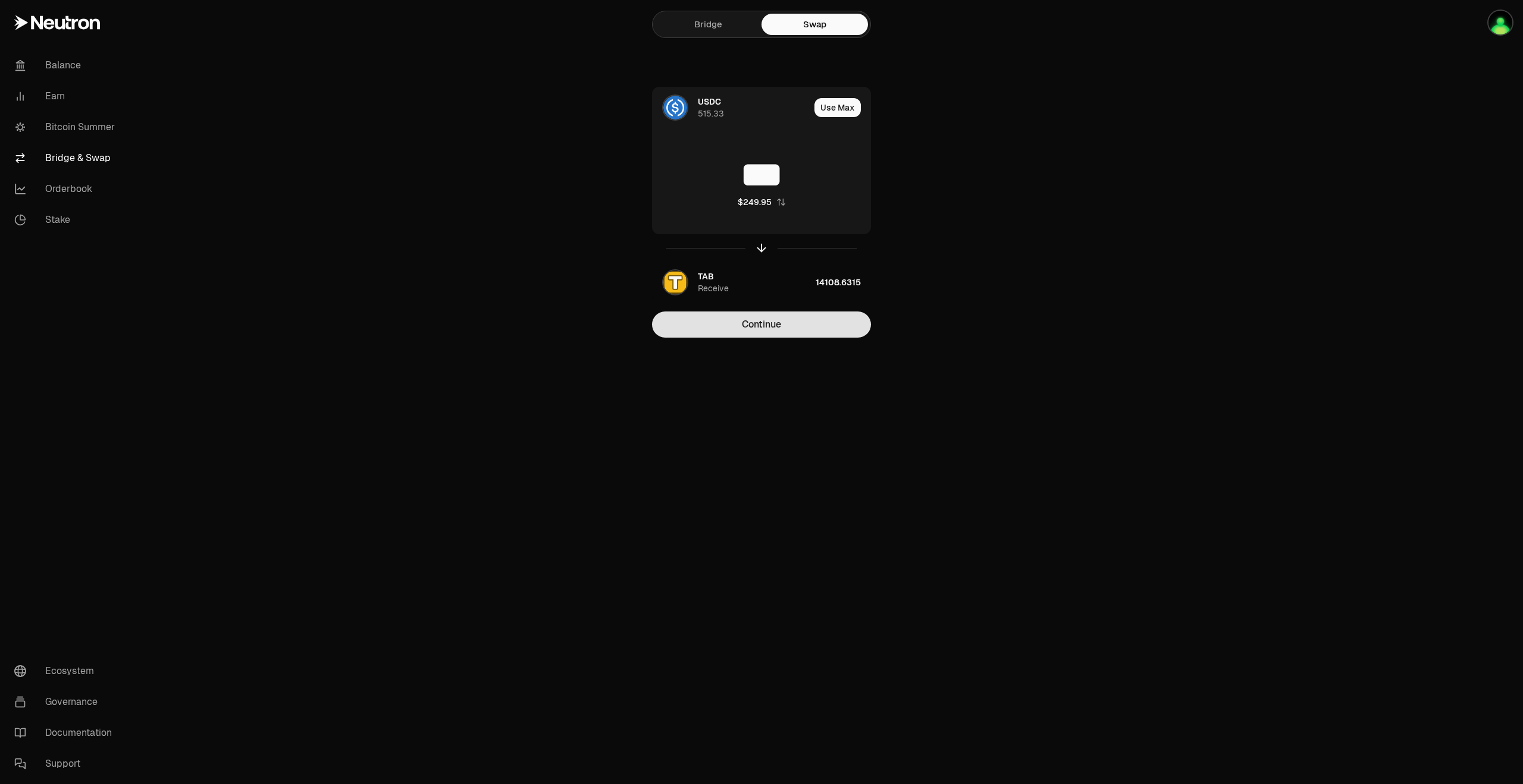
click at [814, 330] on button "Continue" at bounding box center [761, 324] width 219 height 26
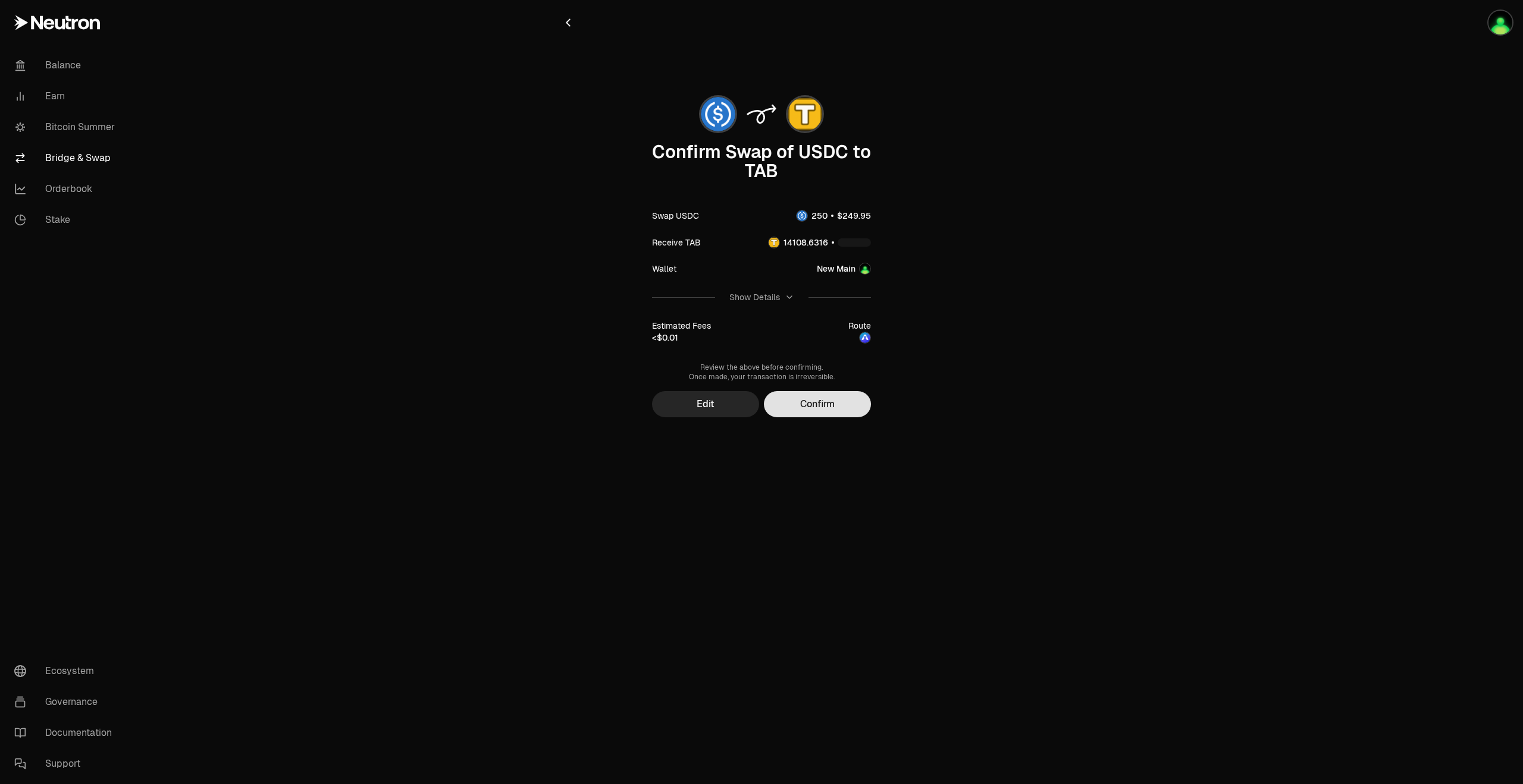
click at [829, 400] on button "Confirm" at bounding box center [817, 404] width 107 height 26
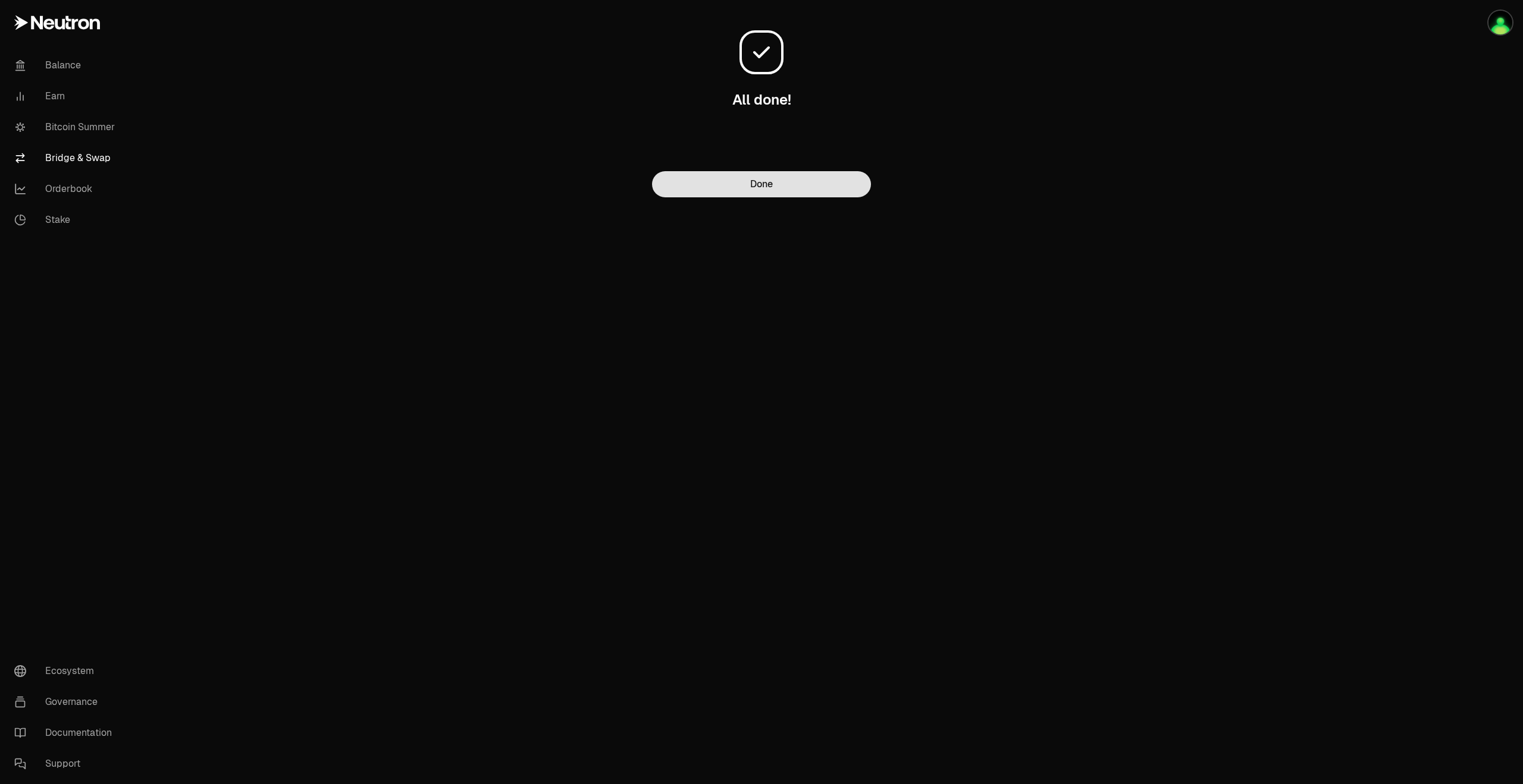
click at [713, 187] on button "Done" at bounding box center [761, 184] width 219 height 26
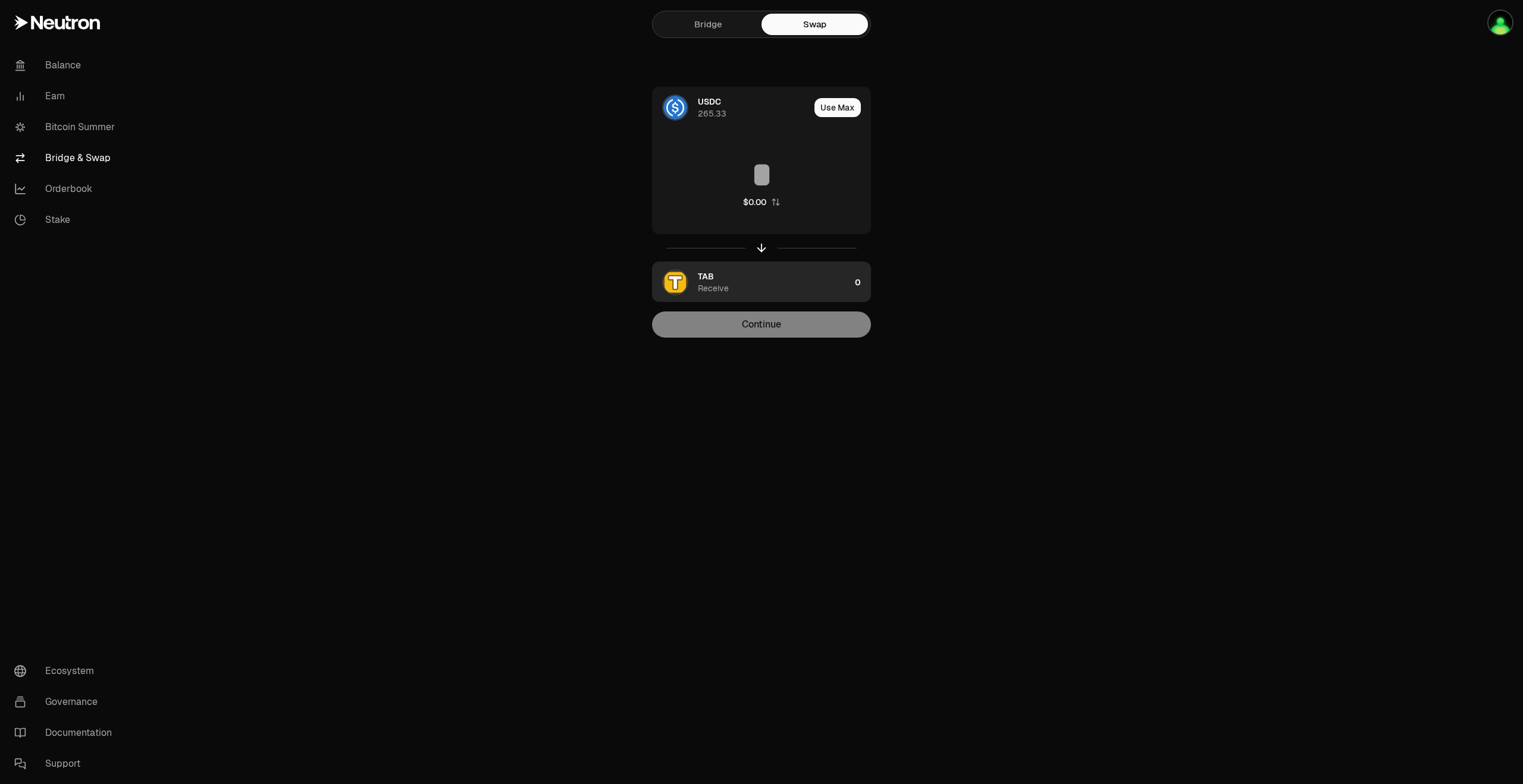
click at [713, 291] on div "Receive" at bounding box center [713, 288] width 31 height 12
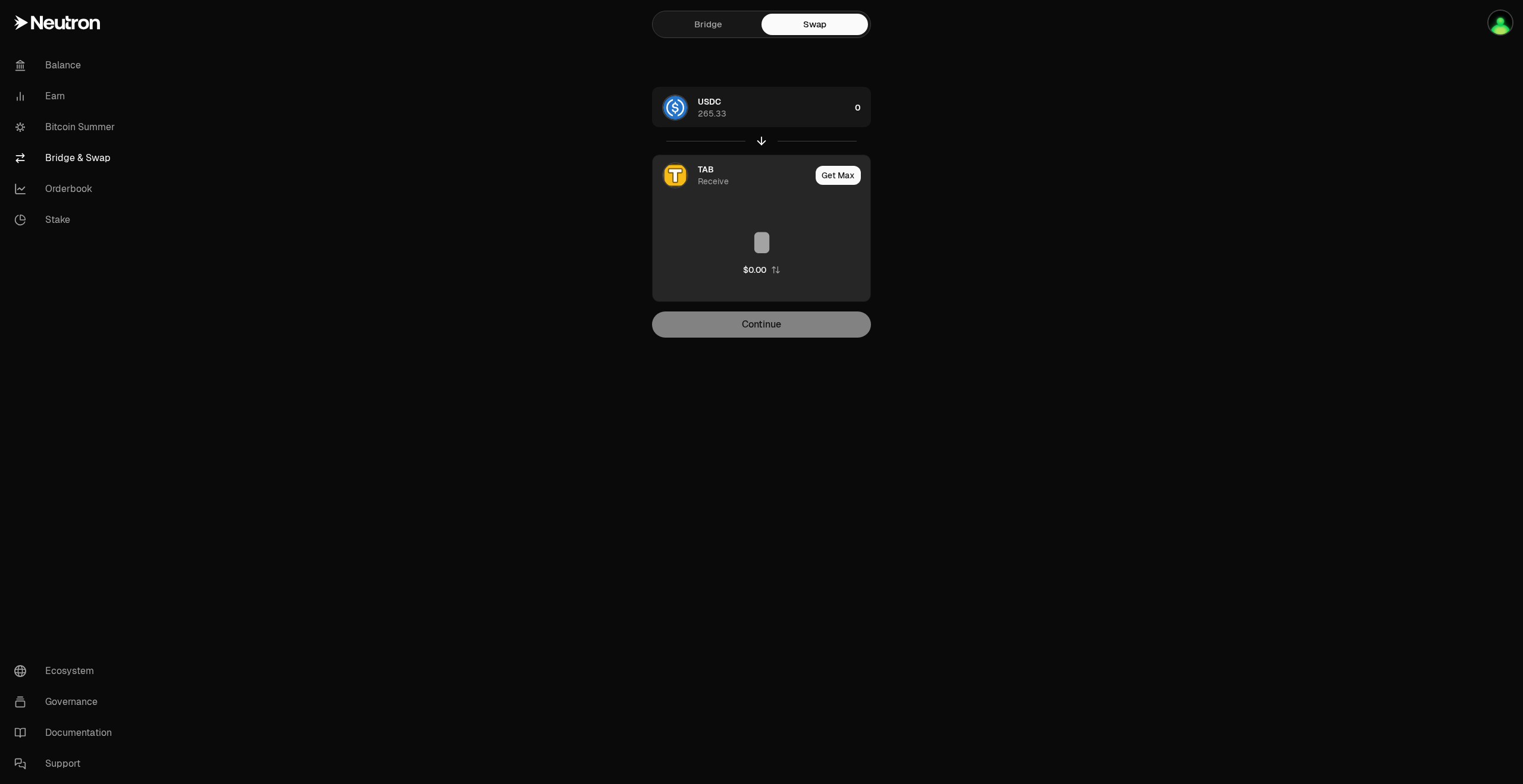
click at [730, 171] on div "TAB Receive" at bounding box center [754, 175] width 113 height 24
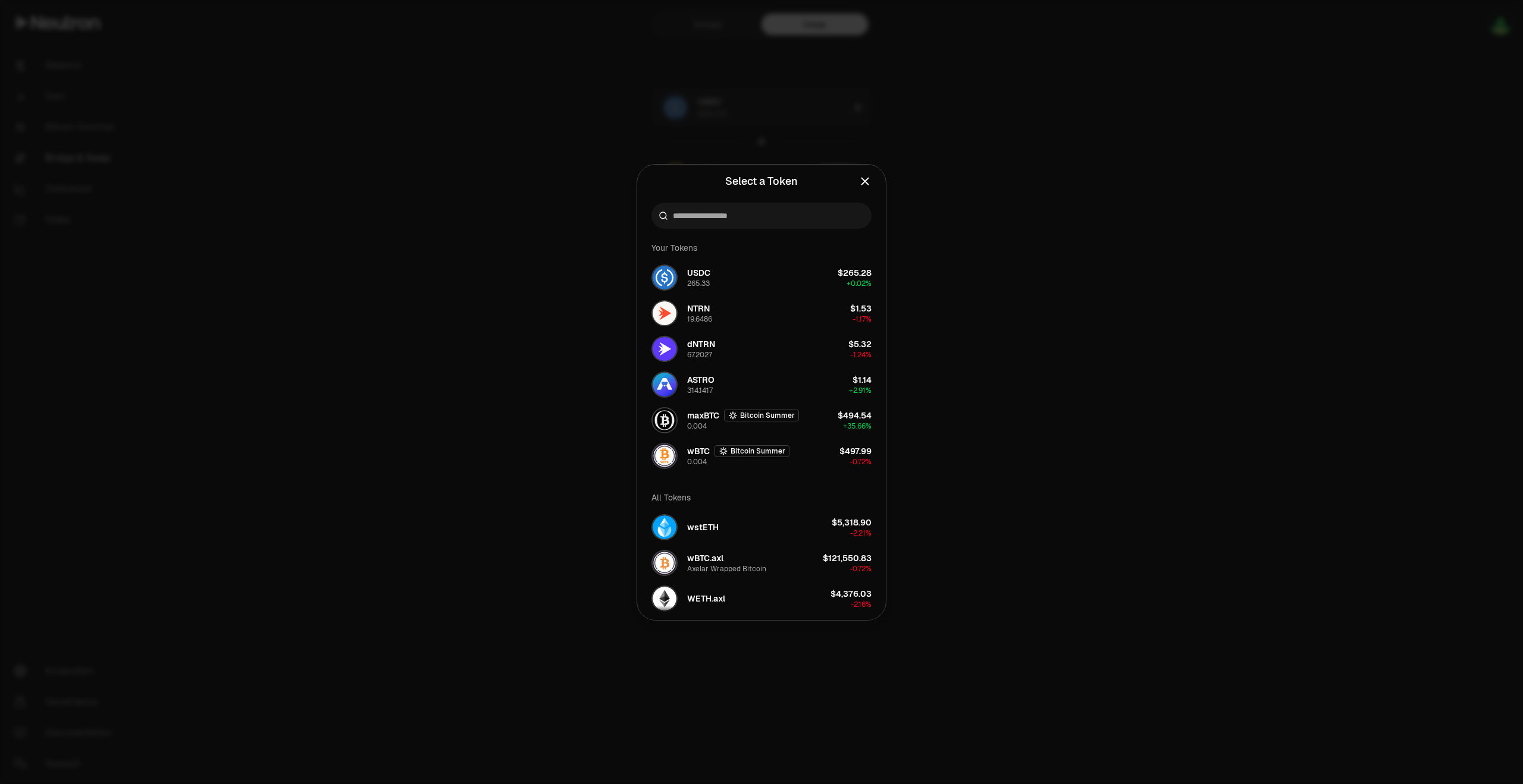
click at [719, 225] on div at bounding box center [761, 215] width 220 height 26
click at [717, 215] on input at bounding box center [768, 216] width 191 height 12
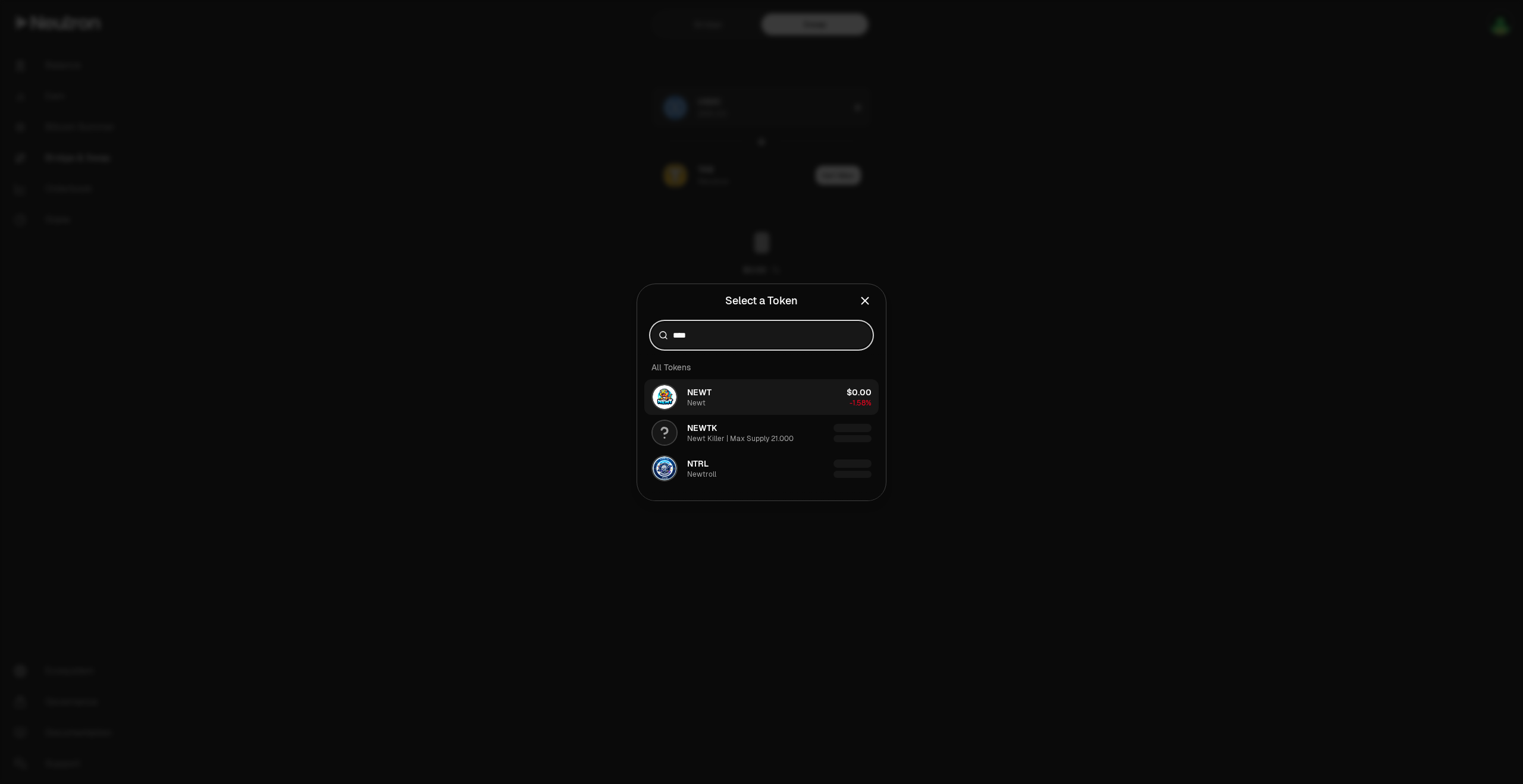
type input "****"
click at [725, 398] on button "NEWT Newt $0.00 -1.58%" at bounding box center [762, 397] width 234 height 35
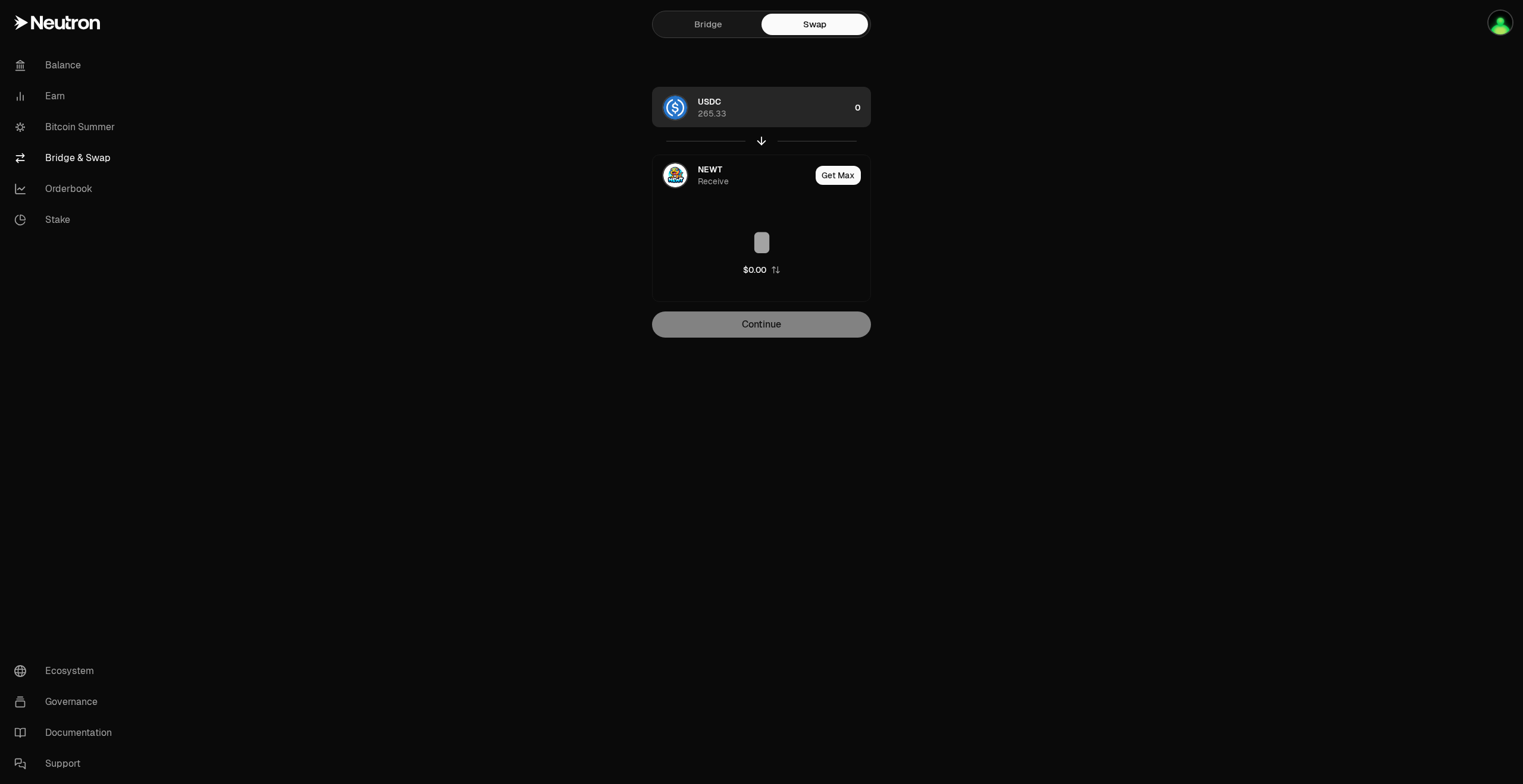
click at [800, 107] on div "USDC 265.33" at bounding box center [774, 108] width 153 height 24
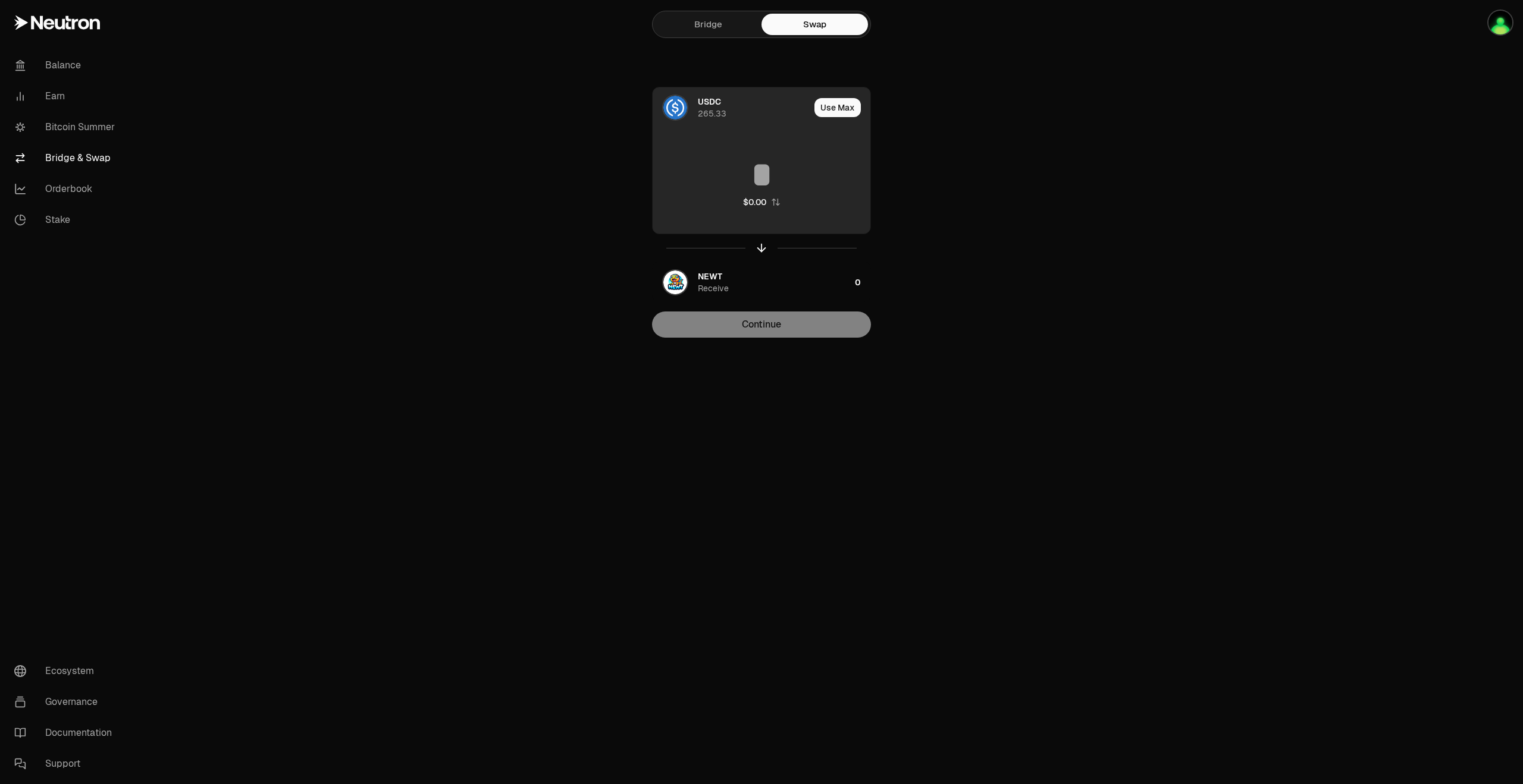
click at [778, 179] on input at bounding box center [761, 175] width 217 height 35
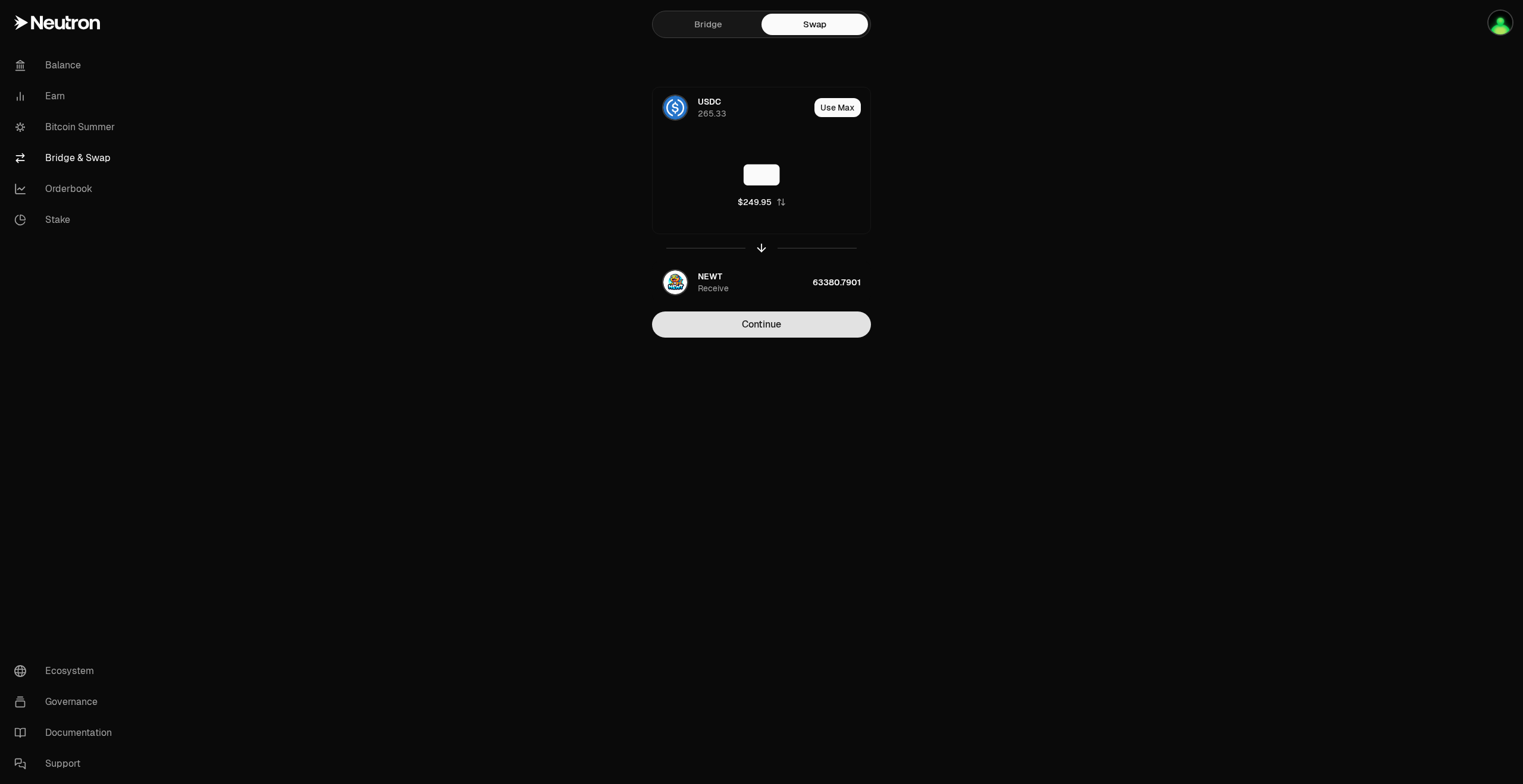
type input "***"
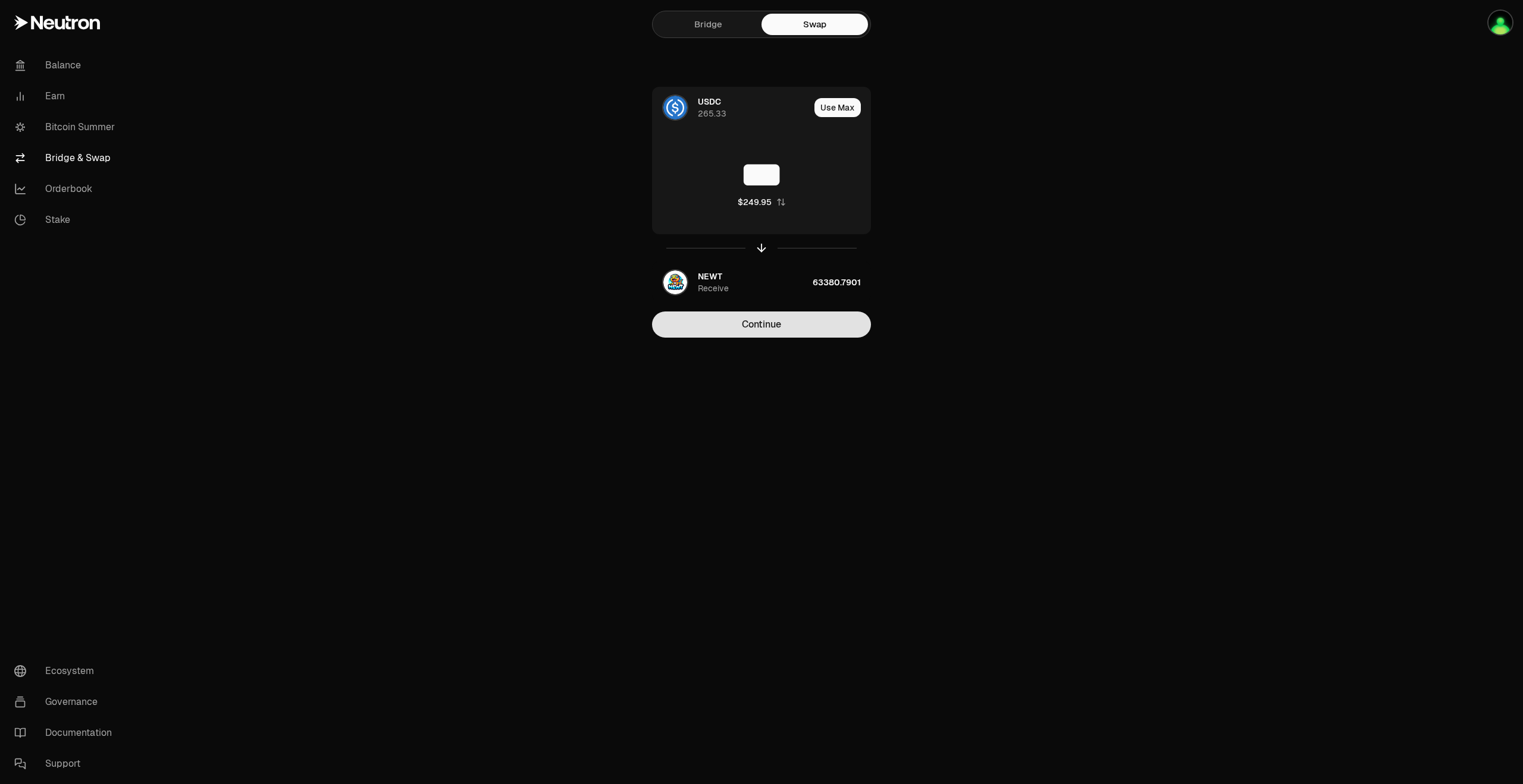
click at [774, 324] on button "Continue" at bounding box center [761, 324] width 219 height 26
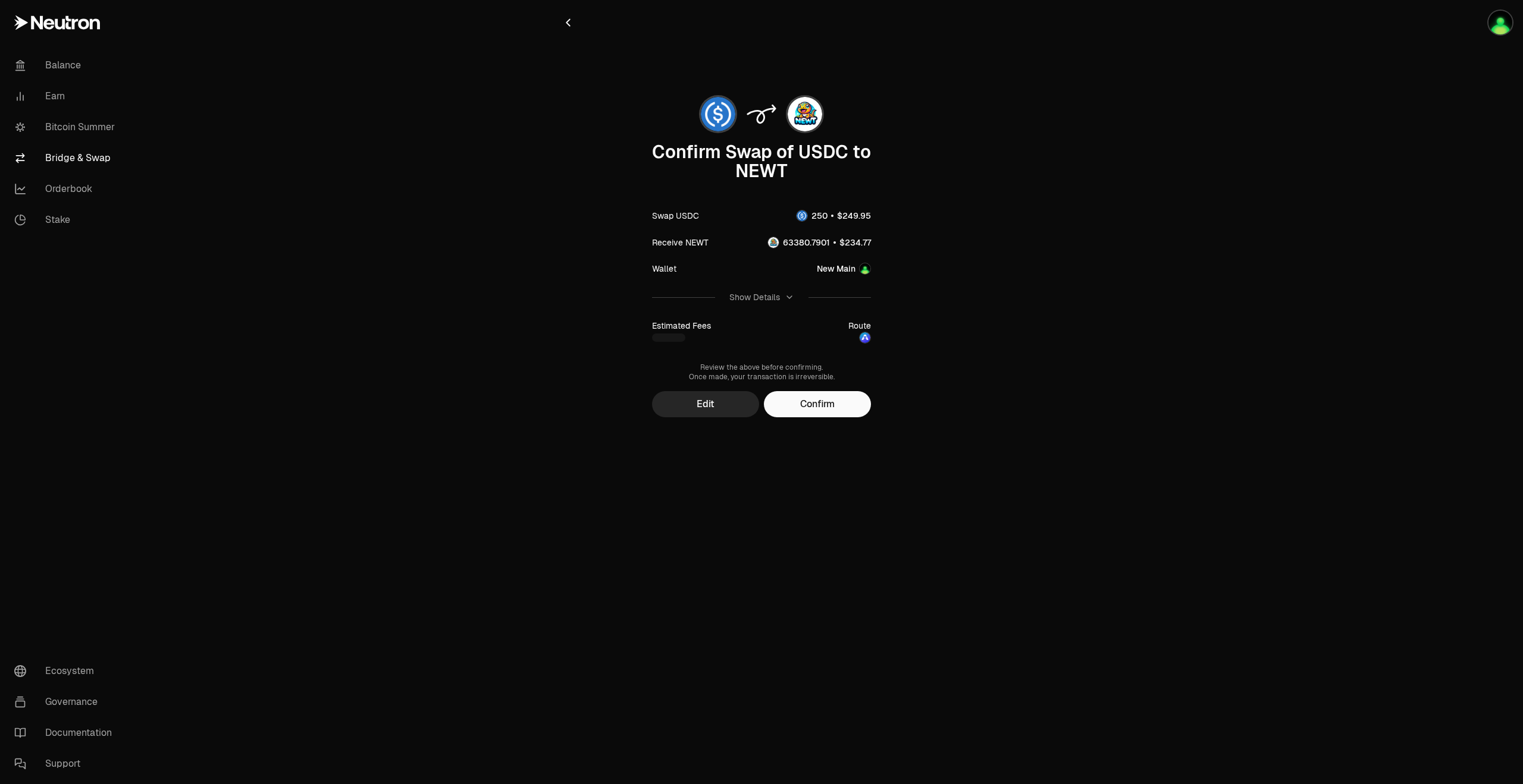
click at [816, 419] on div "Confirm Swap of USDC to NEWT Swap USDC Receive NEWT Wallet New Main Show Detail…" at bounding box center [762, 232] width 428 height 465
click at [828, 409] on button "Confirm" at bounding box center [817, 404] width 107 height 26
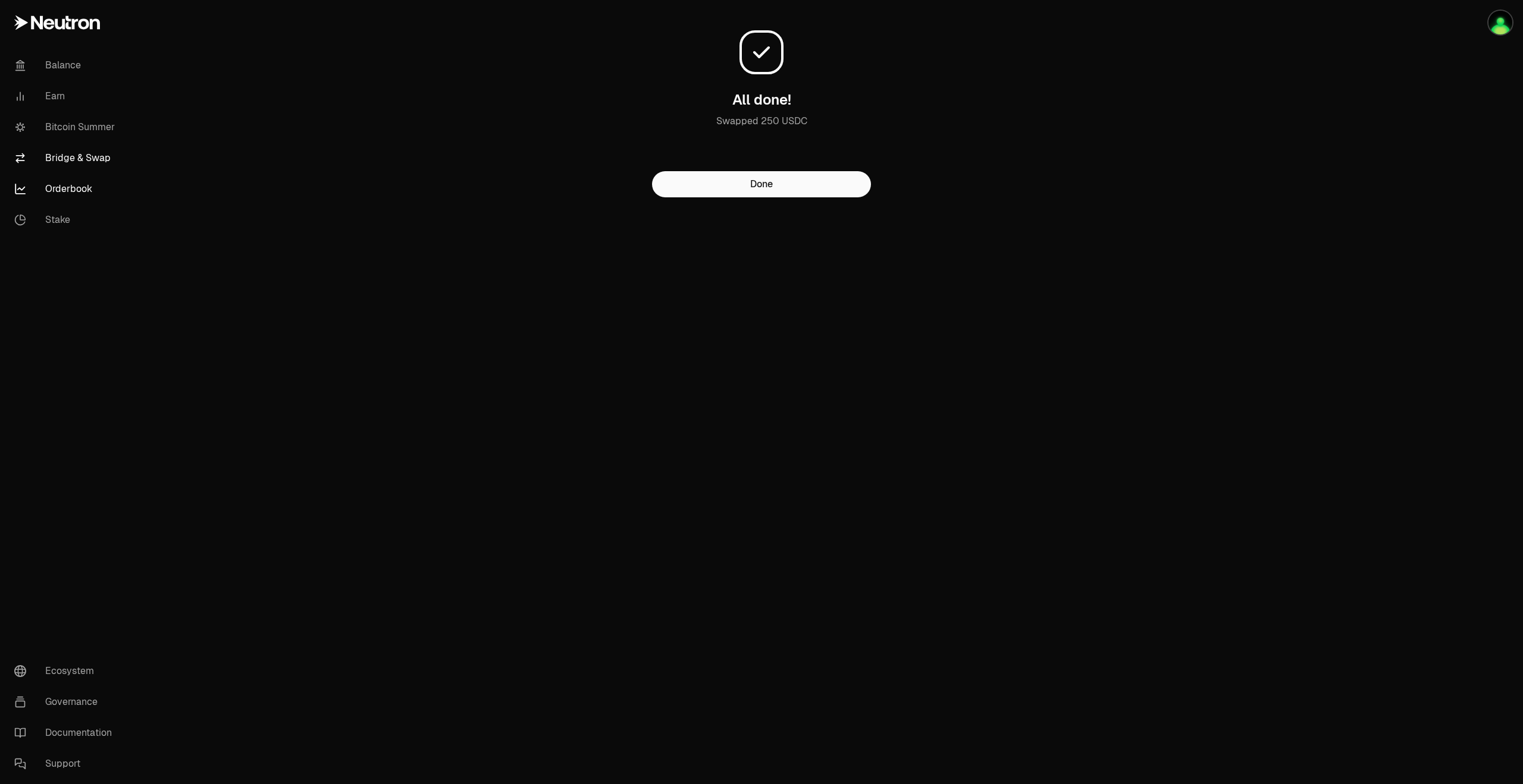
click at [80, 190] on link "Orderbook" at bounding box center [66, 189] width 124 height 31
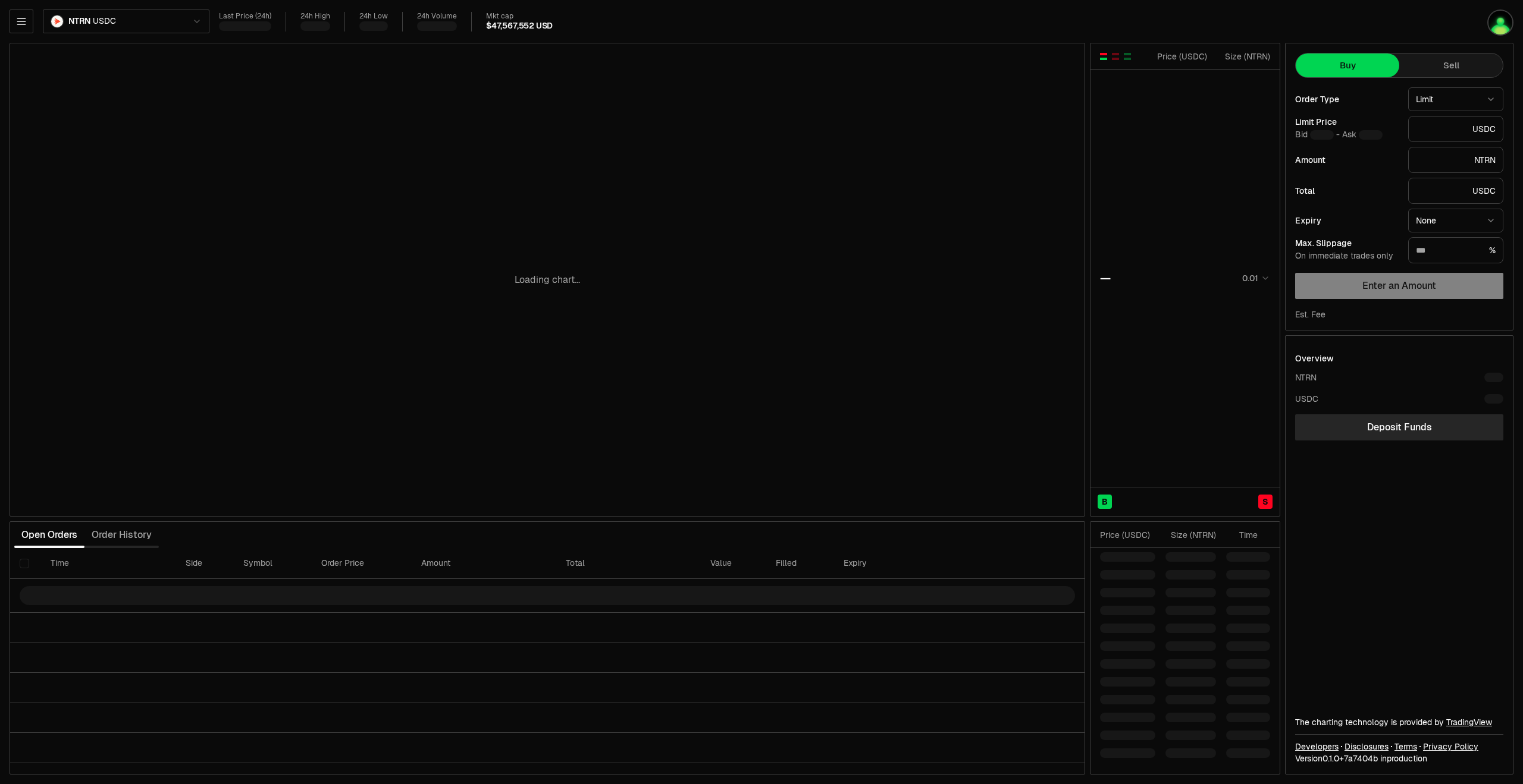
type input "********"
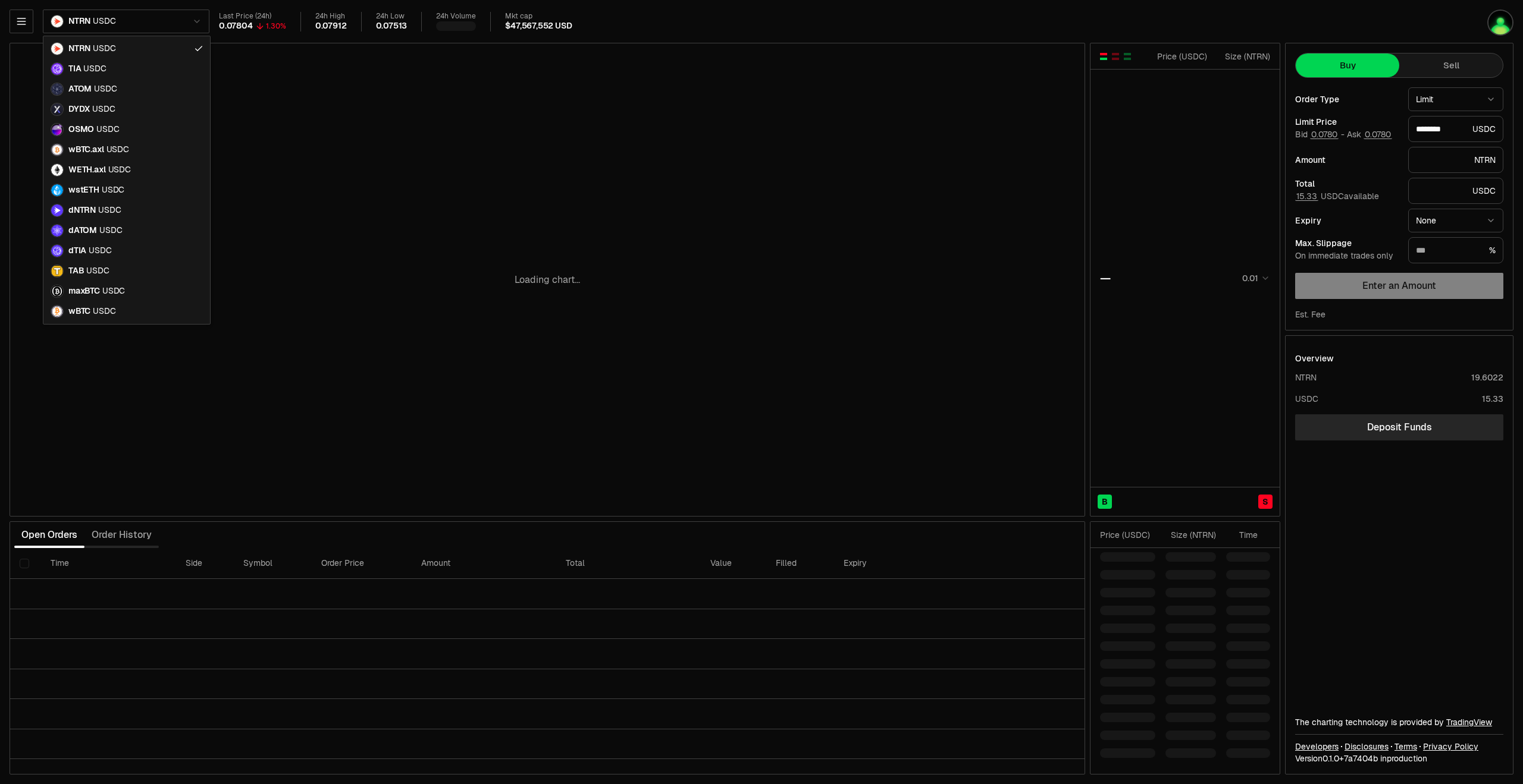
click at [147, 15] on html "Balance Earn Bitcoin Summer Bridge & Swap Orderbook Stake Ecosystem Governance …" at bounding box center [762, 392] width 1523 height 784
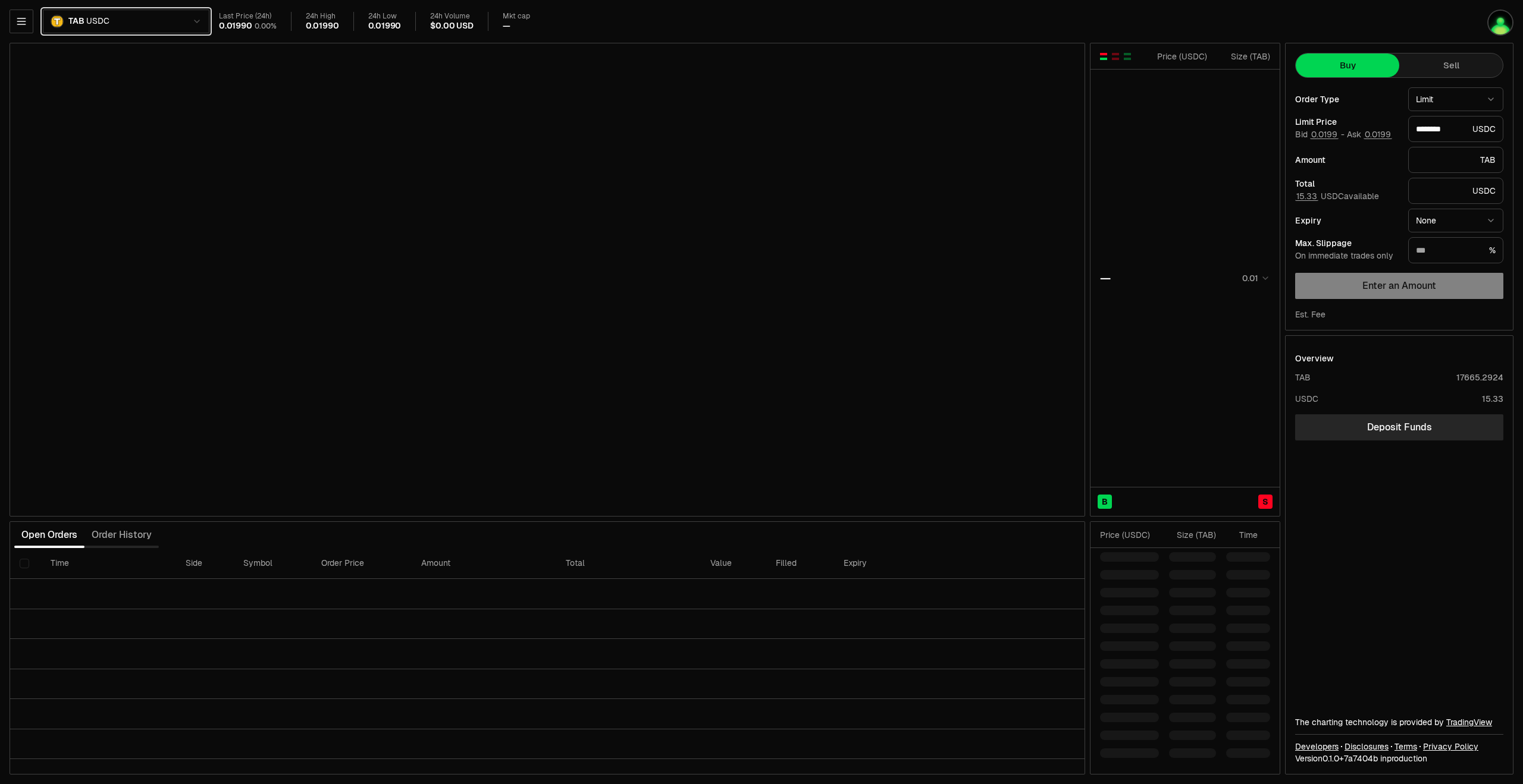
type input "********"
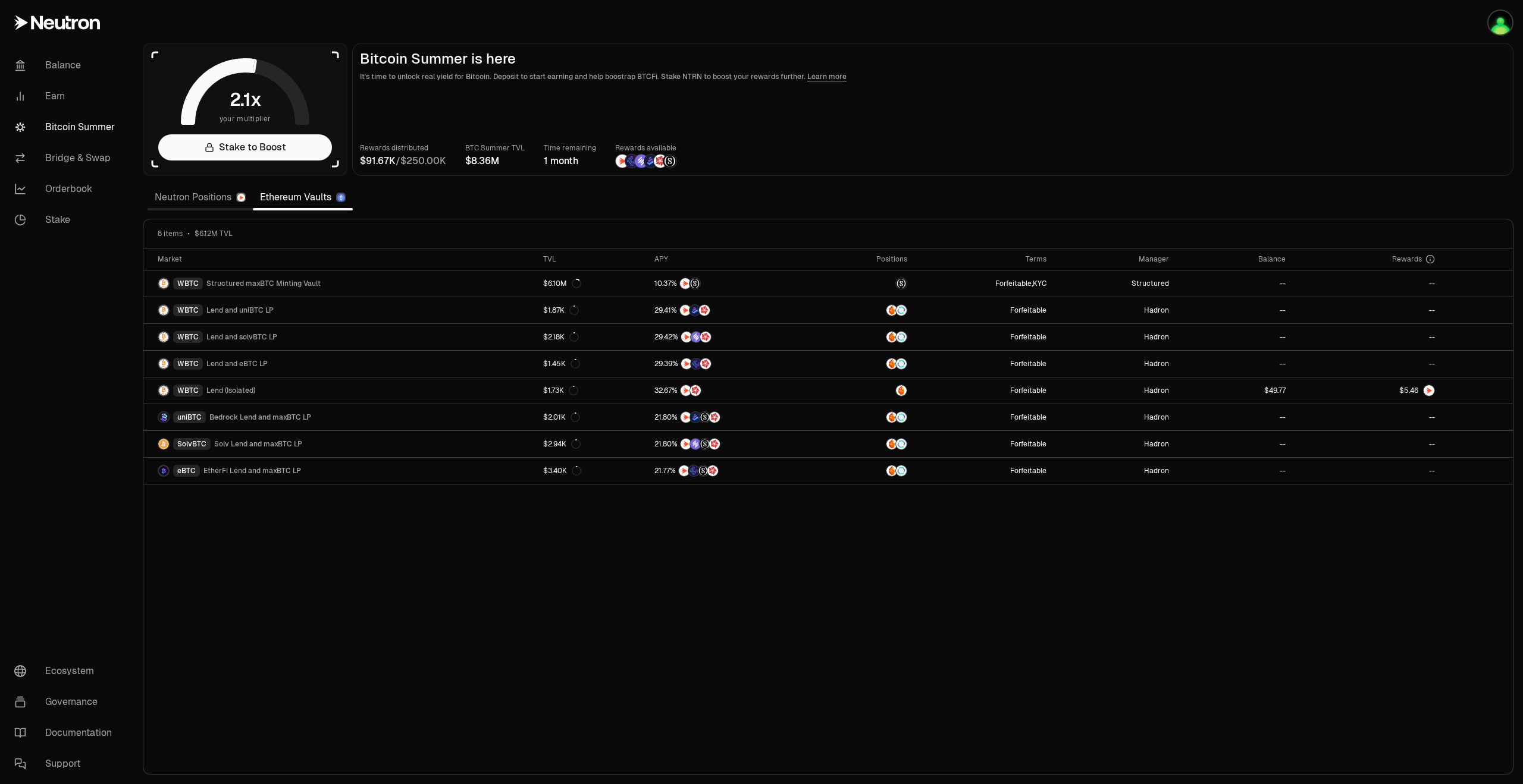
click at [202, 189] on link "Neutron Positions" at bounding box center [199, 197] width 105 height 24
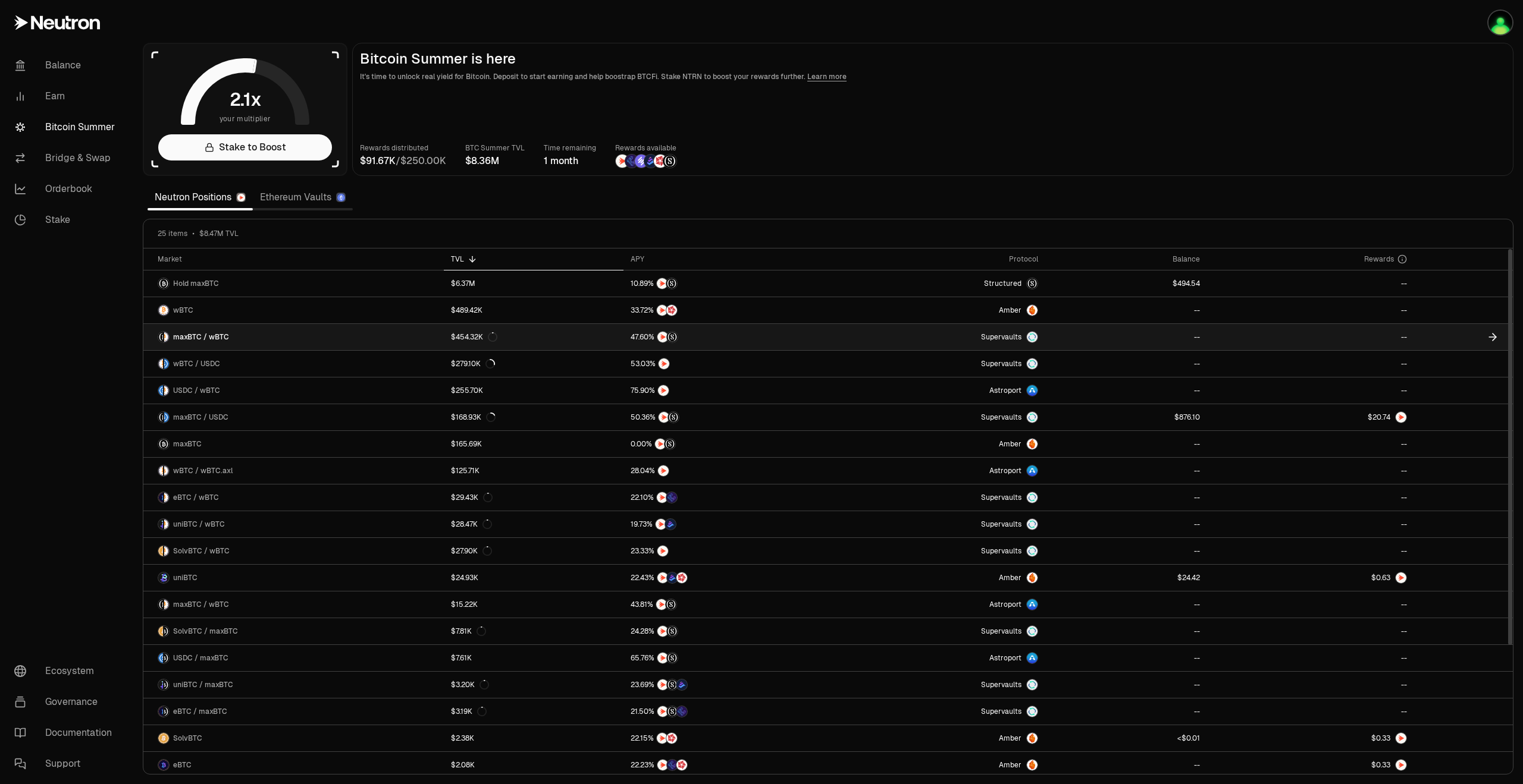
click at [281, 334] on link "maxBTC / wBTC" at bounding box center [293, 336] width 300 height 26
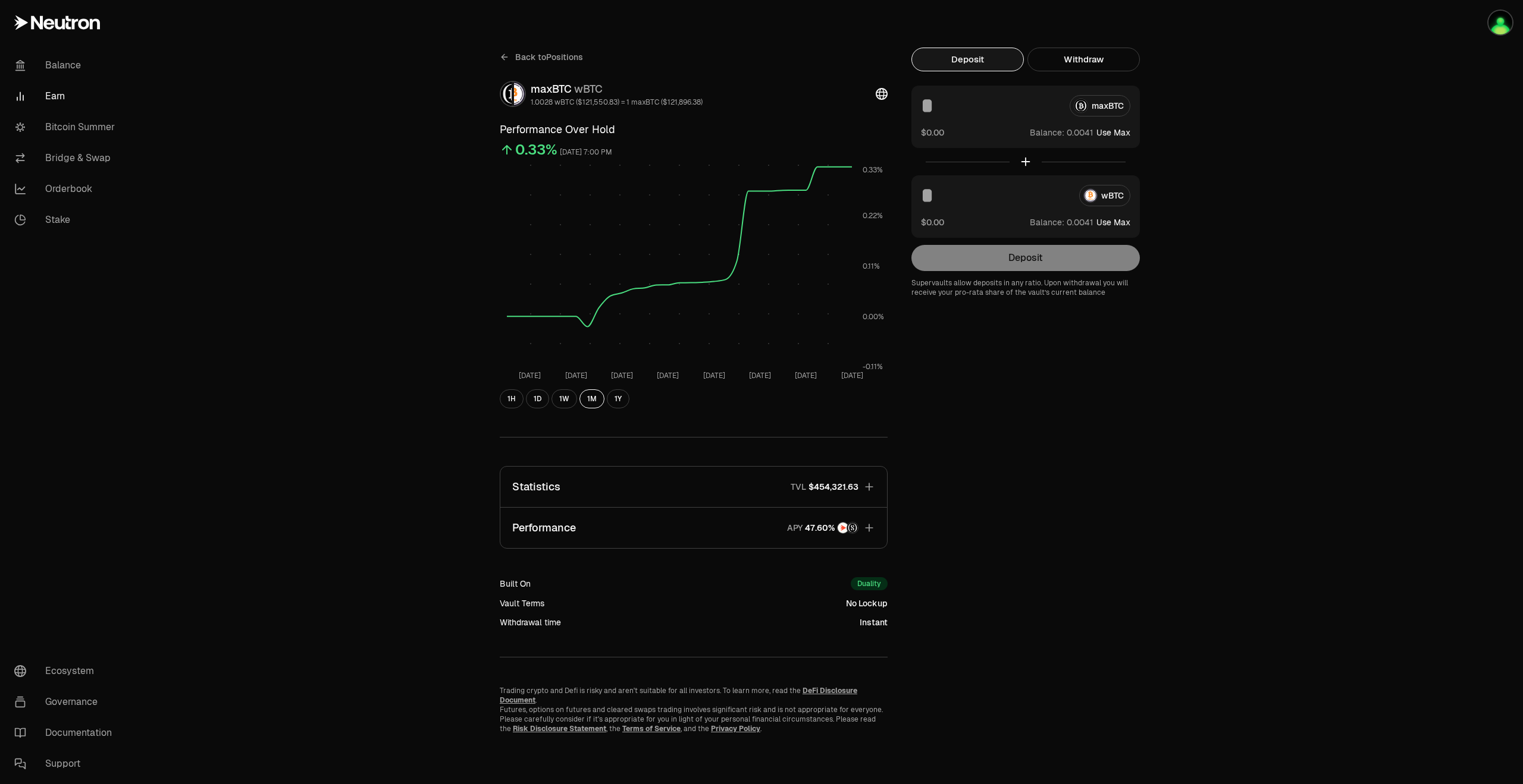
click at [1124, 133] on button "Use Max" at bounding box center [1113, 132] width 34 height 12
type input "**********"
click at [1115, 226] on button "Use Max" at bounding box center [1113, 223] width 34 height 12
type input "**********"
click at [1053, 255] on button "Deposit" at bounding box center [1025, 258] width 228 height 26
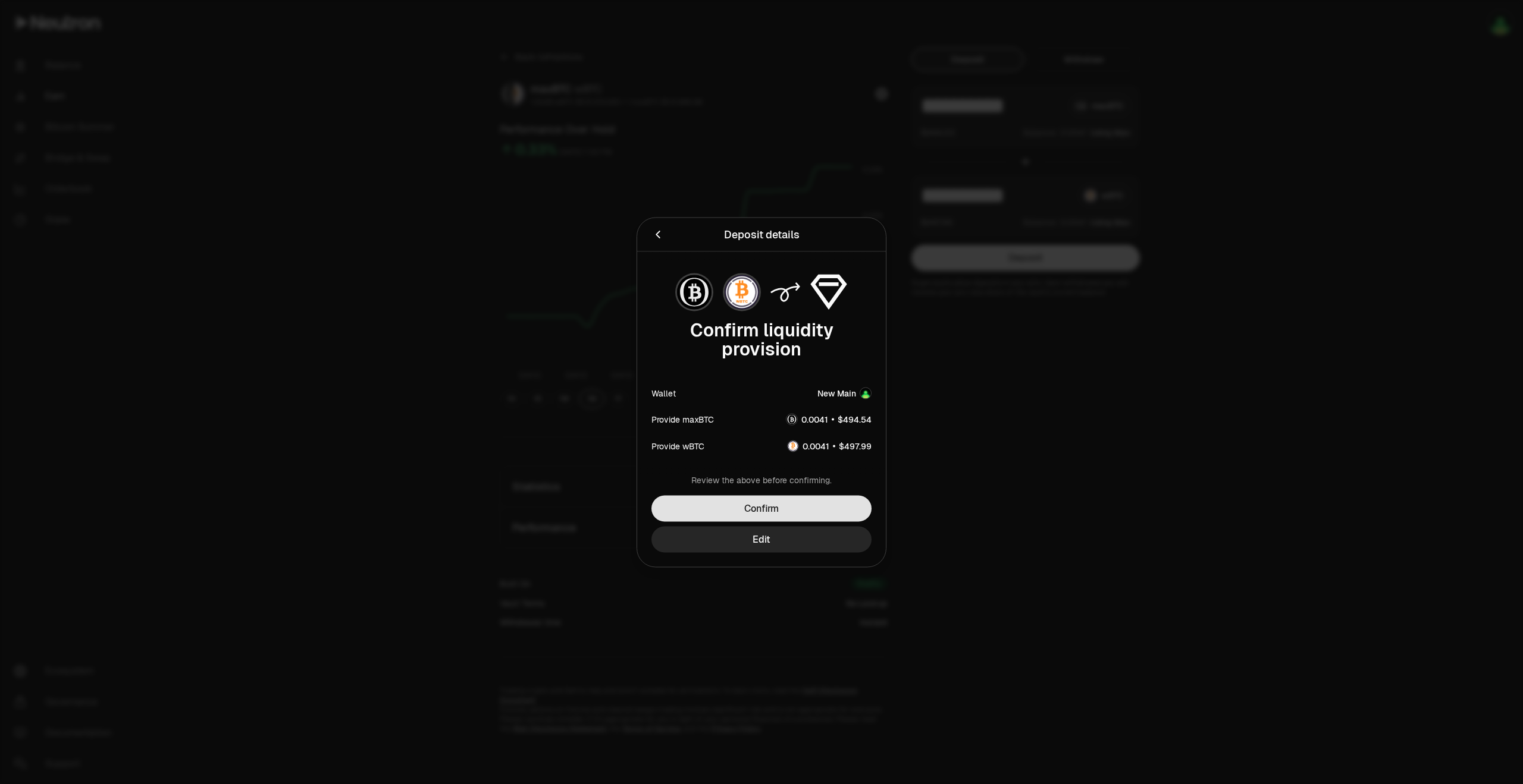
click at [793, 511] on button "Confirm" at bounding box center [761, 508] width 220 height 26
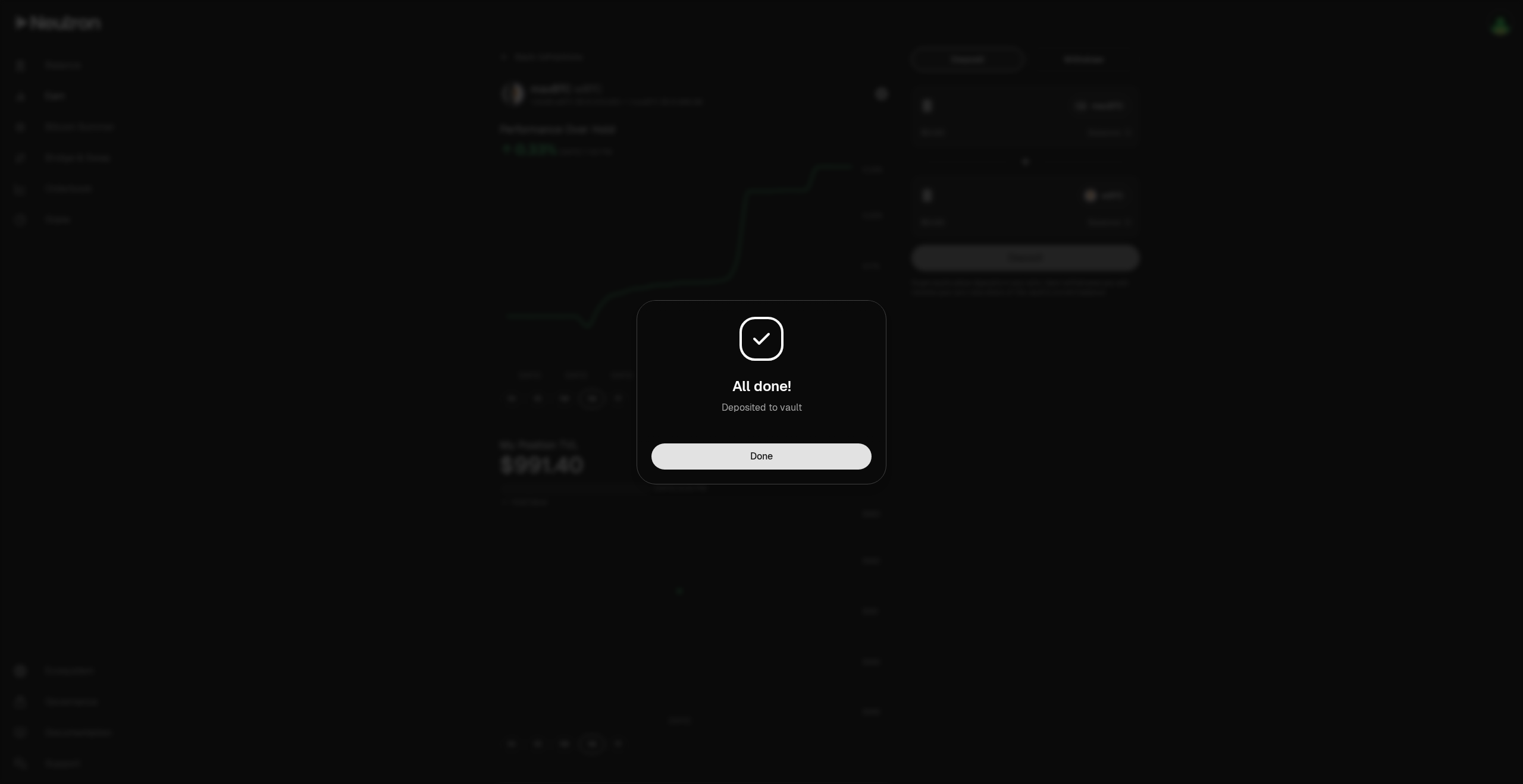
click at [720, 461] on button "Done" at bounding box center [761, 456] width 220 height 26
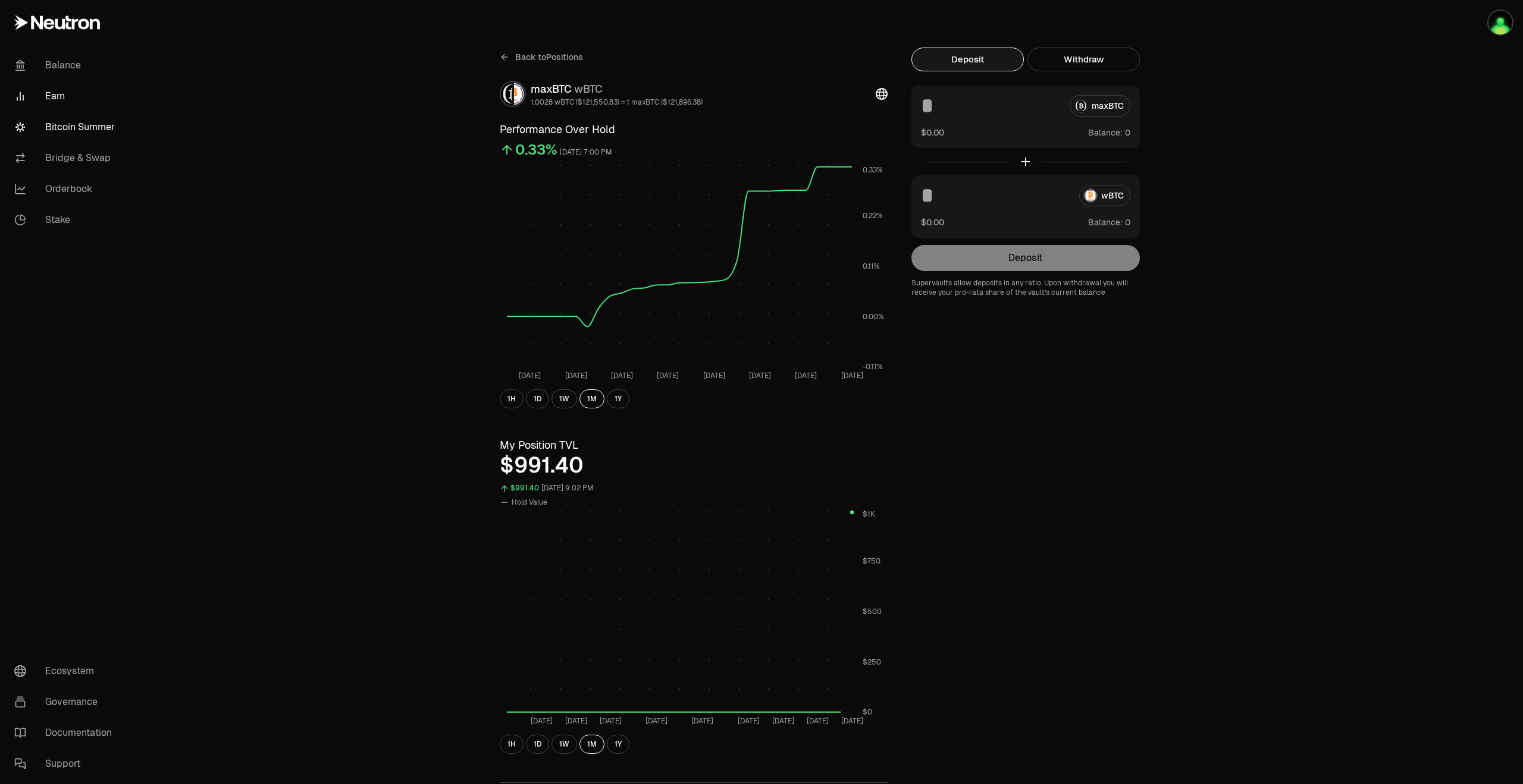
click at [111, 126] on link "Bitcoin Summer" at bounding box center [66, 127] width 124 height 31
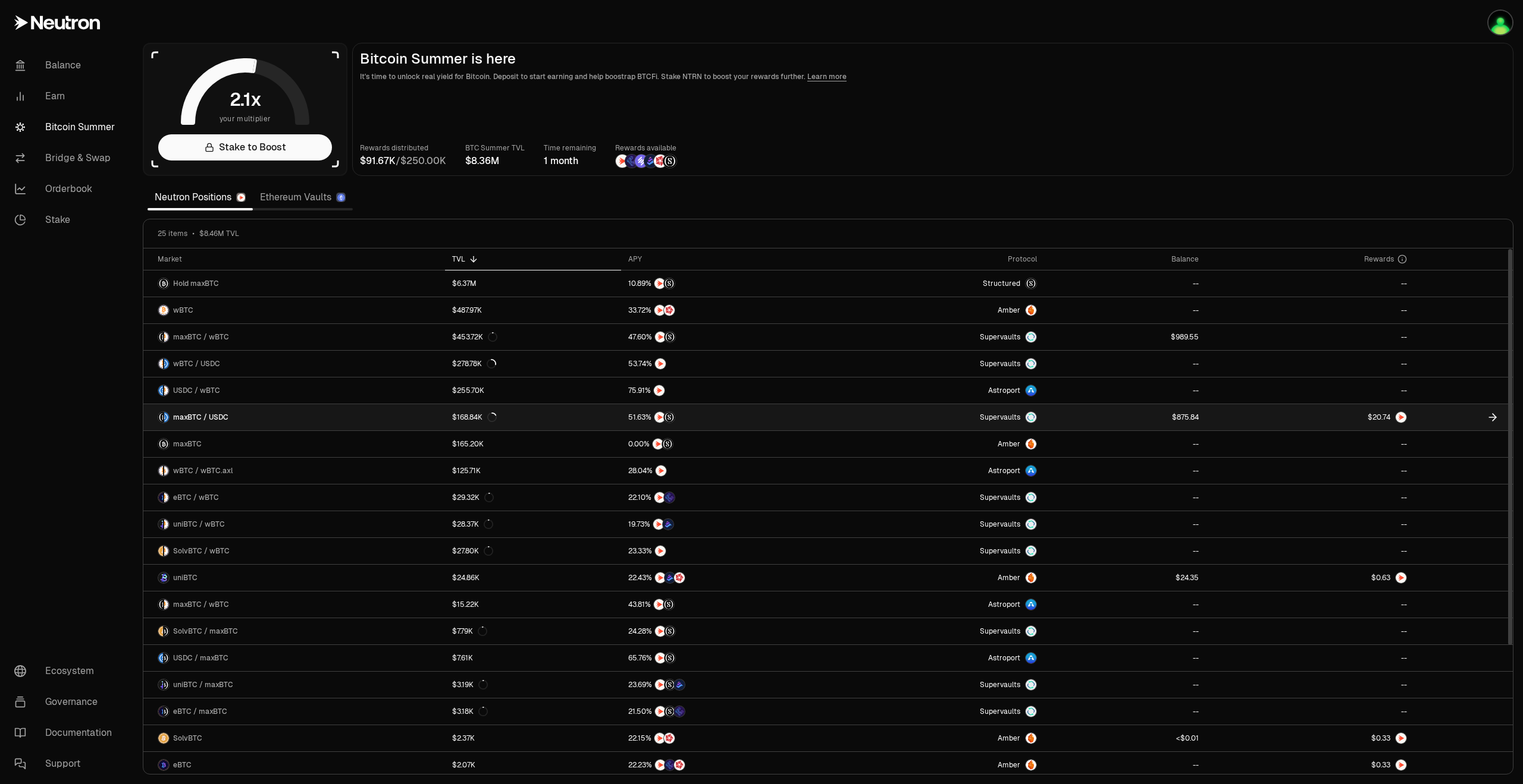
click at [329, 421] on link "maxBTC / USDC" at bounding box center [294, 417] width 302 height 26
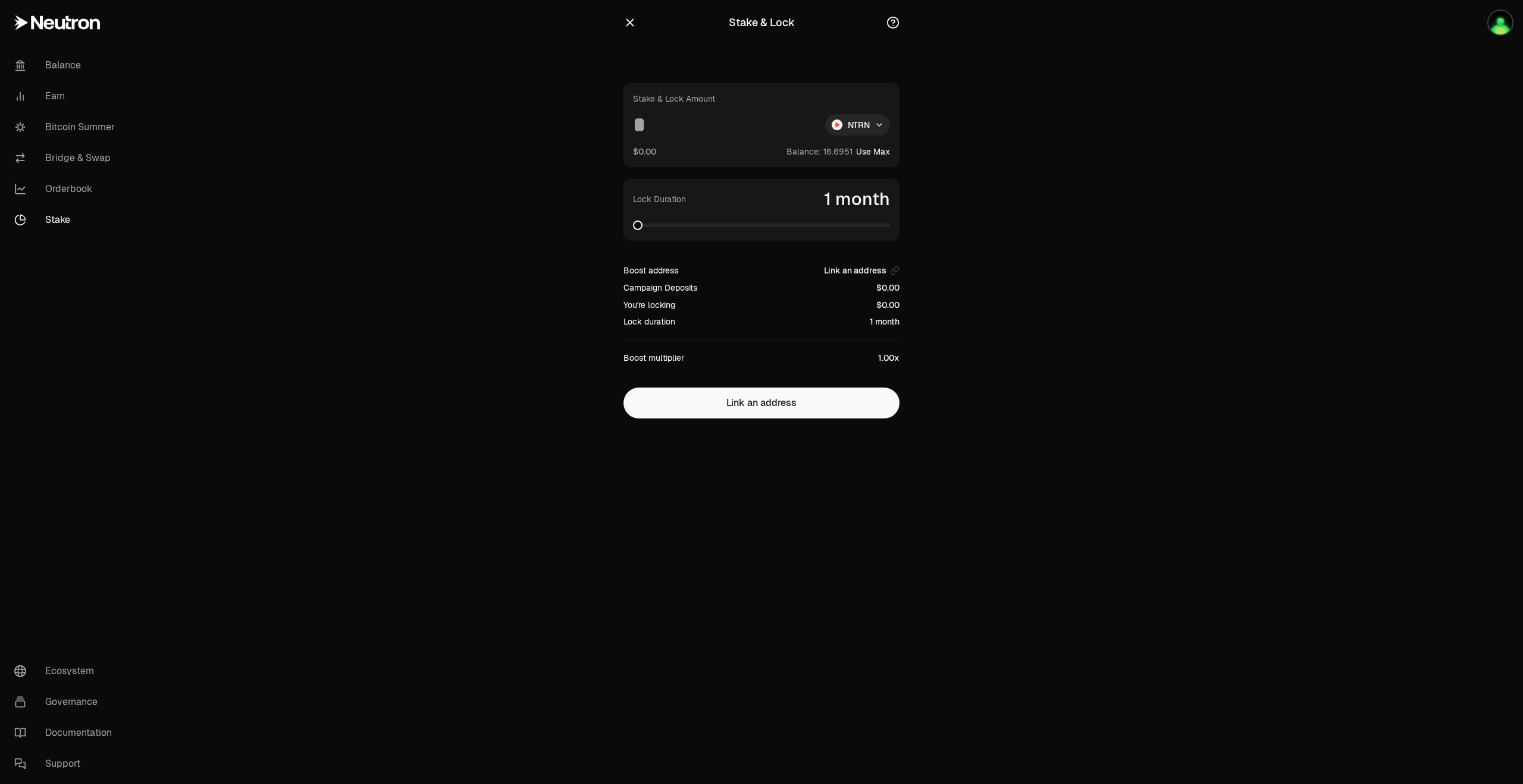
click at [626, 17] on icon "button" at bounding box center [630, 23] width 13 height 13
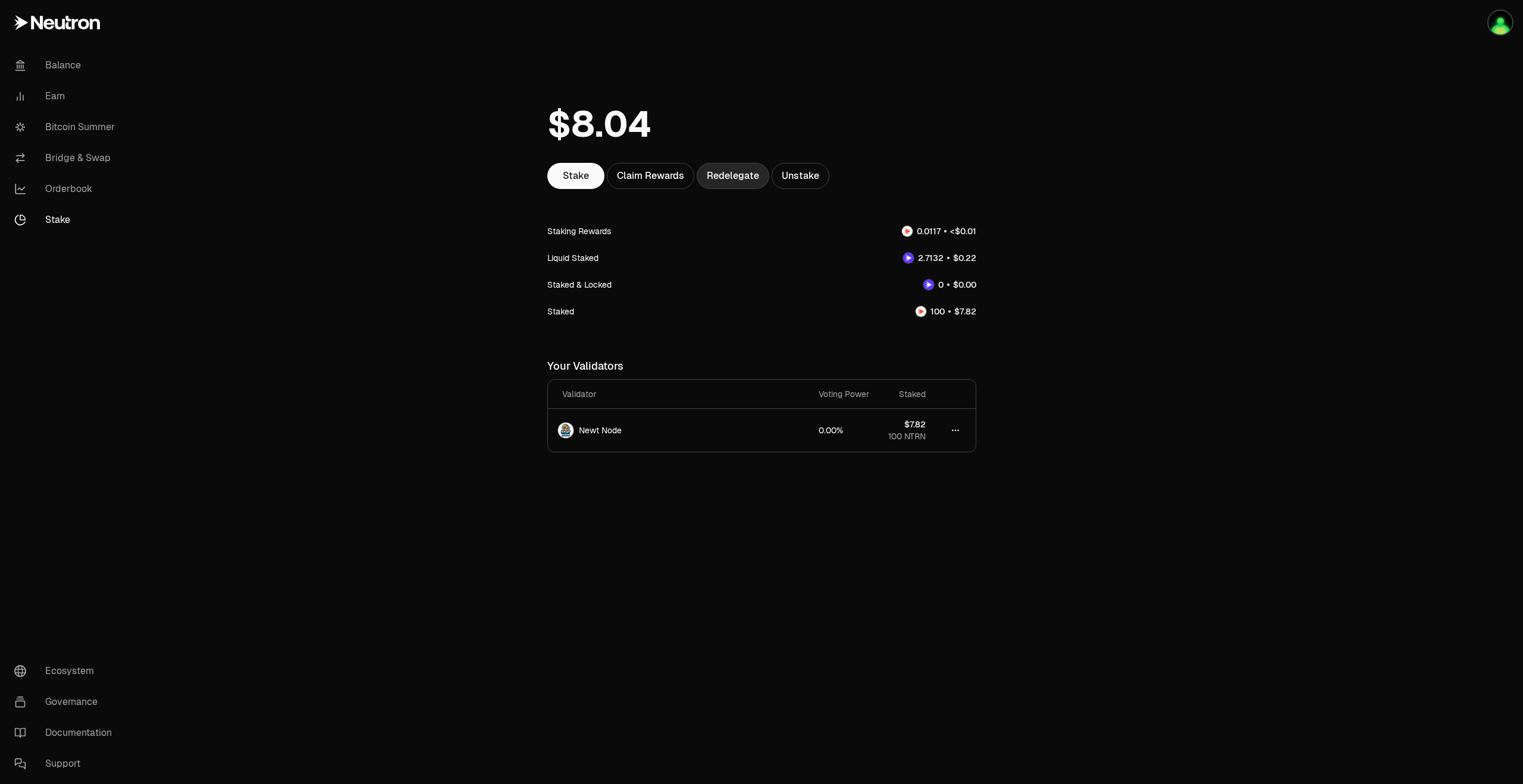
click at [734, 181] on link "Redelegate" at bounding box center [733, 176] width 72 height 26
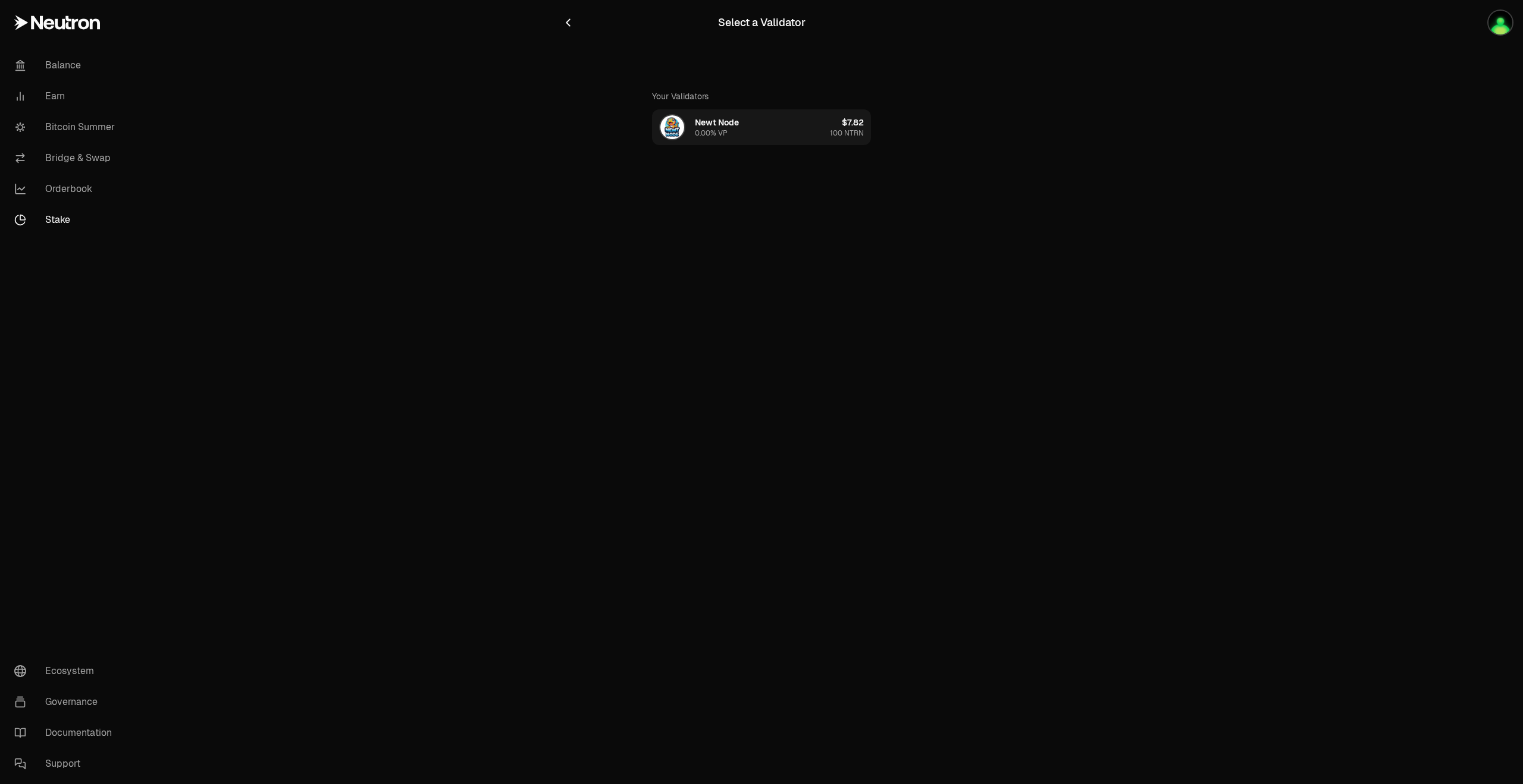
click at [762, 137] on button "Newt Node 0.00% VP $7.82 100 NTRN" at bounding box center [761, 127] width 219 height 35
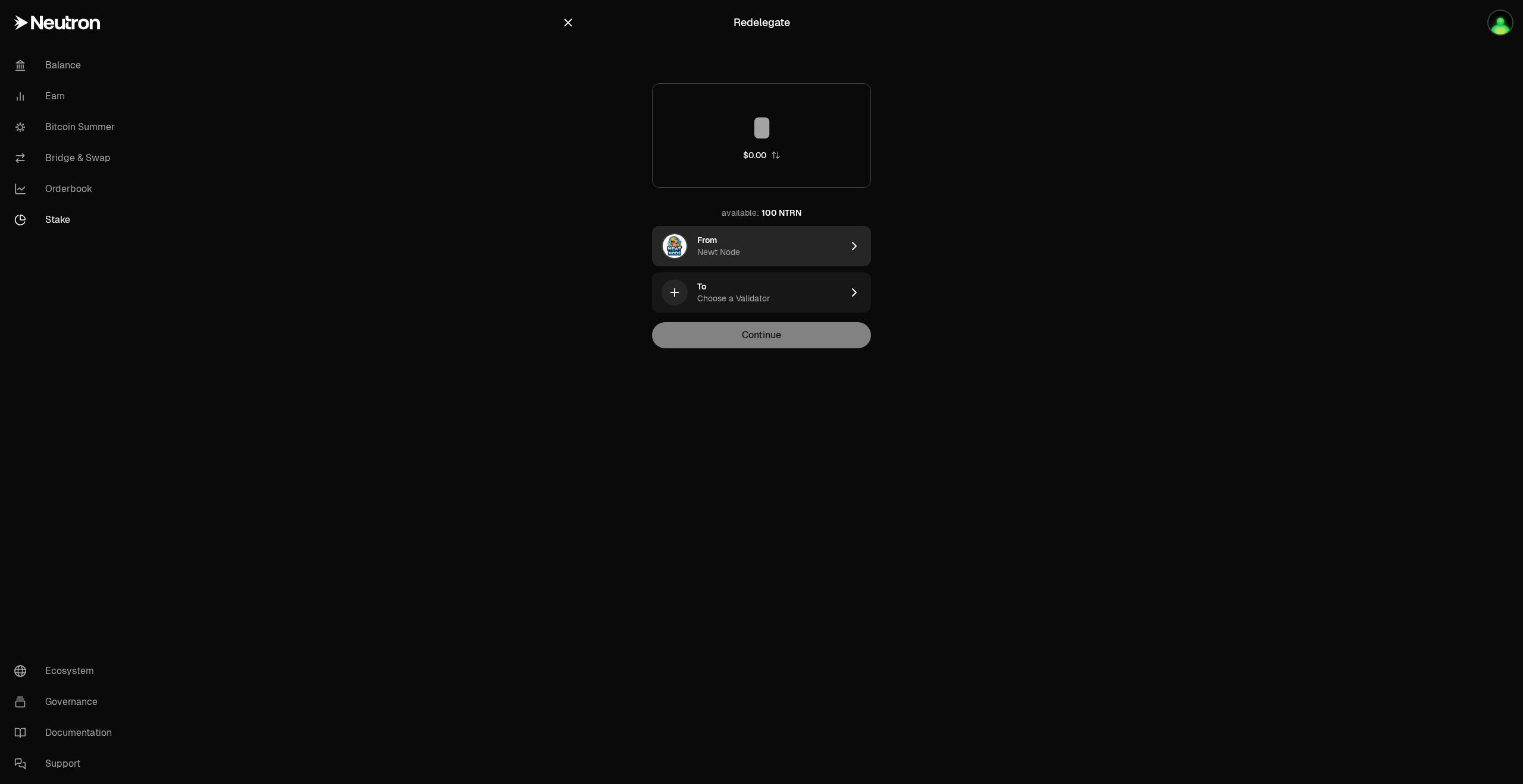
click at [731, 251] on div "Newt Node" at bounding box center [719, 252] width 43 height 12
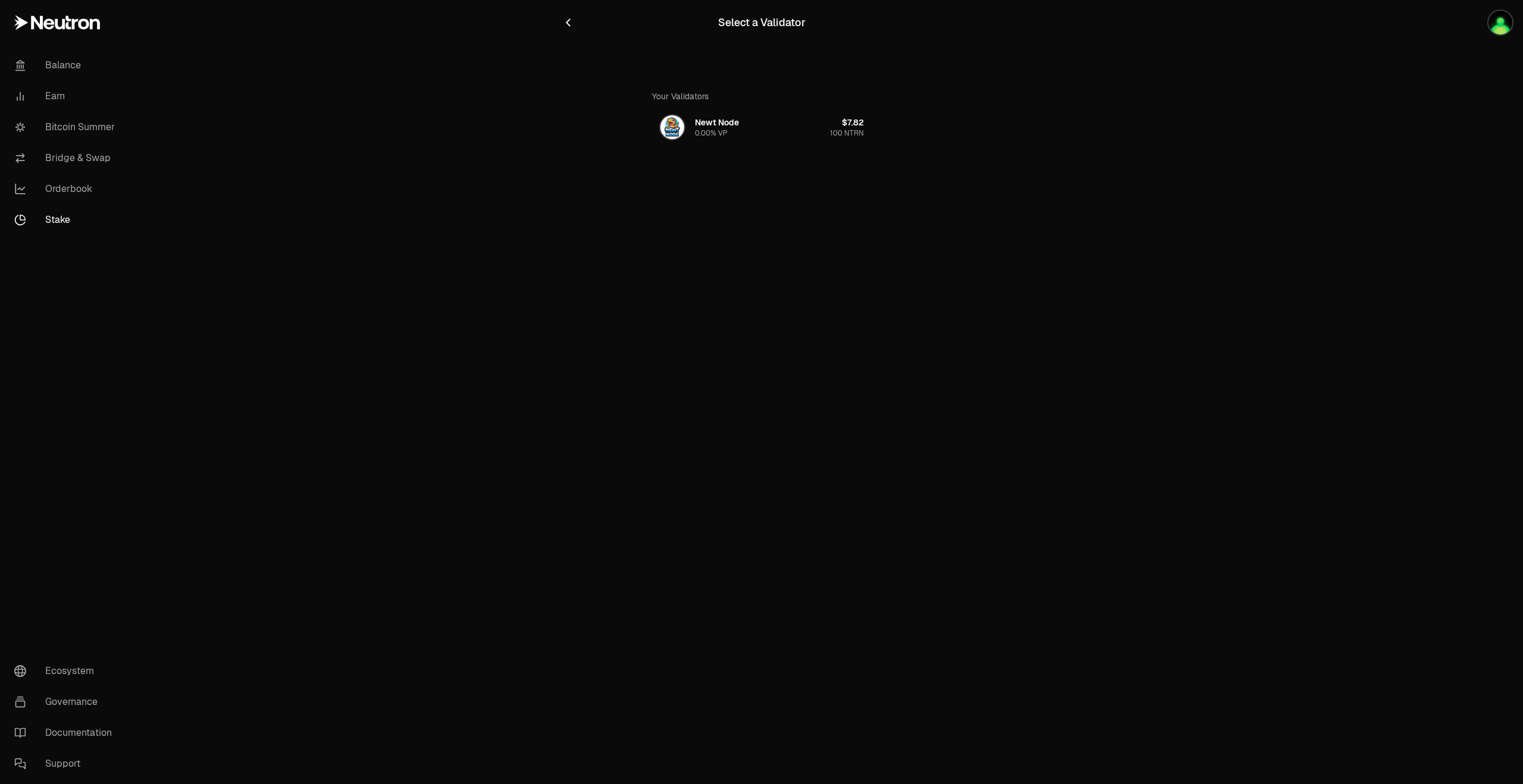
click at [774, 88] on div "Your Validators" at bounding box center [761, 96] width 219 height 26
click at [715, 134] on div "0.00% VP" at bounding box center [711, 133] width 33 height 9
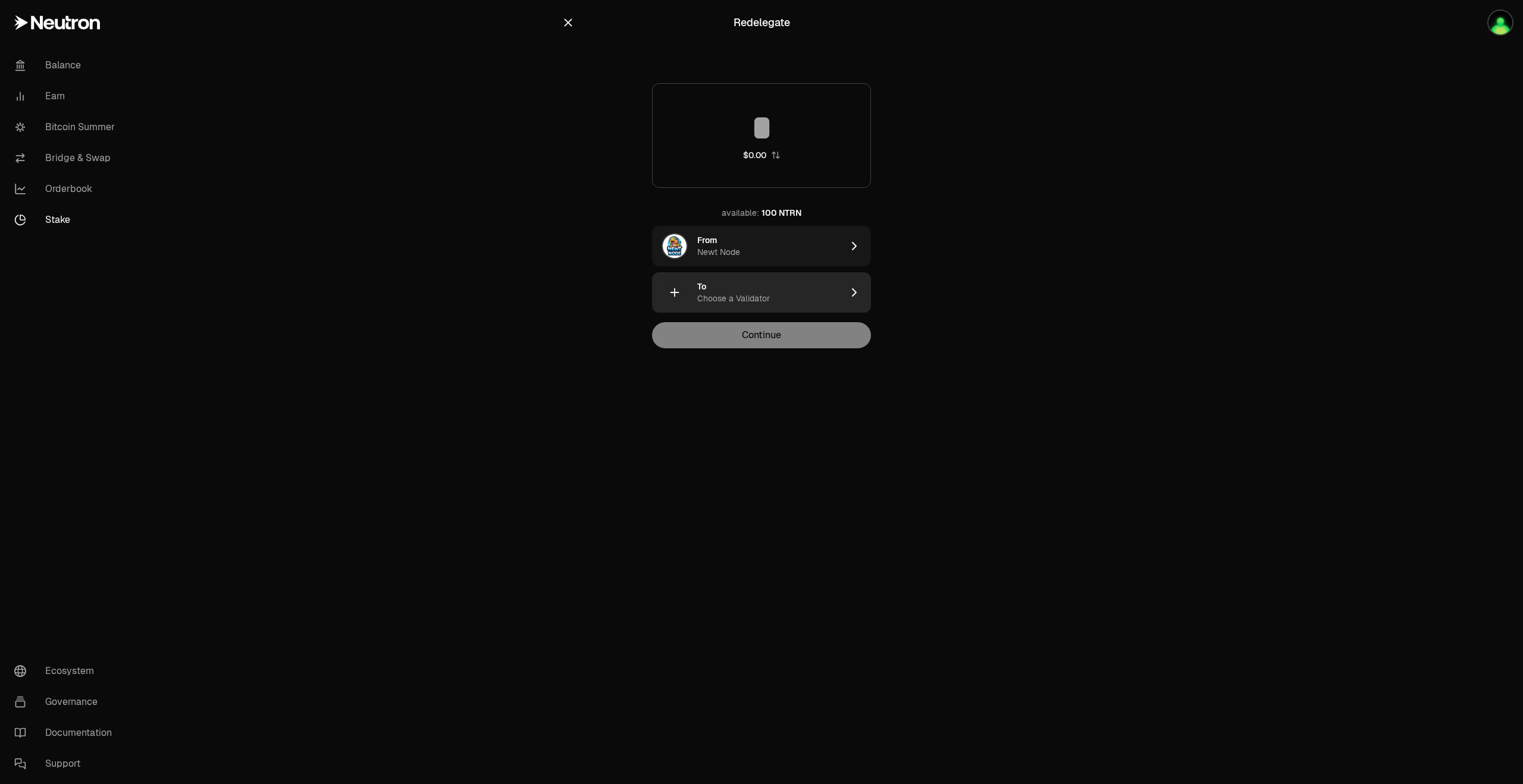
click at [757, 302] on div "Choose a Validator" at bounding box center [733, 298] width 72 height 12
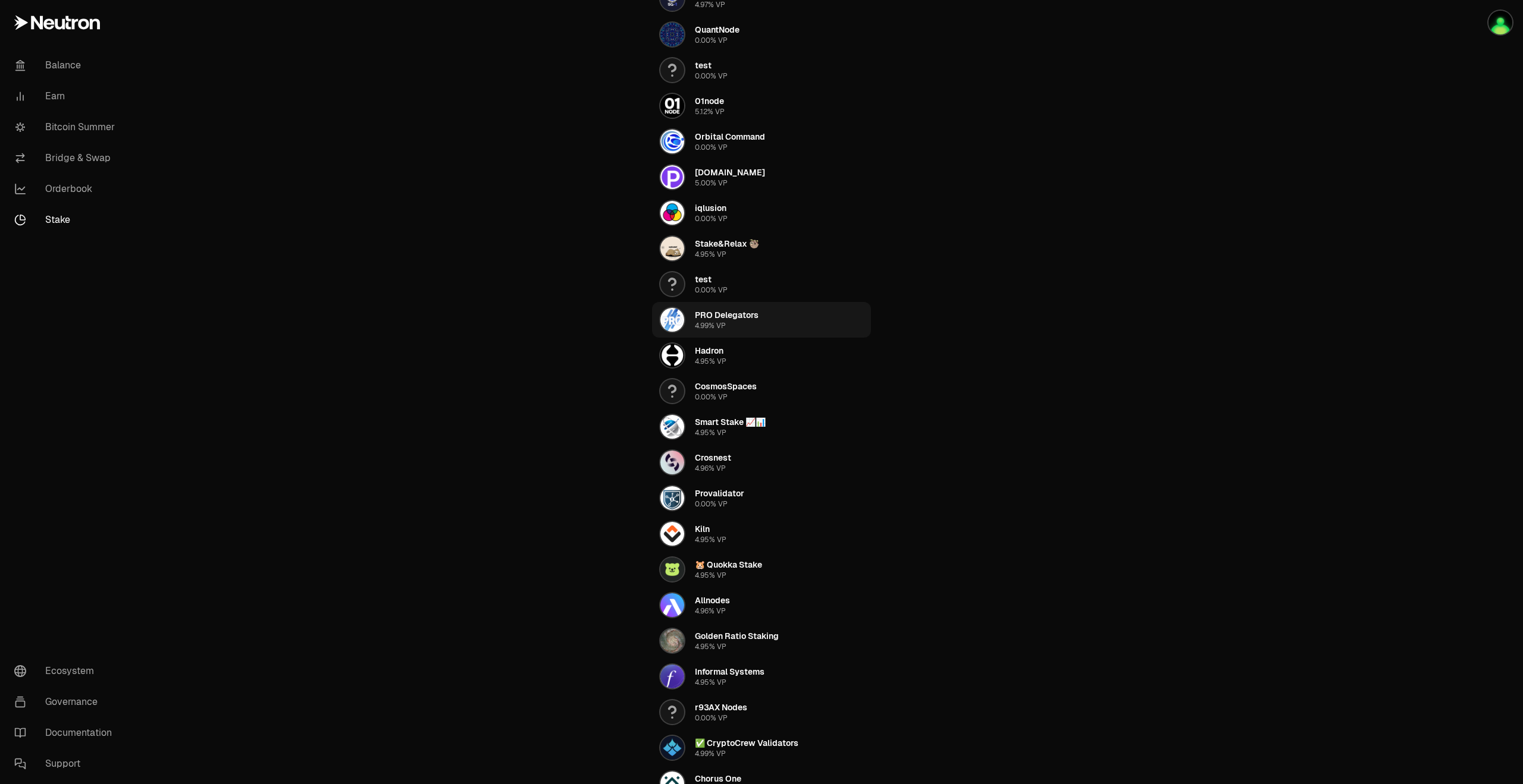
scroll to position [357, 0]
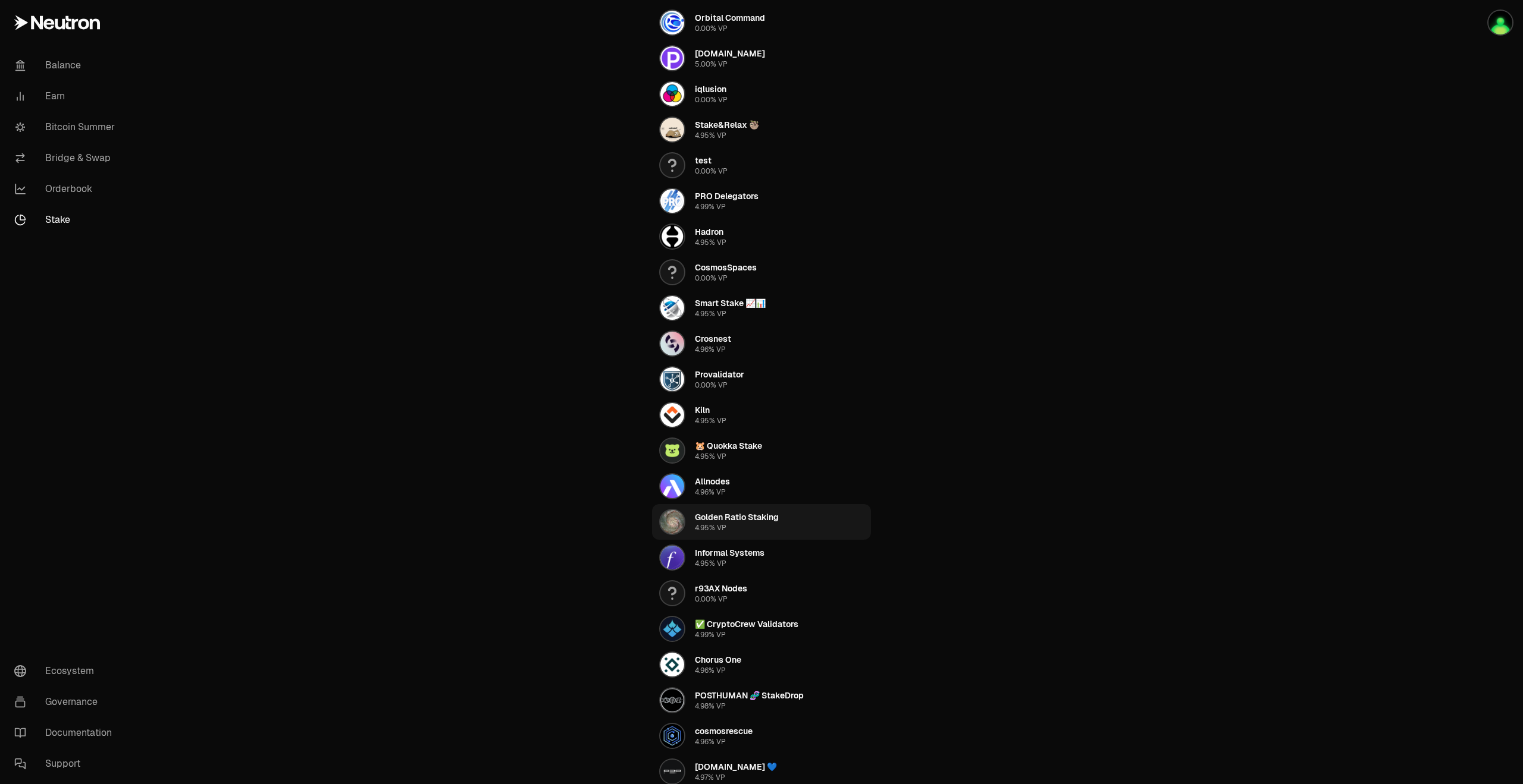
click at [772, 514] on div "Golden Ratio Staking" at bounding box center [736, 517] width 84 height 12
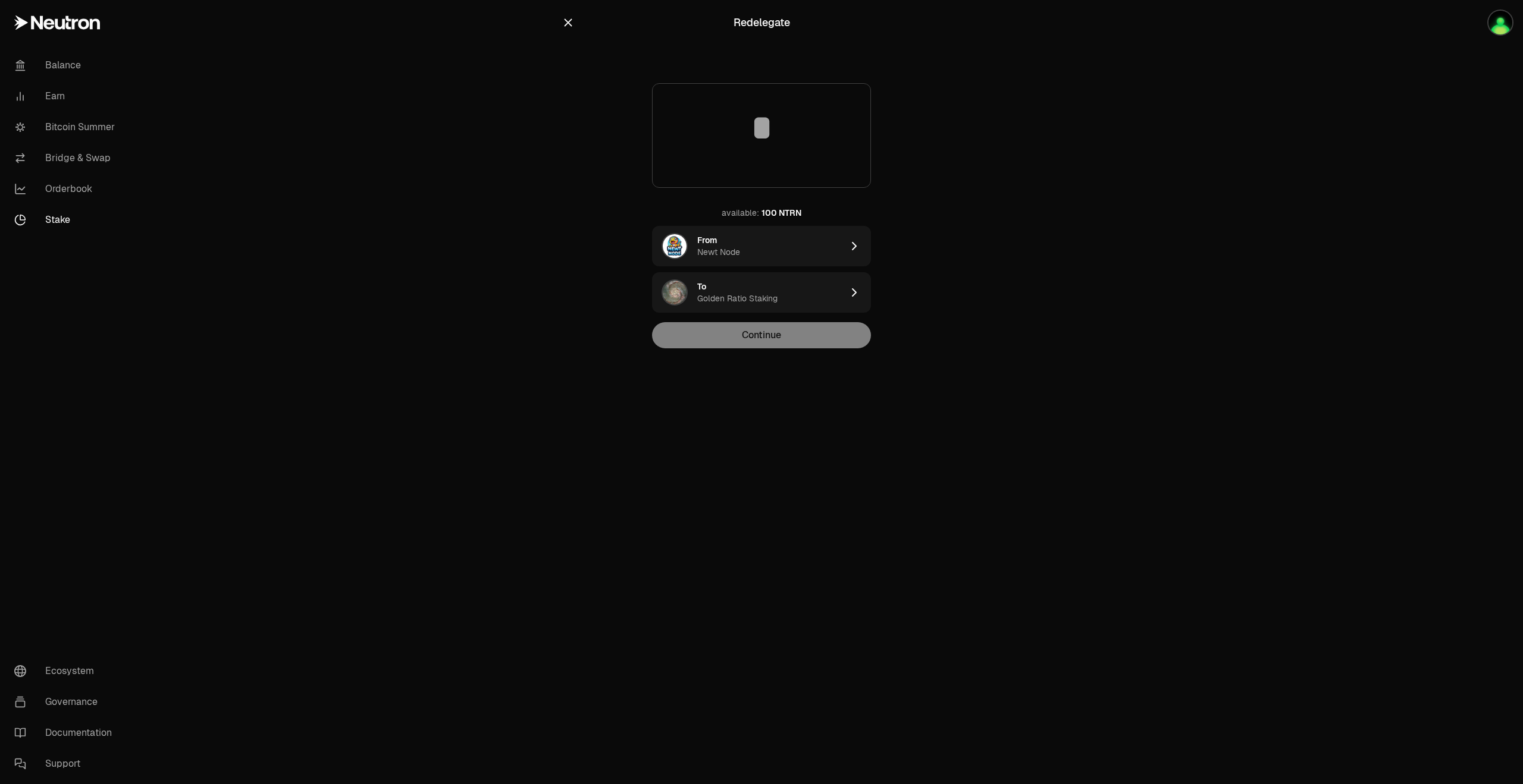
scroll to position [0, 0]
click at [781, 207] on div "100 NTRN" at bounding box center [782, 213] width 40 height 12
type input "***"
click at [781, 342] on button "Continue" at bounding box center [761, 335] width 219 height 26
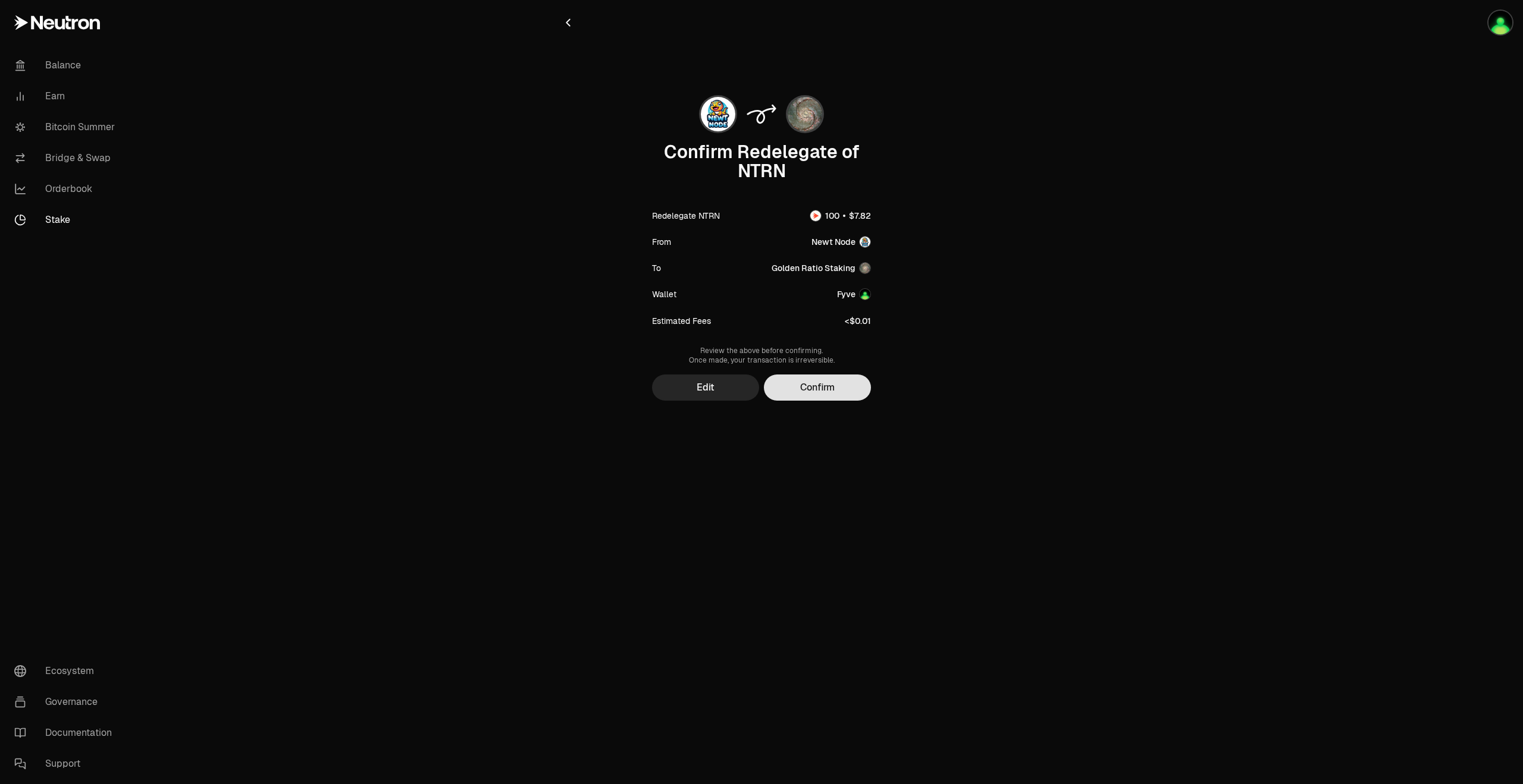
click at [806, 393] on button "Confirm" at bounding box center [817, 387] width 107 height 26
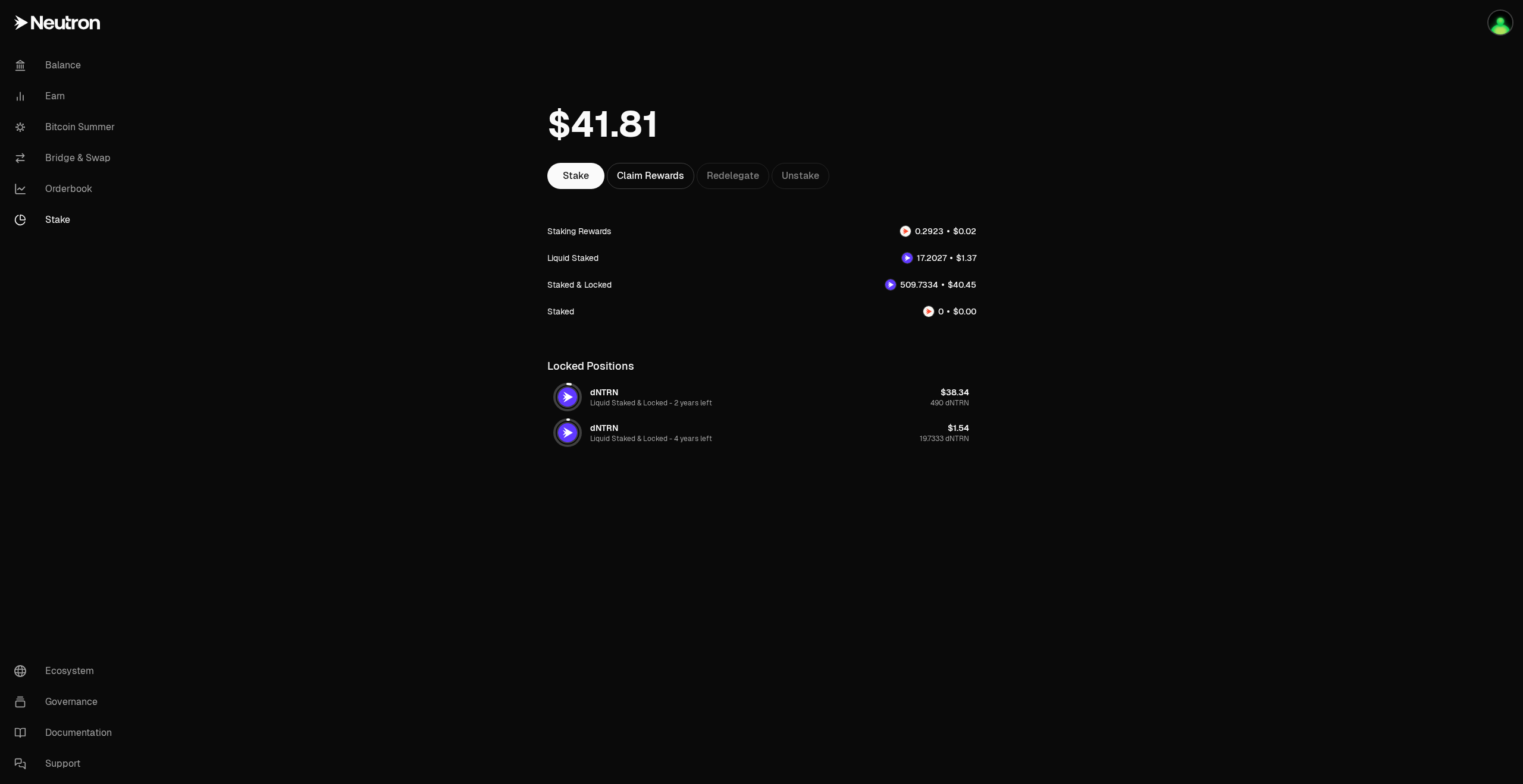
click at [262, 84] on main "Stake Claim Rewards Redelegate Unstake Staking Rewards Liquid Staked Staked & L…" at bounding box center [828, 273] width 1390 height 546
